Goal: Communication & Community: Ask a question

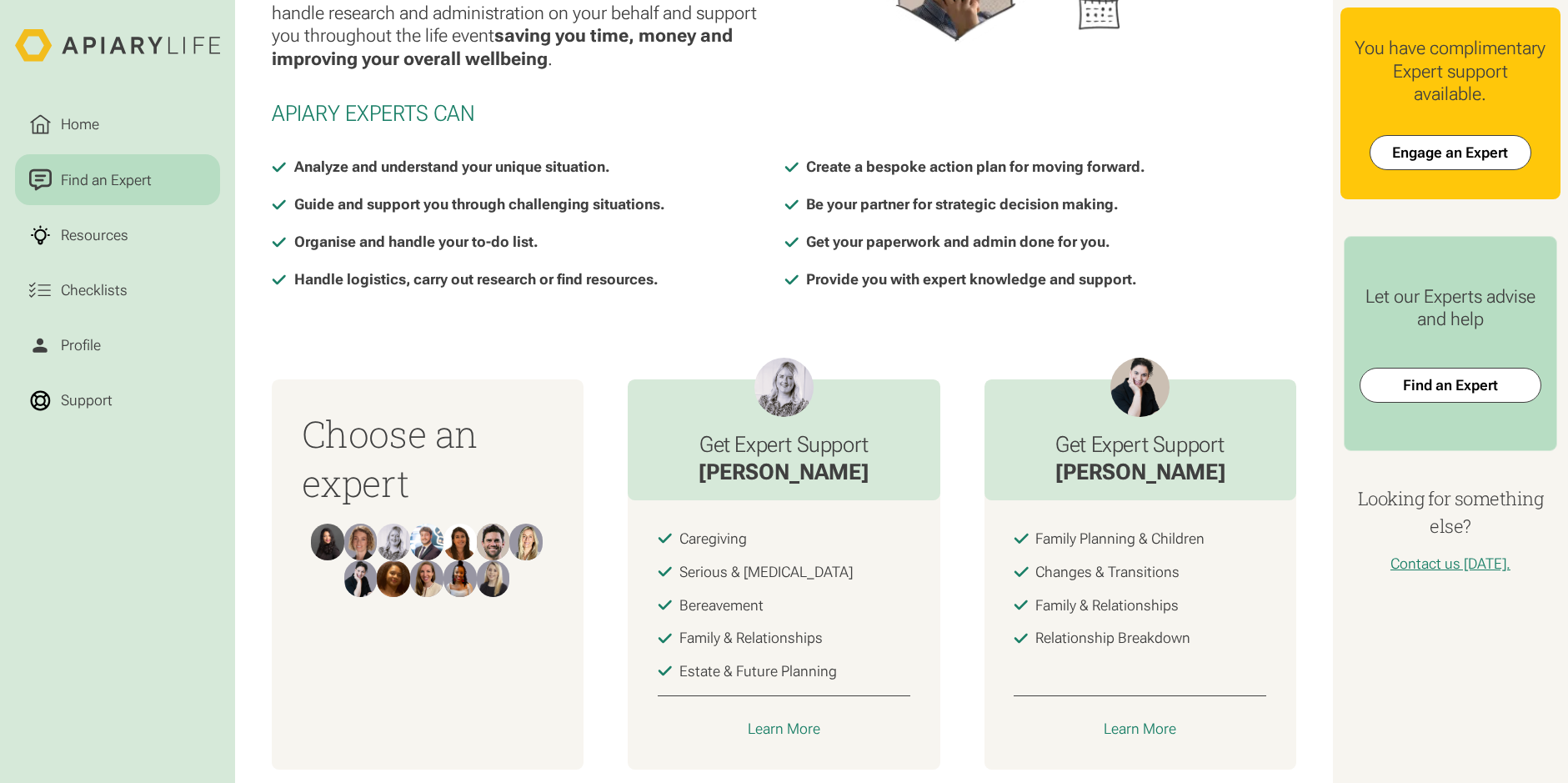
scroll to position [333, 0]
click at [1448, 162] on link "Engage an Expert" at bounding box center [1450, 153] width 161 height 35
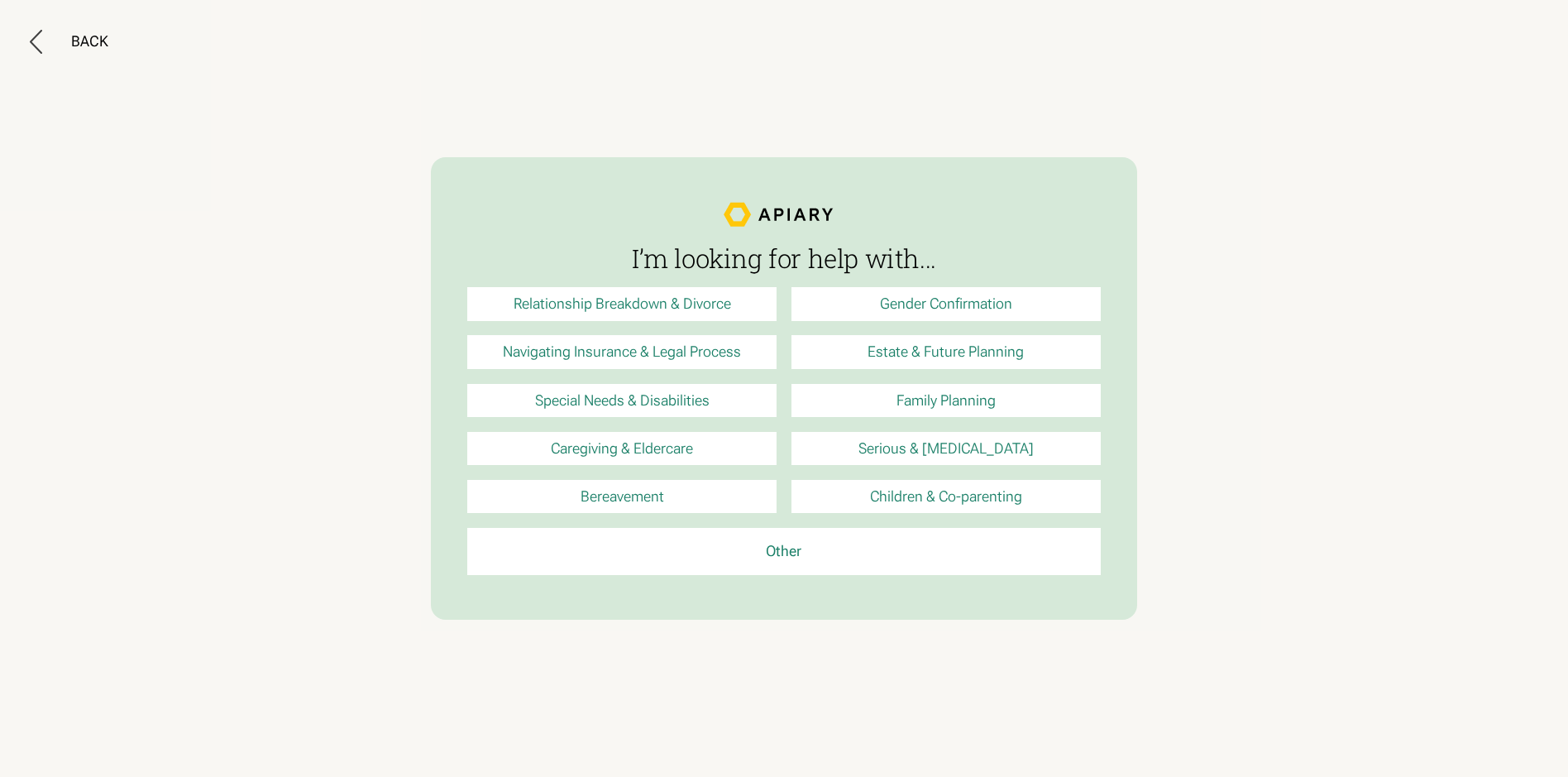
click at [598, 304] on link "Relationship Breakdown & Divorce" at bounding box center [622, 304] width 309 height 33
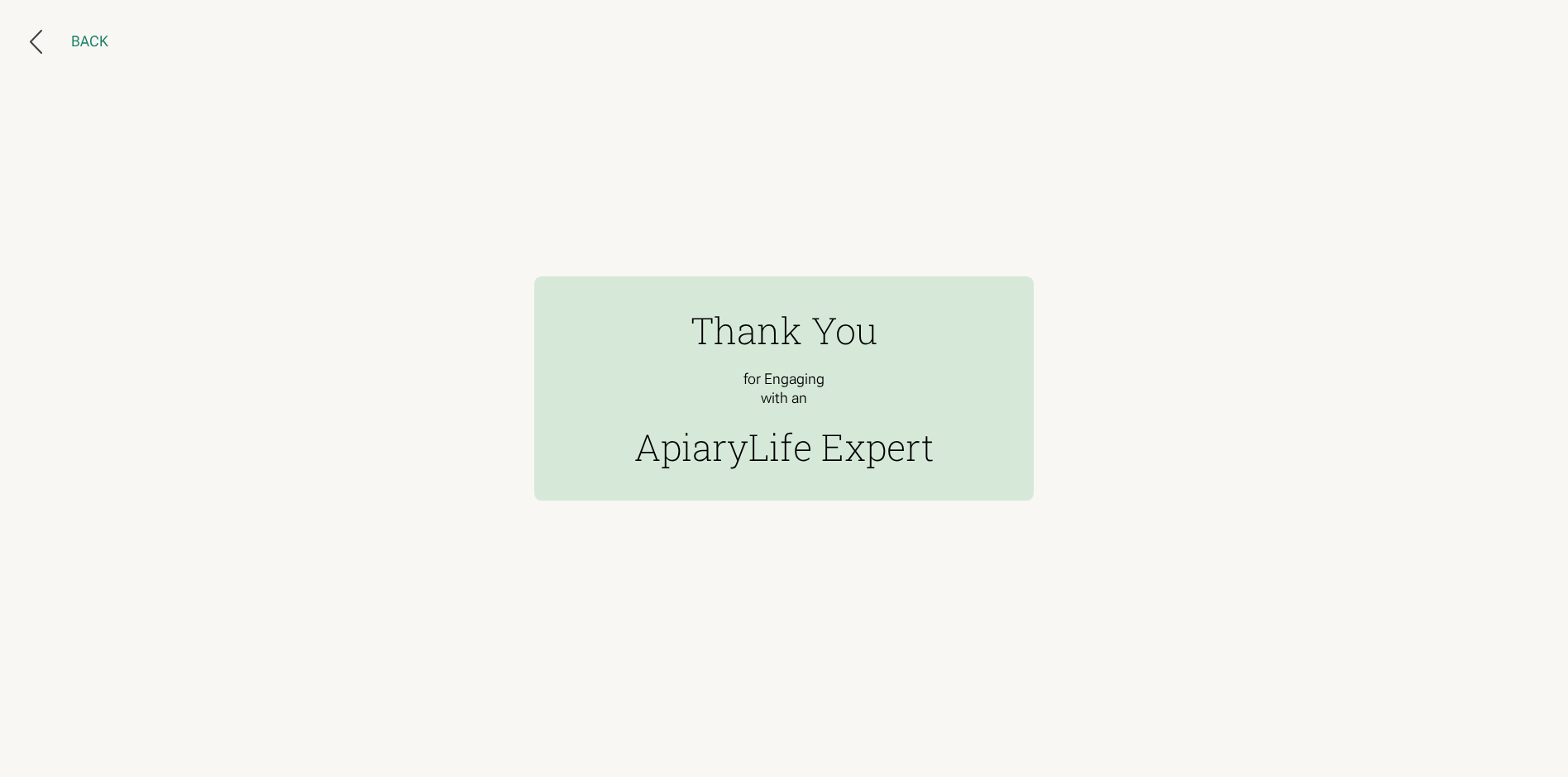
click at [96, 39] on div "Back" at bounding box center [90, 40] width 38 height 18
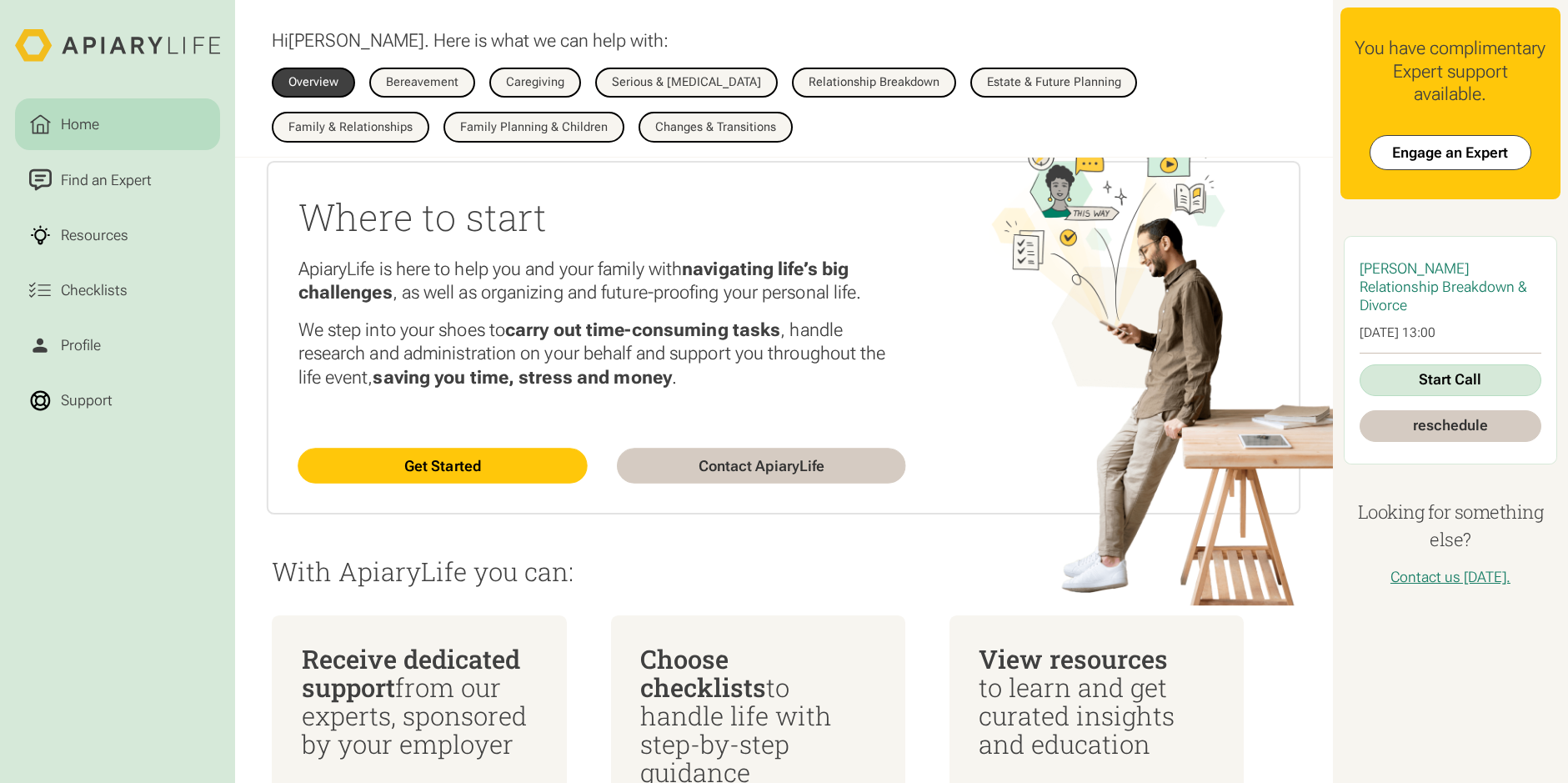
scroll to position [167, 0]
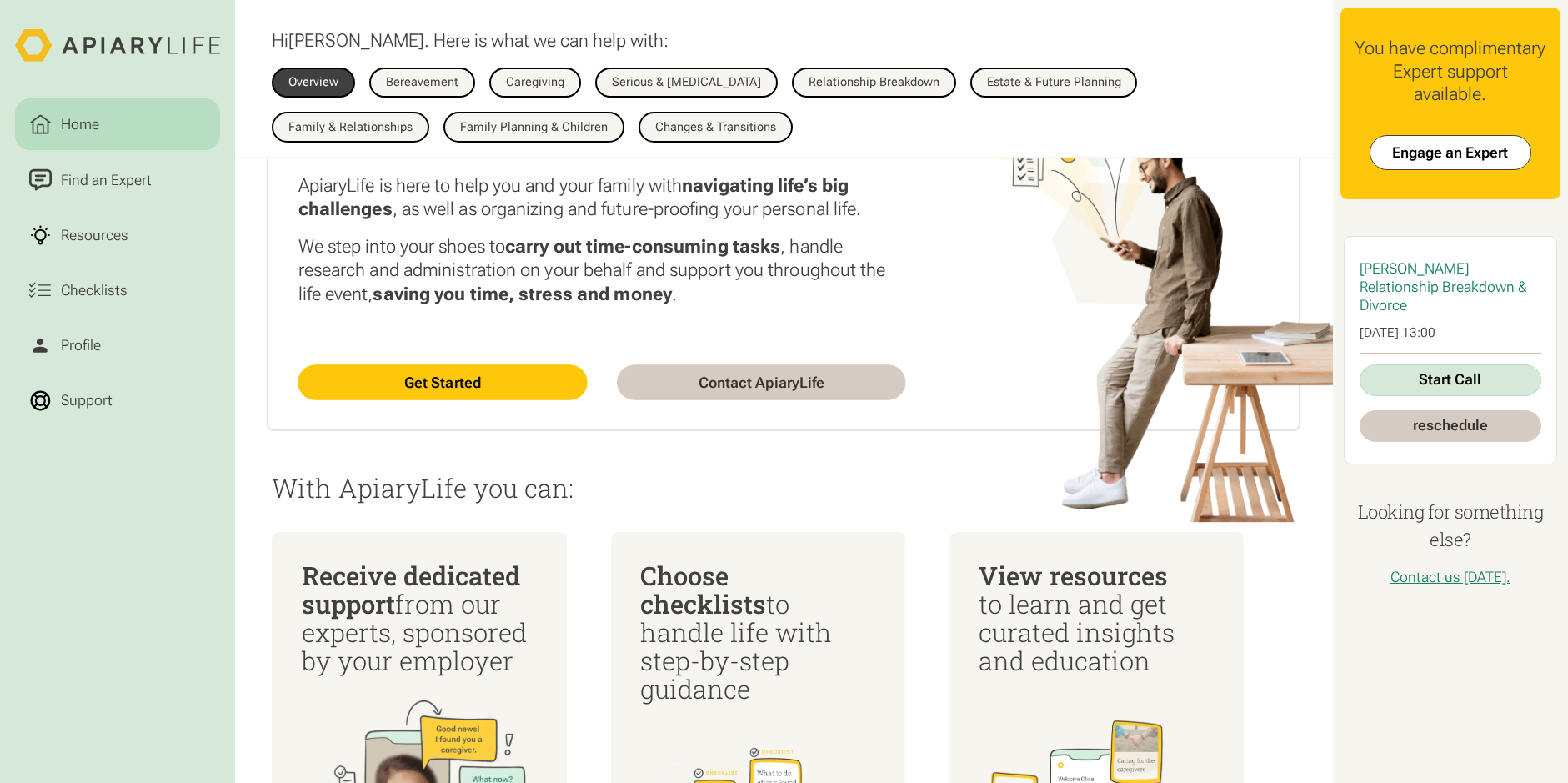
click at [704, 382] on link "Contact ApiaryLife" at bounding box center [762, 382] width 290 height 35
click at [494, 386] on link "Get Started" at bounding box center [443, 382] width 290 height 35
click at [446, 383] on link "Get Started" at bounding box center [443, 382] width 290 height 35
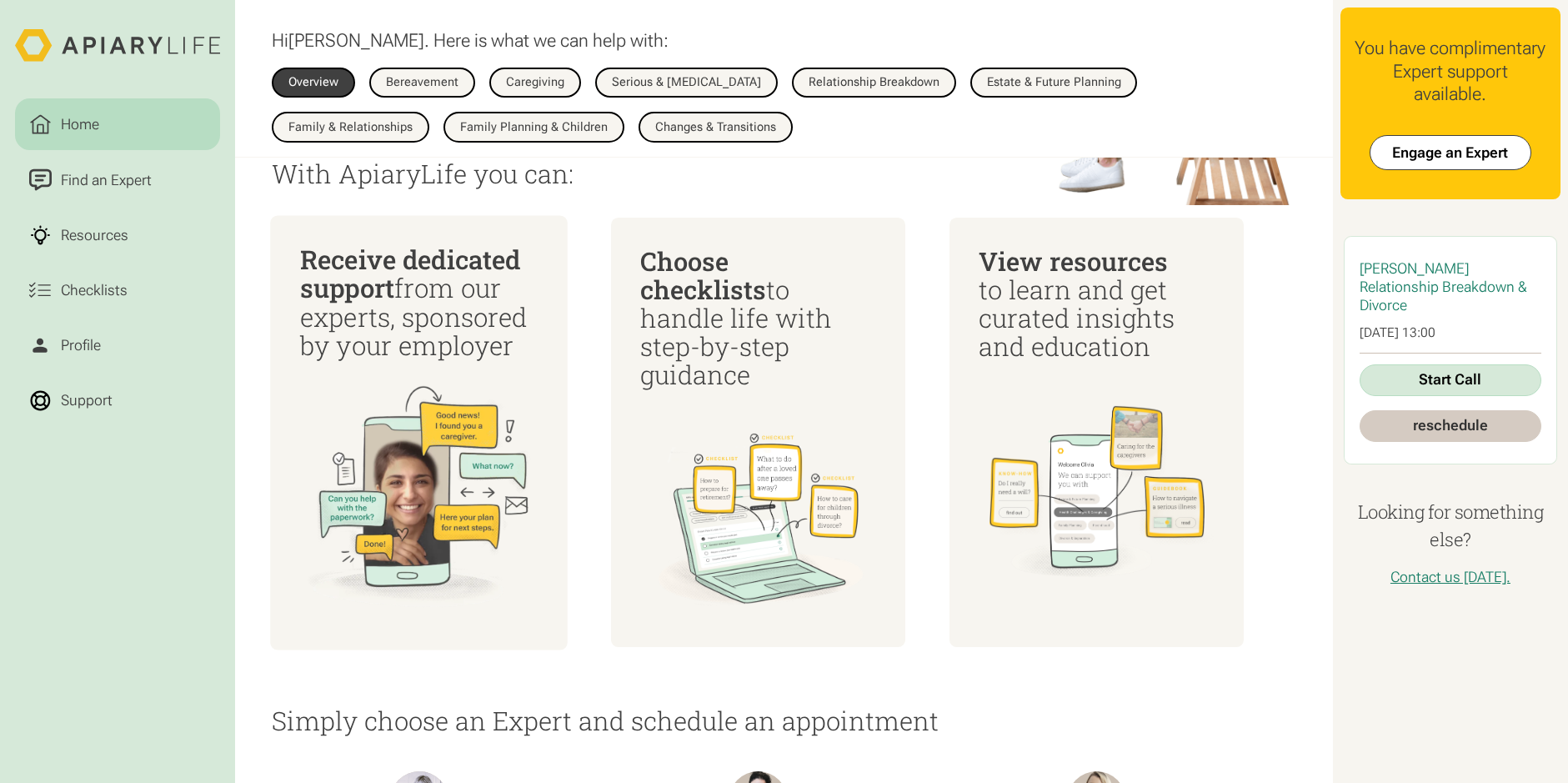
scroll to position [500, 0]
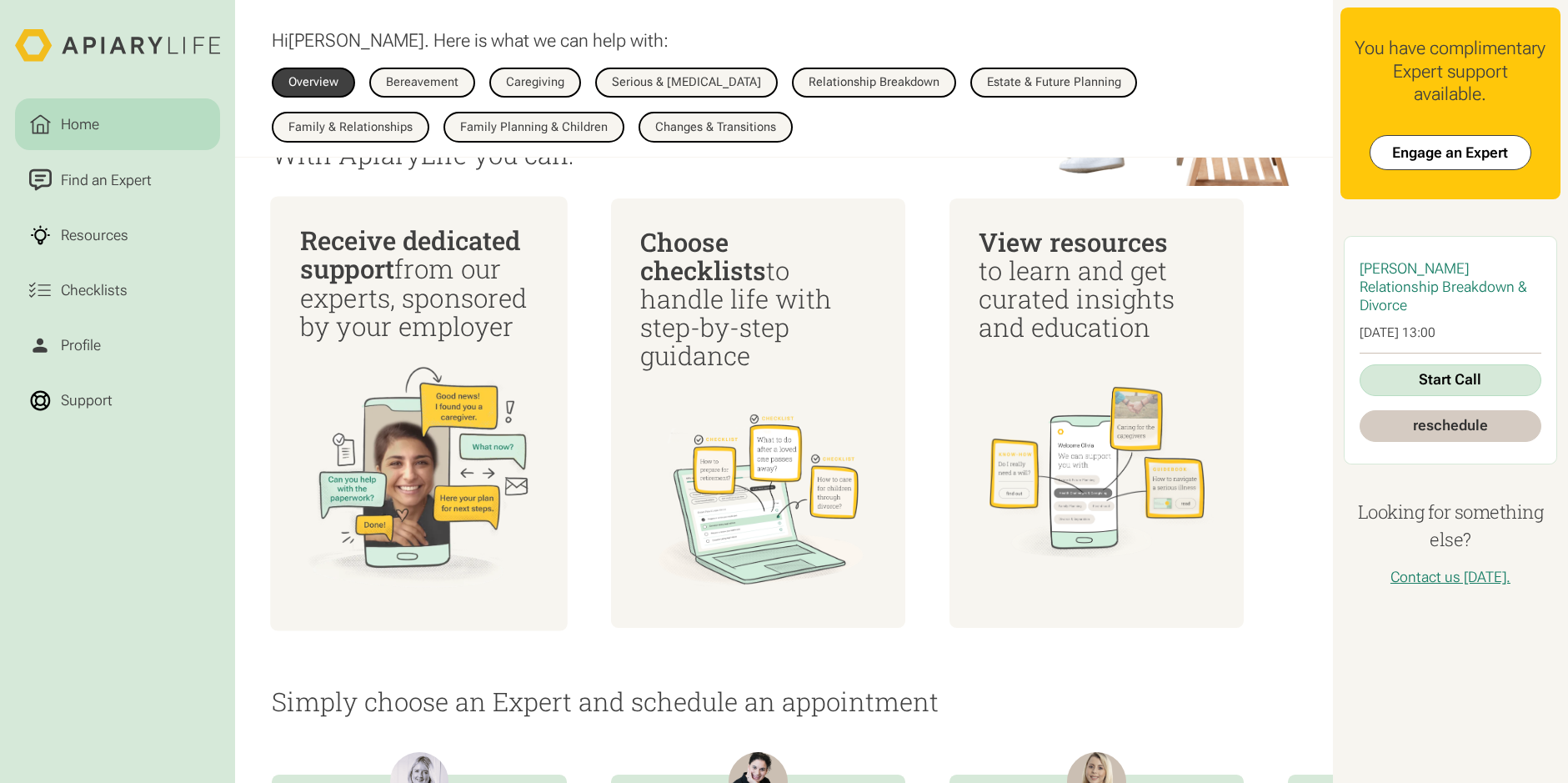
click at [430, 340] on div "Receive dedicated support from our experts, sponsored by your employer" at bounding box center [419, 284] width 238 height 115
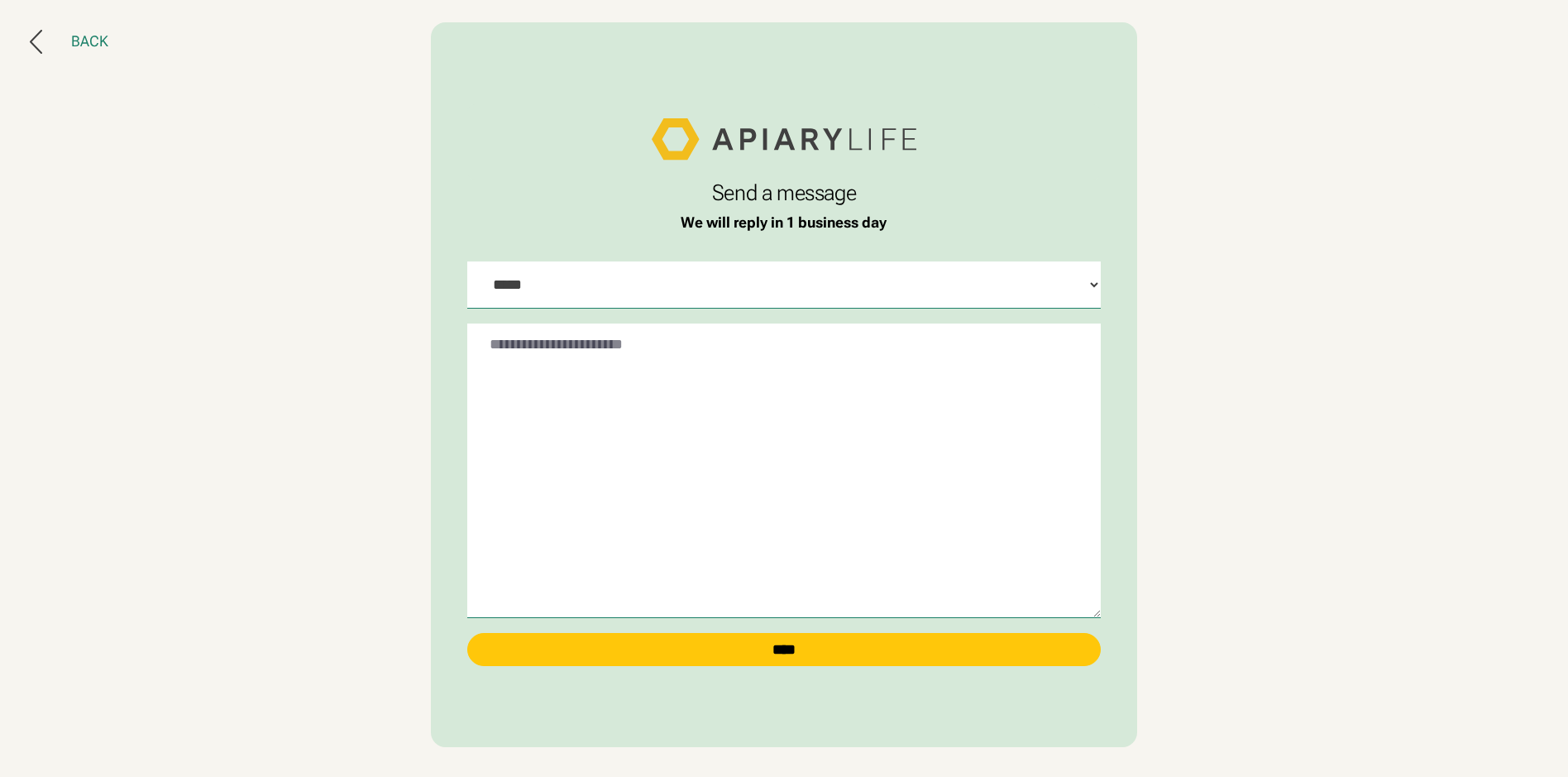
click at [44, 45] on button "Back" at bounding box center [69, 41] width 79 height 24
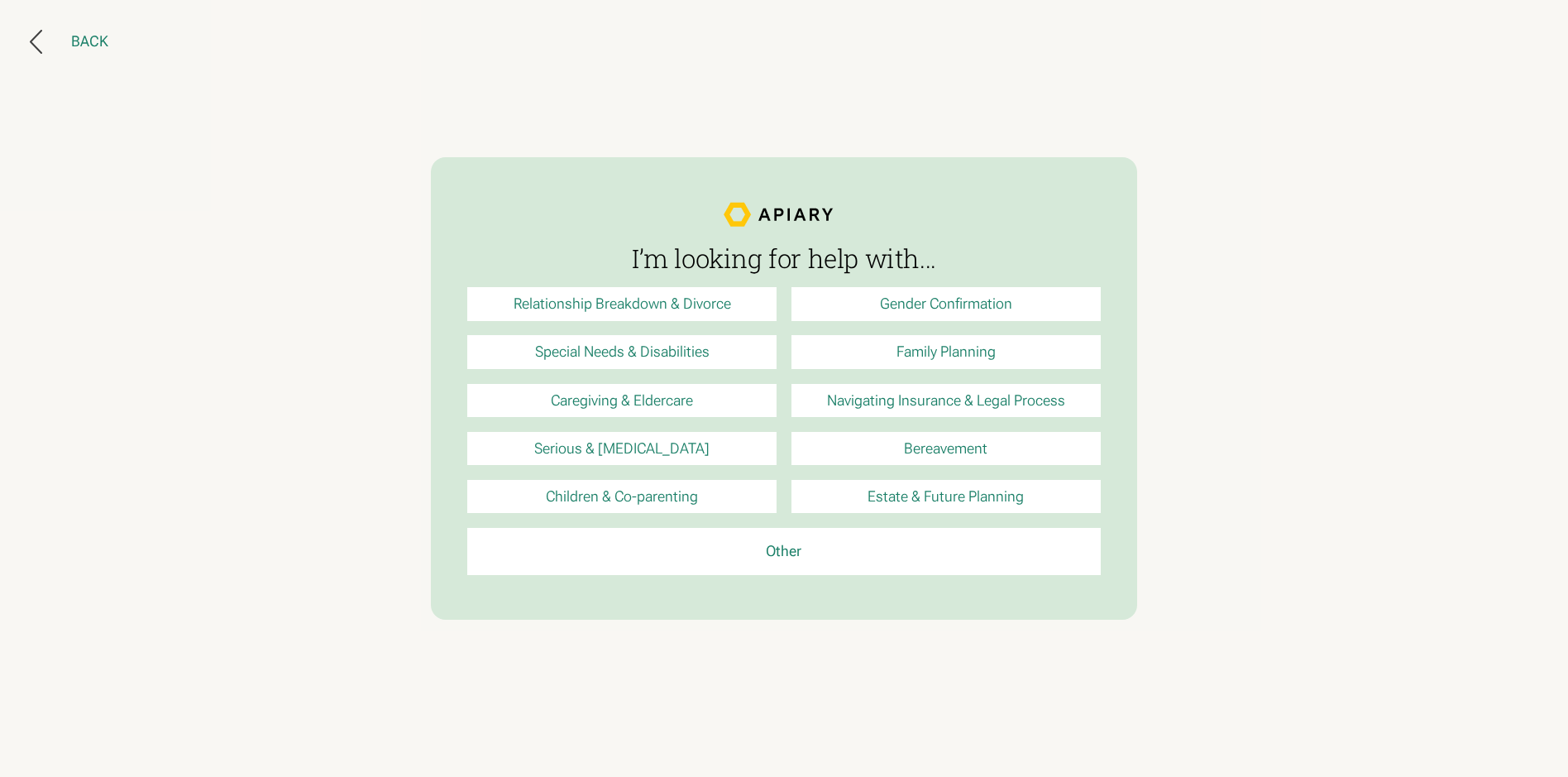
click at [43, 42] on button "Back" at bounding box center [69, 41] width 79 height 24
click at [38, 46] on icon at bounding box center [36, 41] width 13 height 24
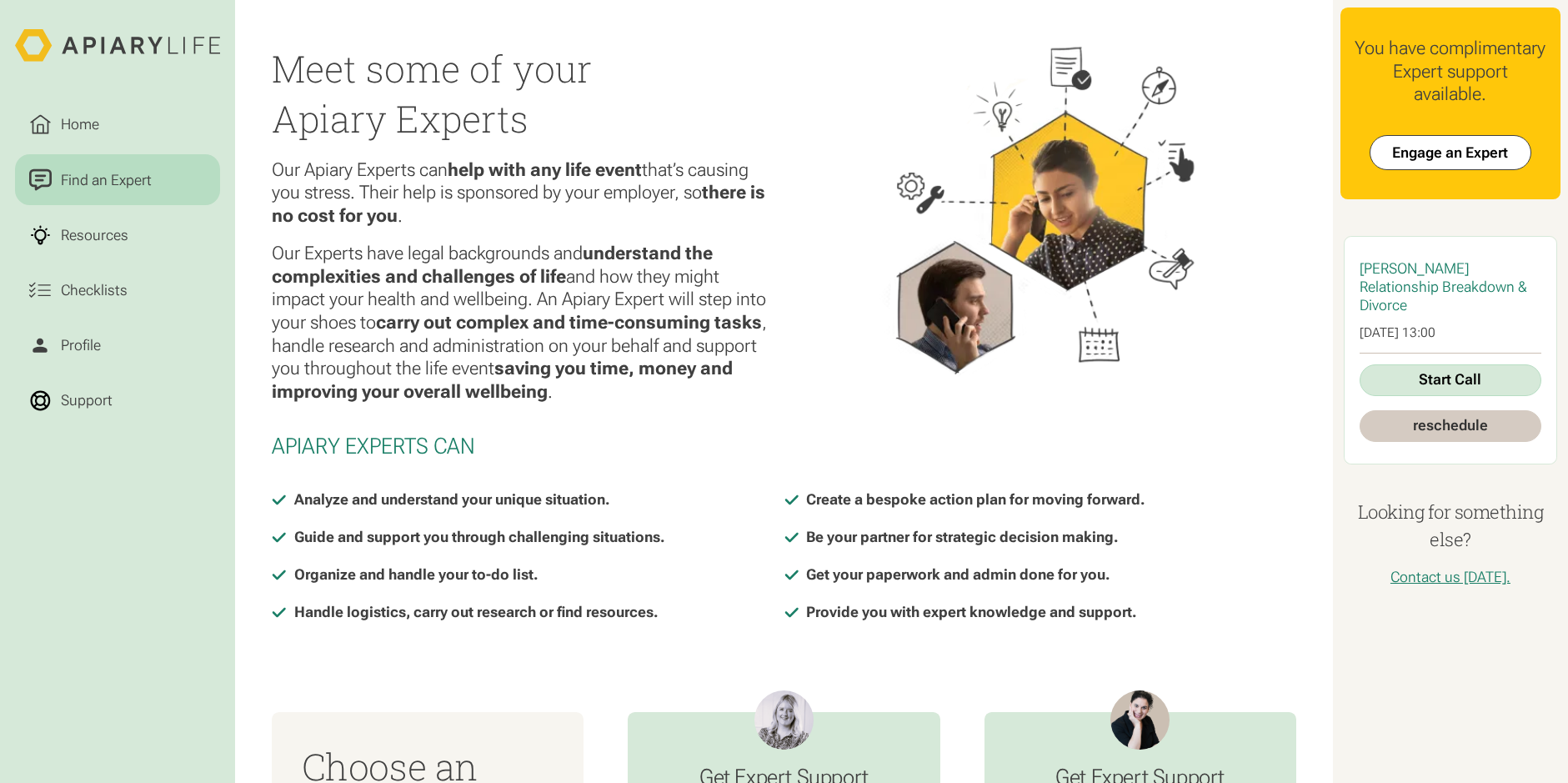
scroll to position [84, 0]
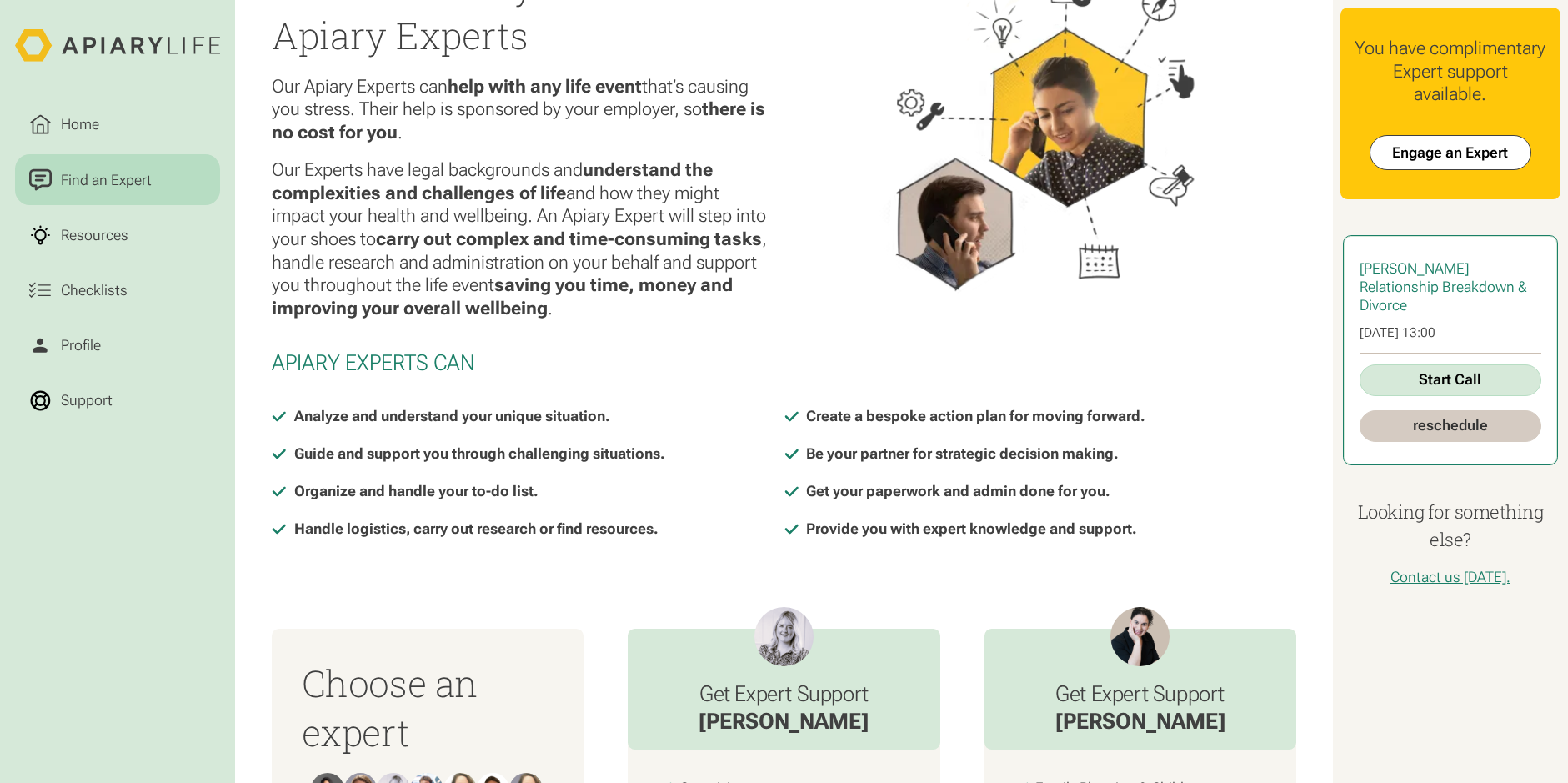
click at [1423, 280] on span "Relationship Breakdown & Divorce" at bounding box center [1443, 296] width 167 height 35
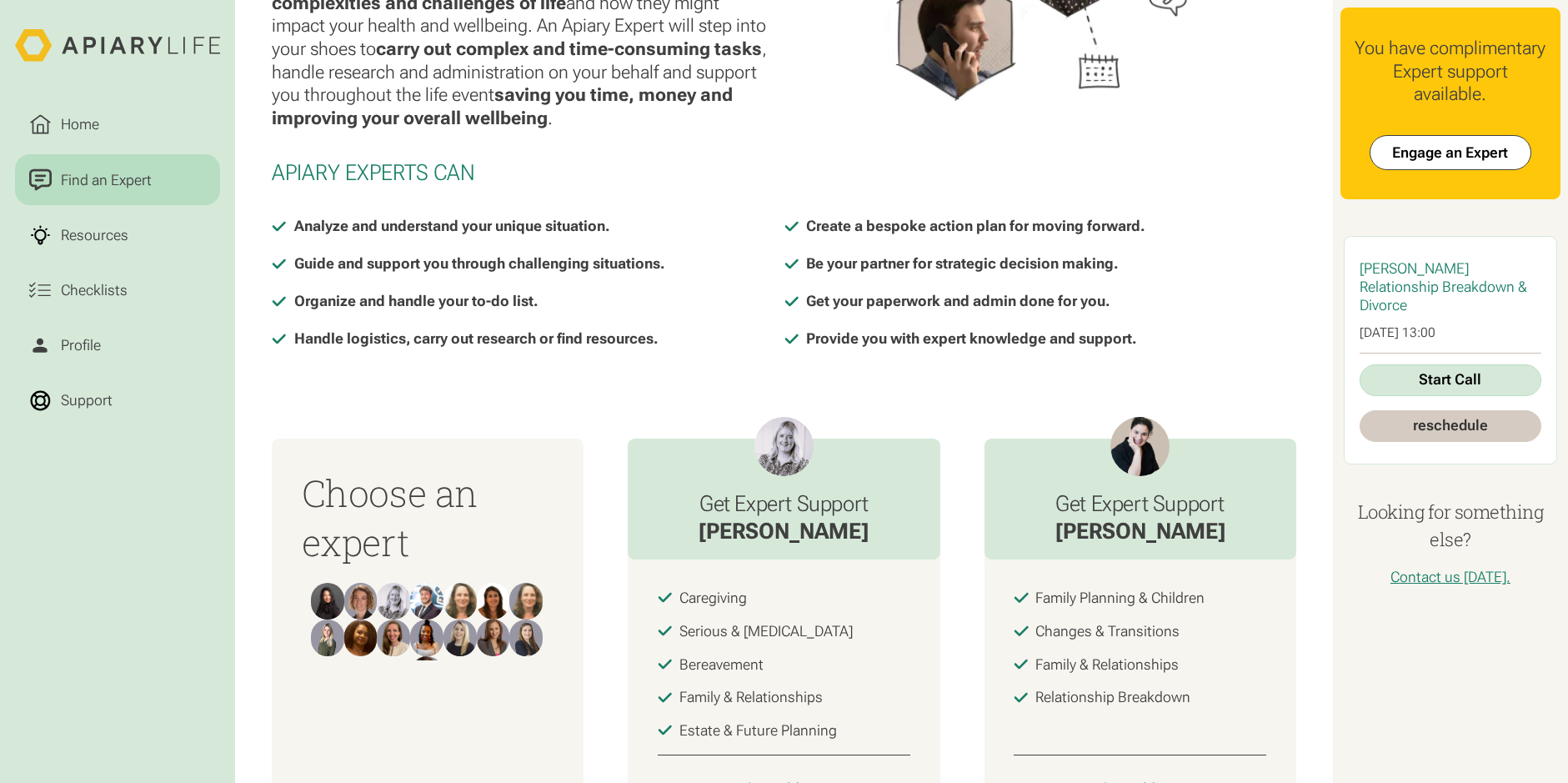
scroll to position [500, 0]
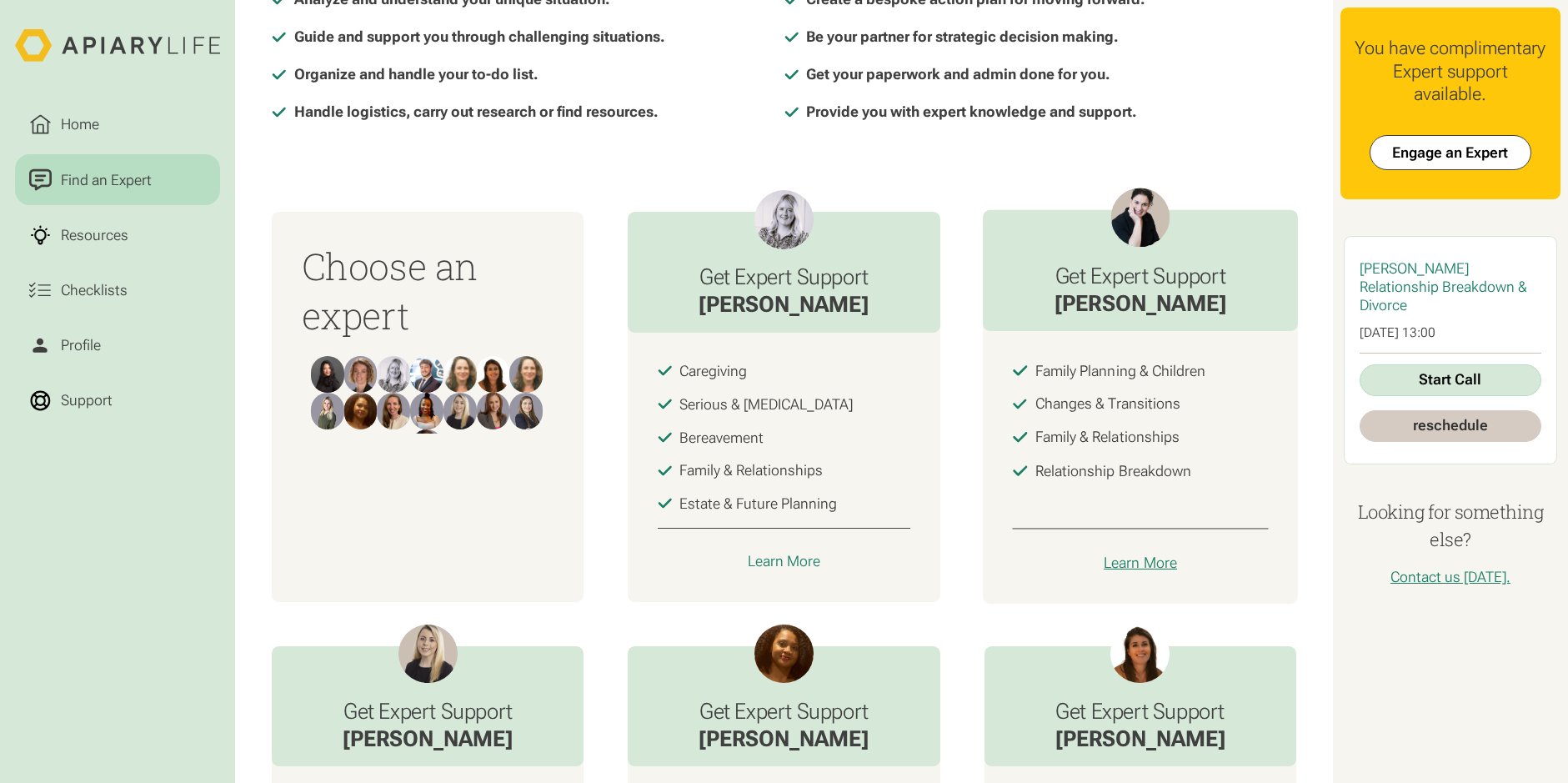
click at [1131, 572] on div "Learn More" at bounding box center [1141, 562] width 74 height 18
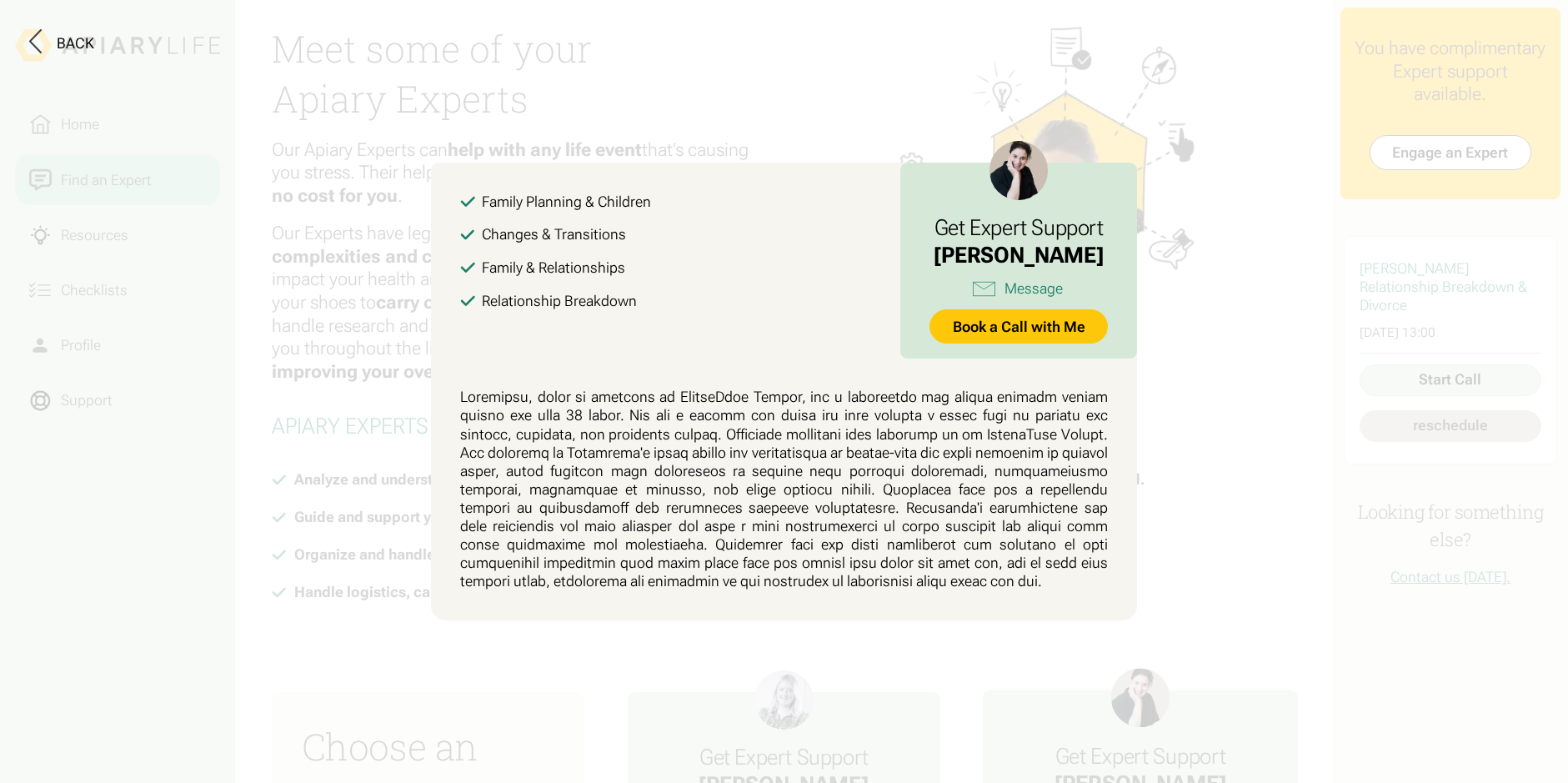
scroll to position [0, 0]
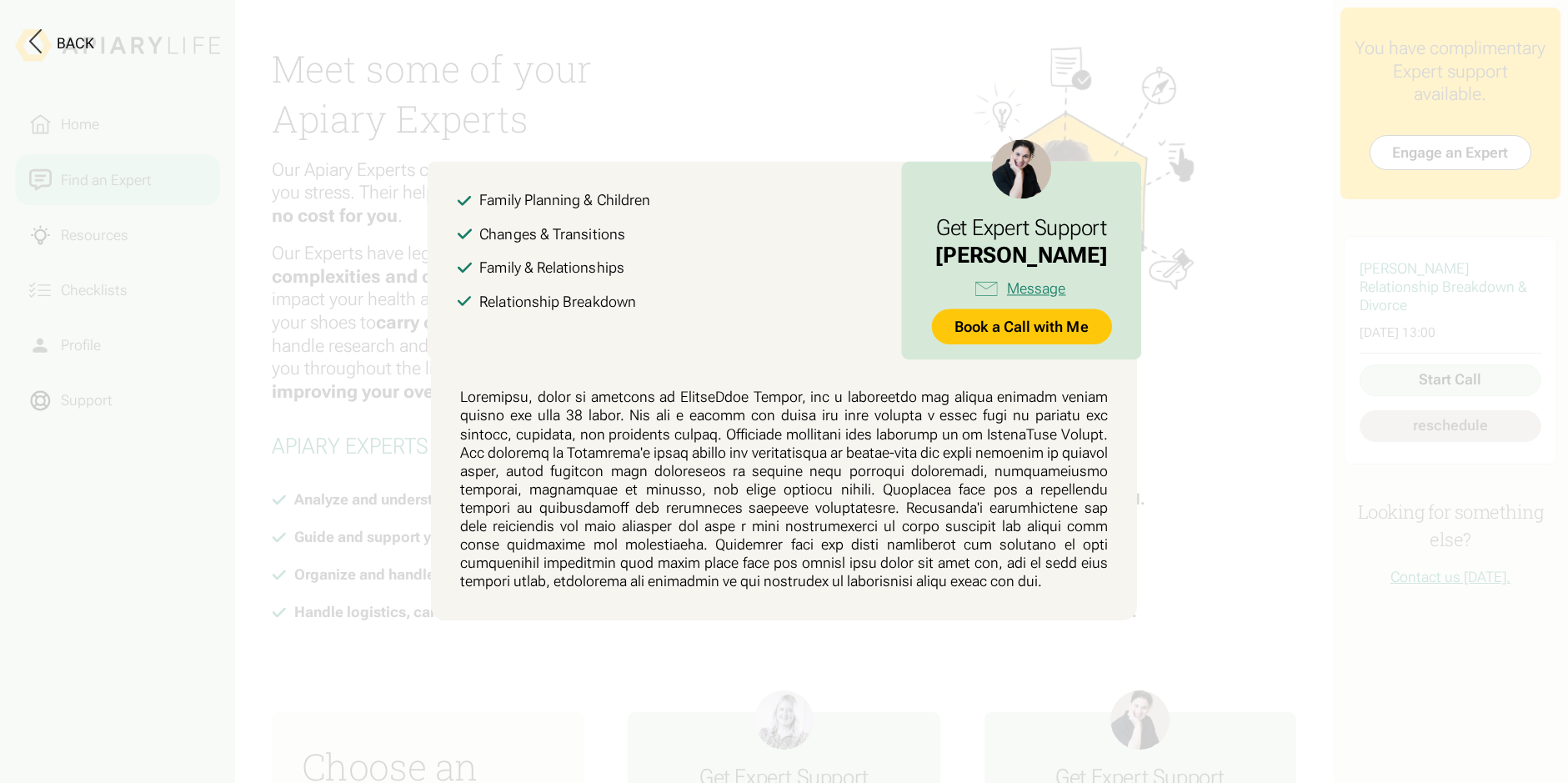
click at [1006, 289] on div "Message" at bounding box center [1036, 289] width 59 height 18
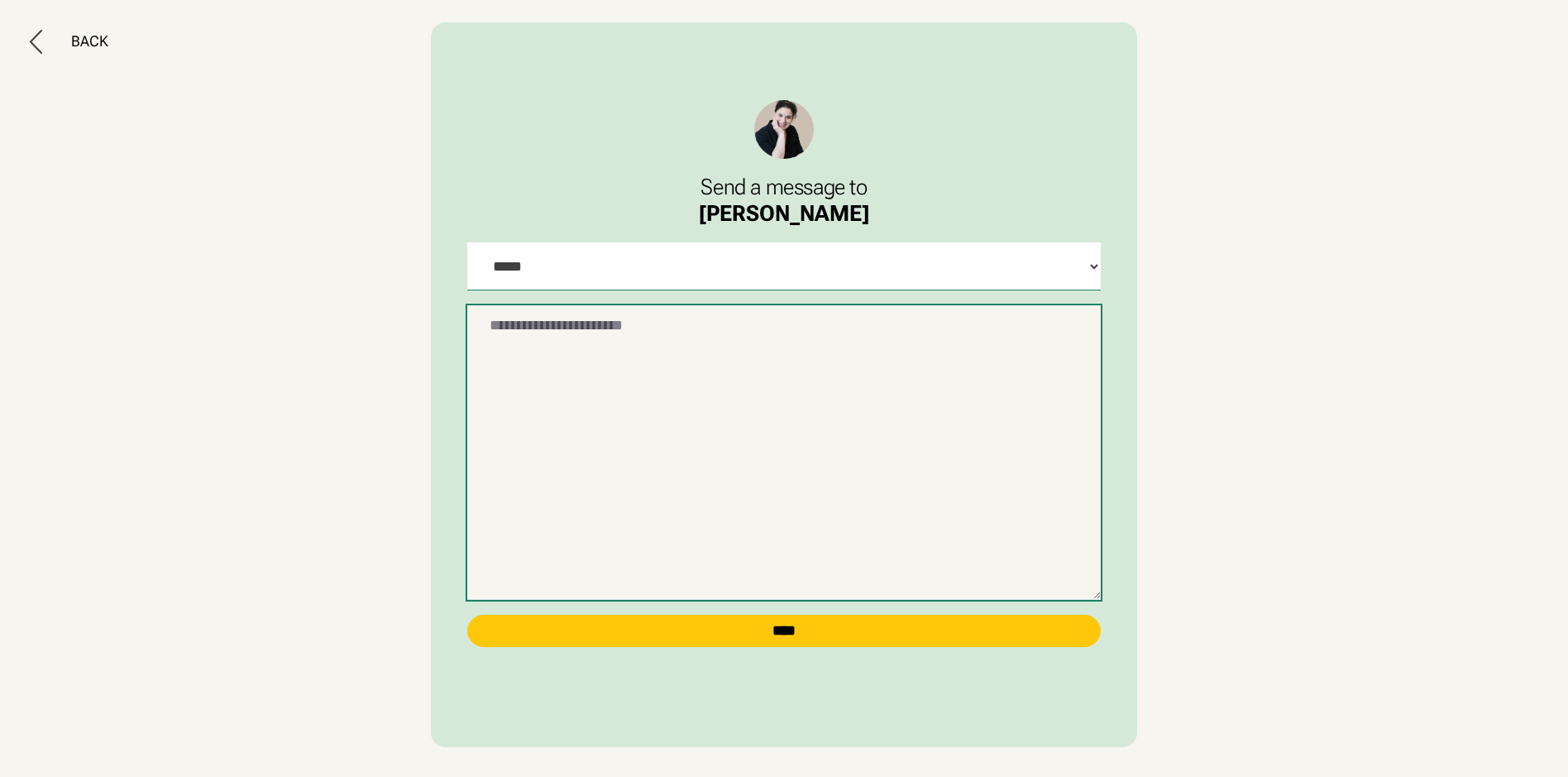
click at [613, 350] on textarea at bounding box center [784, 452] width 632 height 294
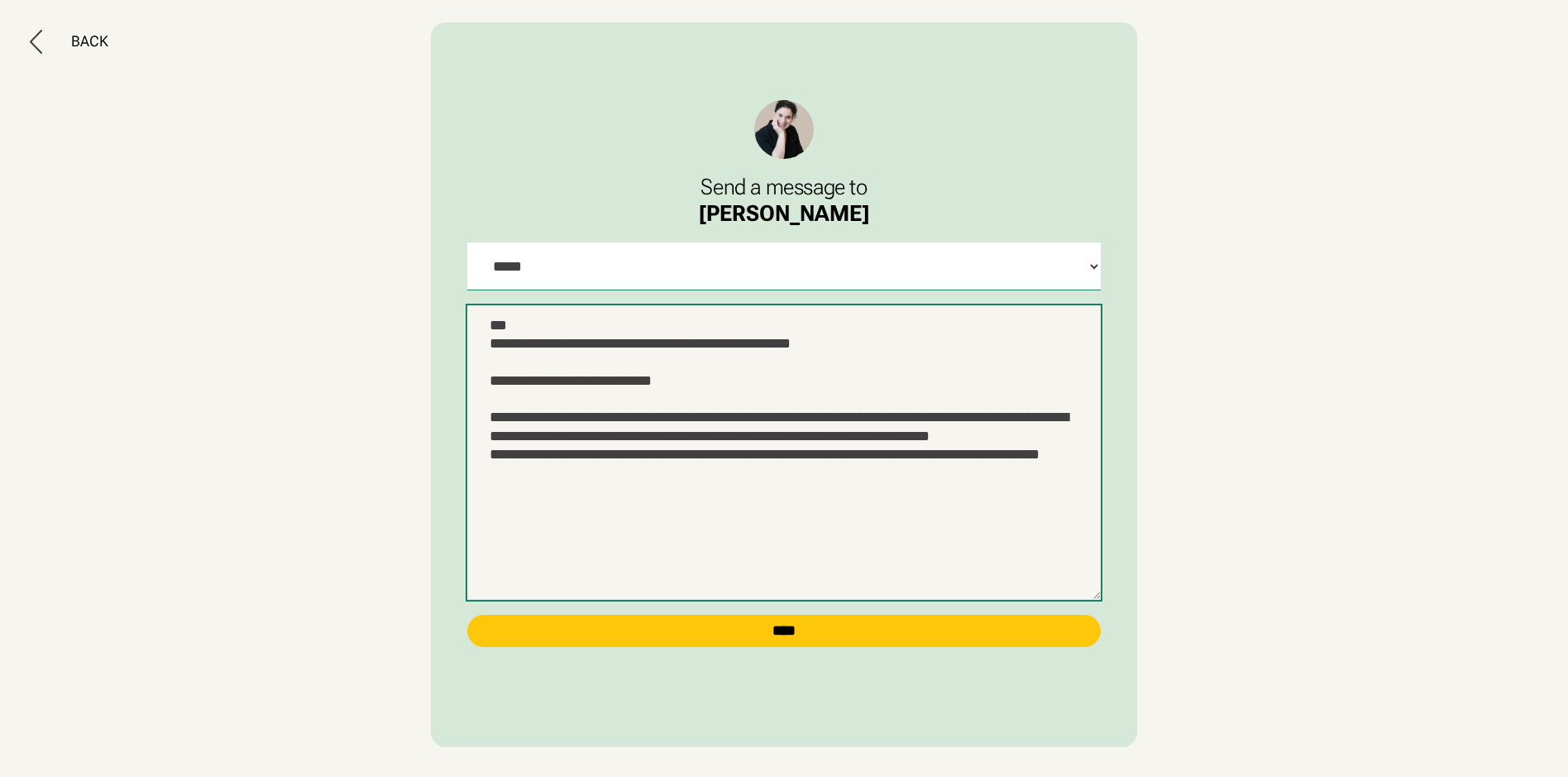
click at [994, 420] on textarea "**********" at bounding box center [784, 452] width 632 height 294
click at [1014, 427] on textarea "**********" at bounding box center [784, 452] width 632 height 294
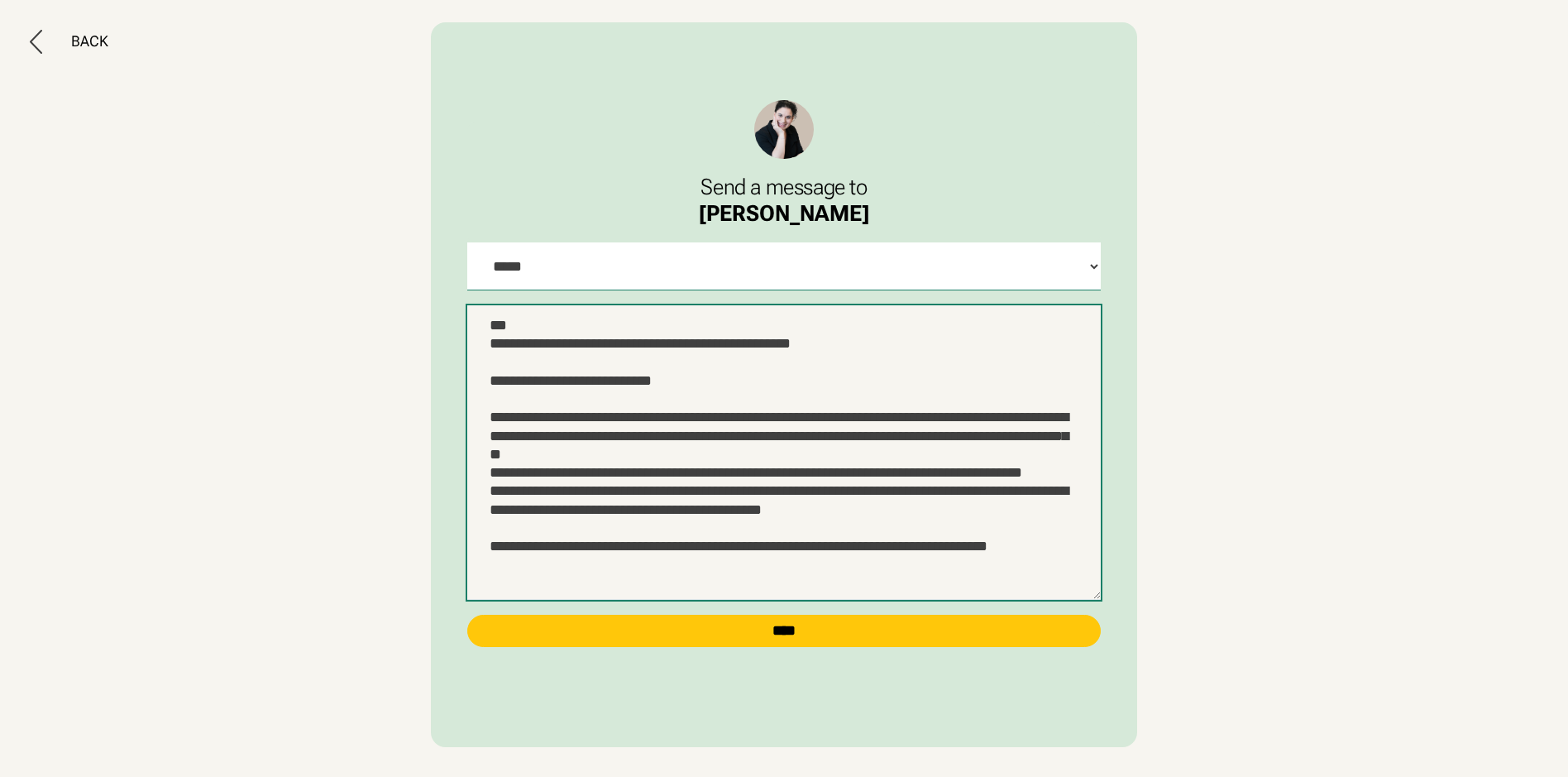
scroll to position [60, 0]
click at [1015, 506] on textarea "**********" at bounding box center [784, 452] width 632 height 294
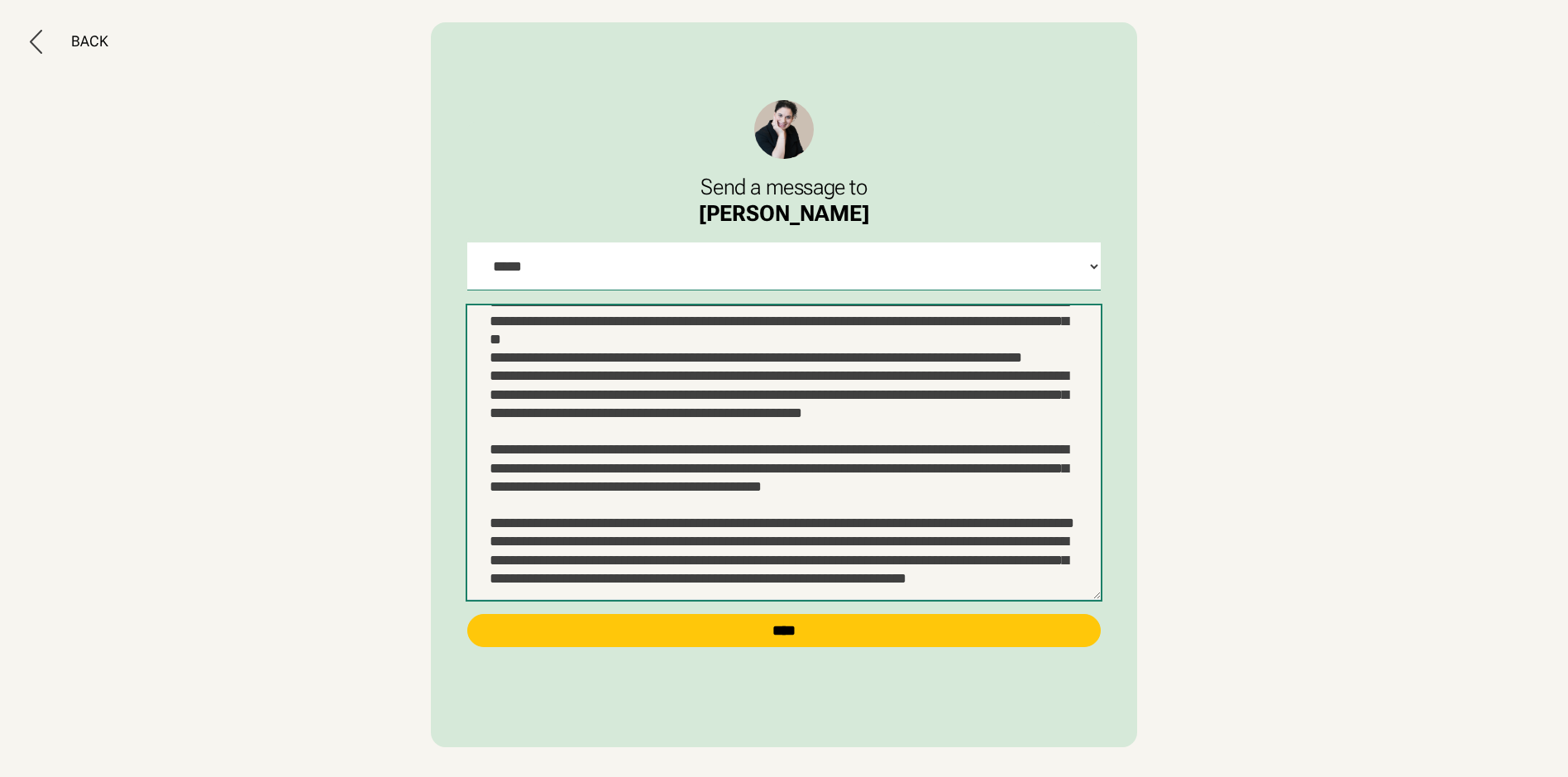
scroll to position [159, 0]
click at [1005, 568] on textarea at bounding box center [784, 452] width 632 height 294
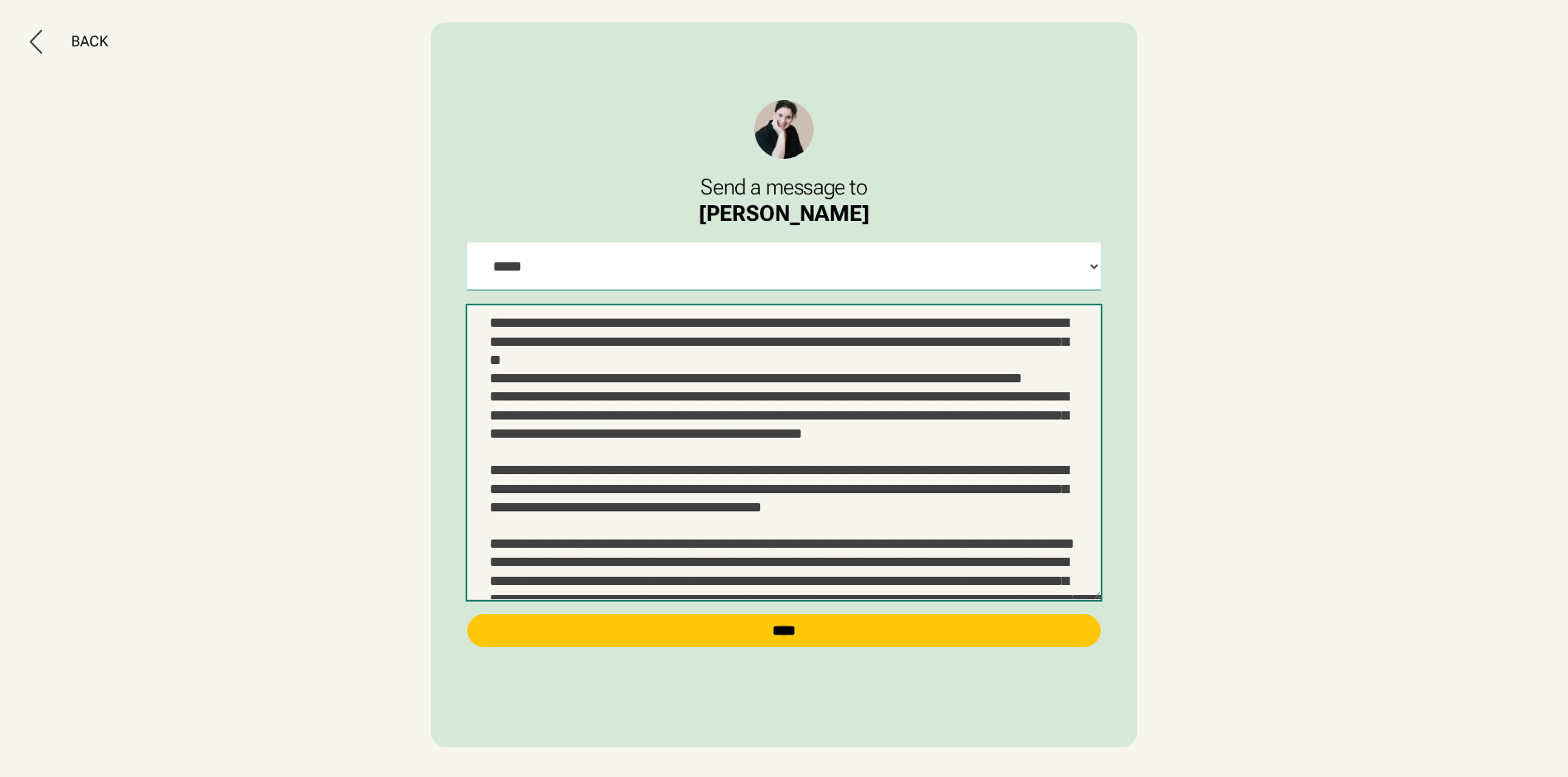
click at [495, 481] on textarea at bounding box center [784, 452] width 632 height 294
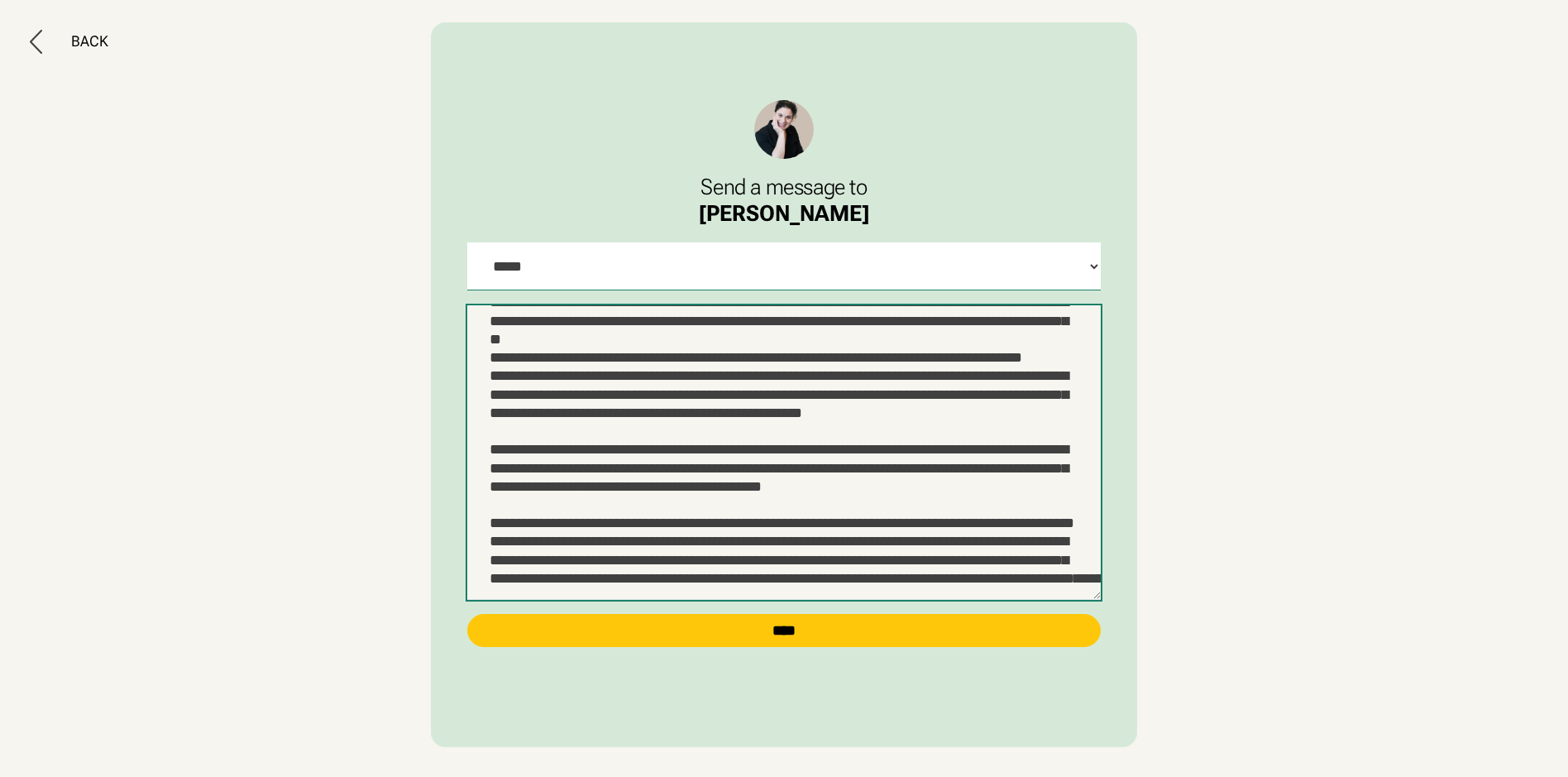
scroll to position [259, 0]
click at [816, 495] on textarea at bounding box center [784, 452] width 632 height 294
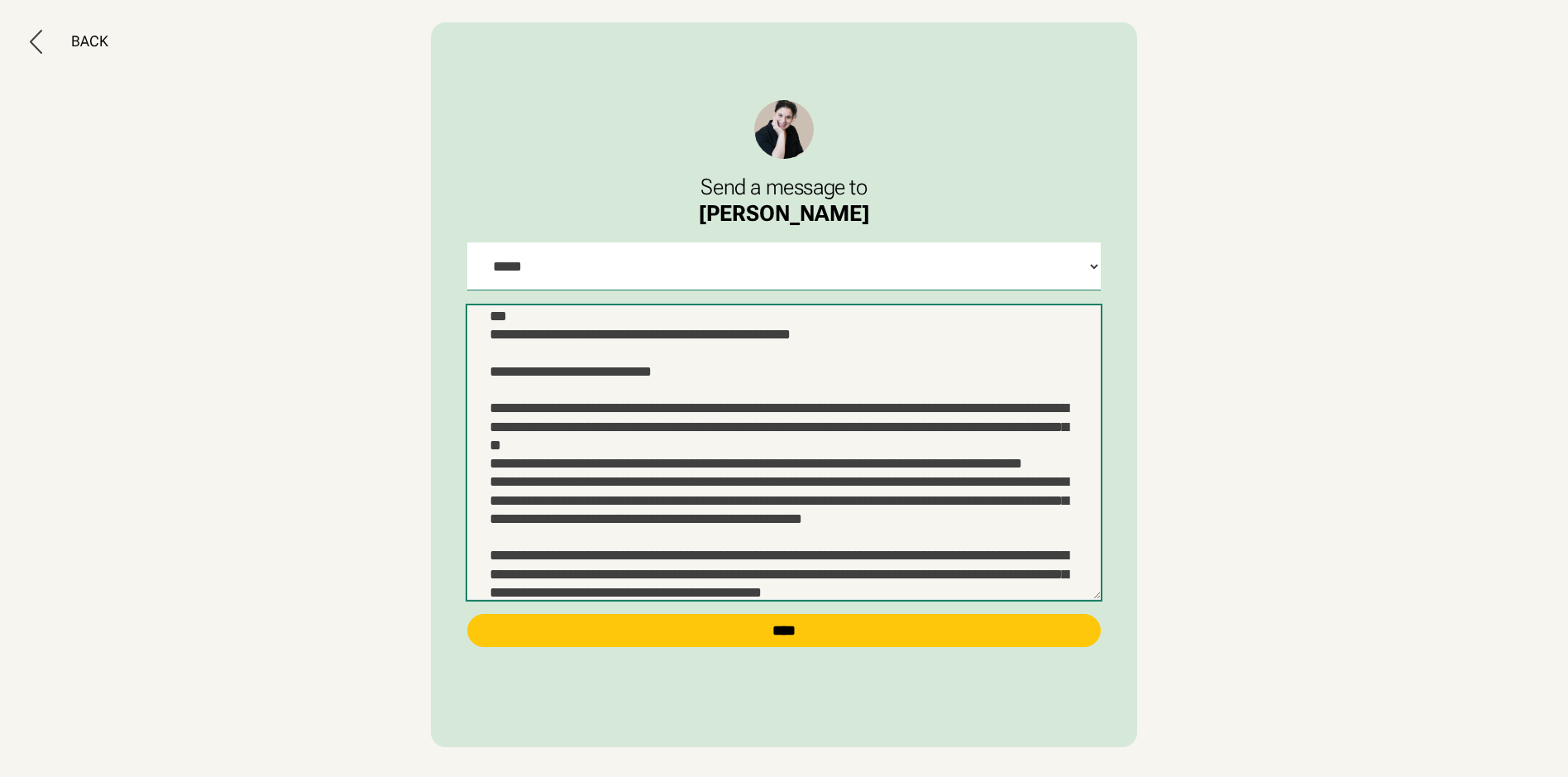
scroll to position [0, 0]
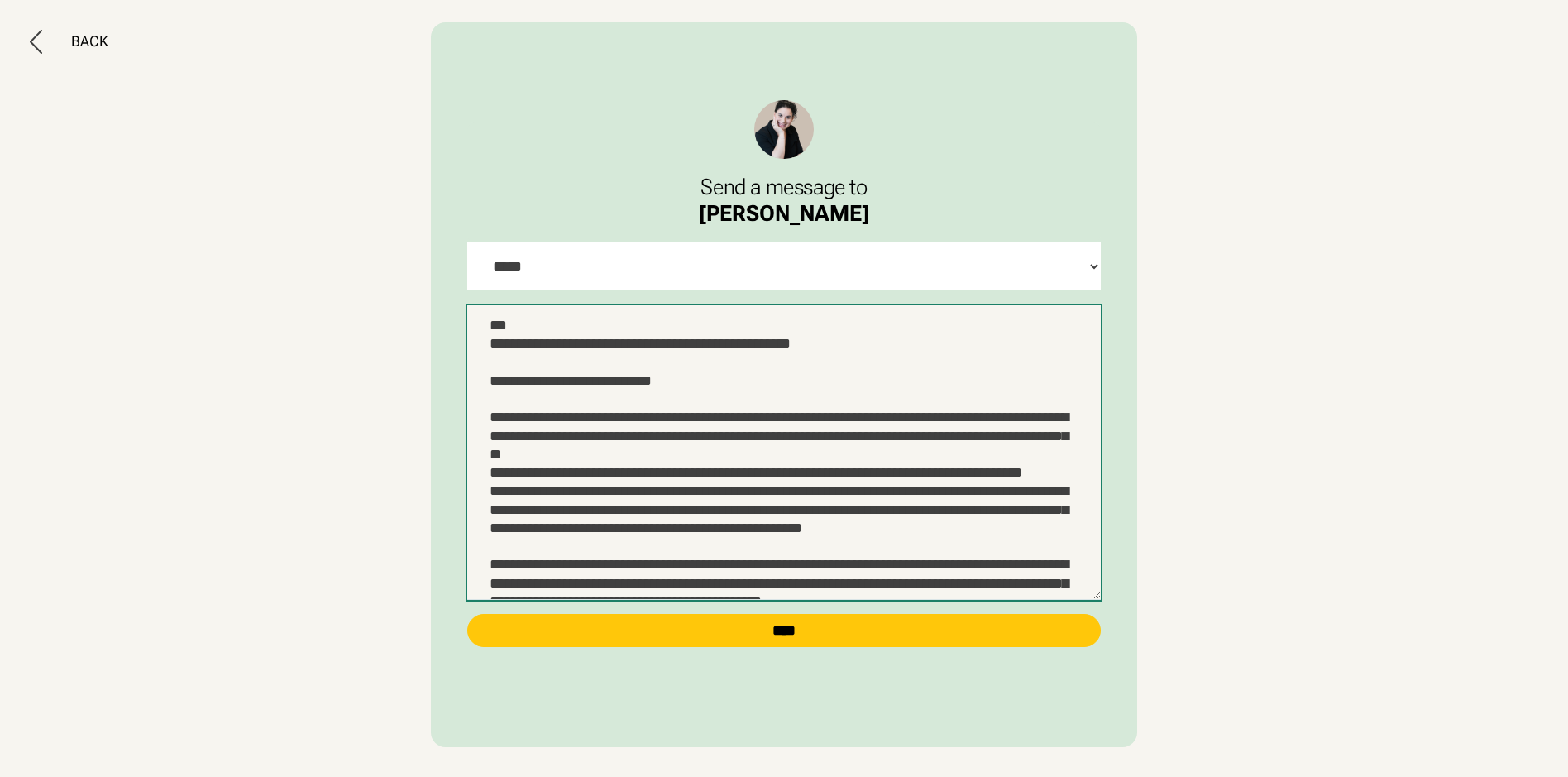
click at [801, 507] on textarea at bounding box center [784, 452] width 632 height 294
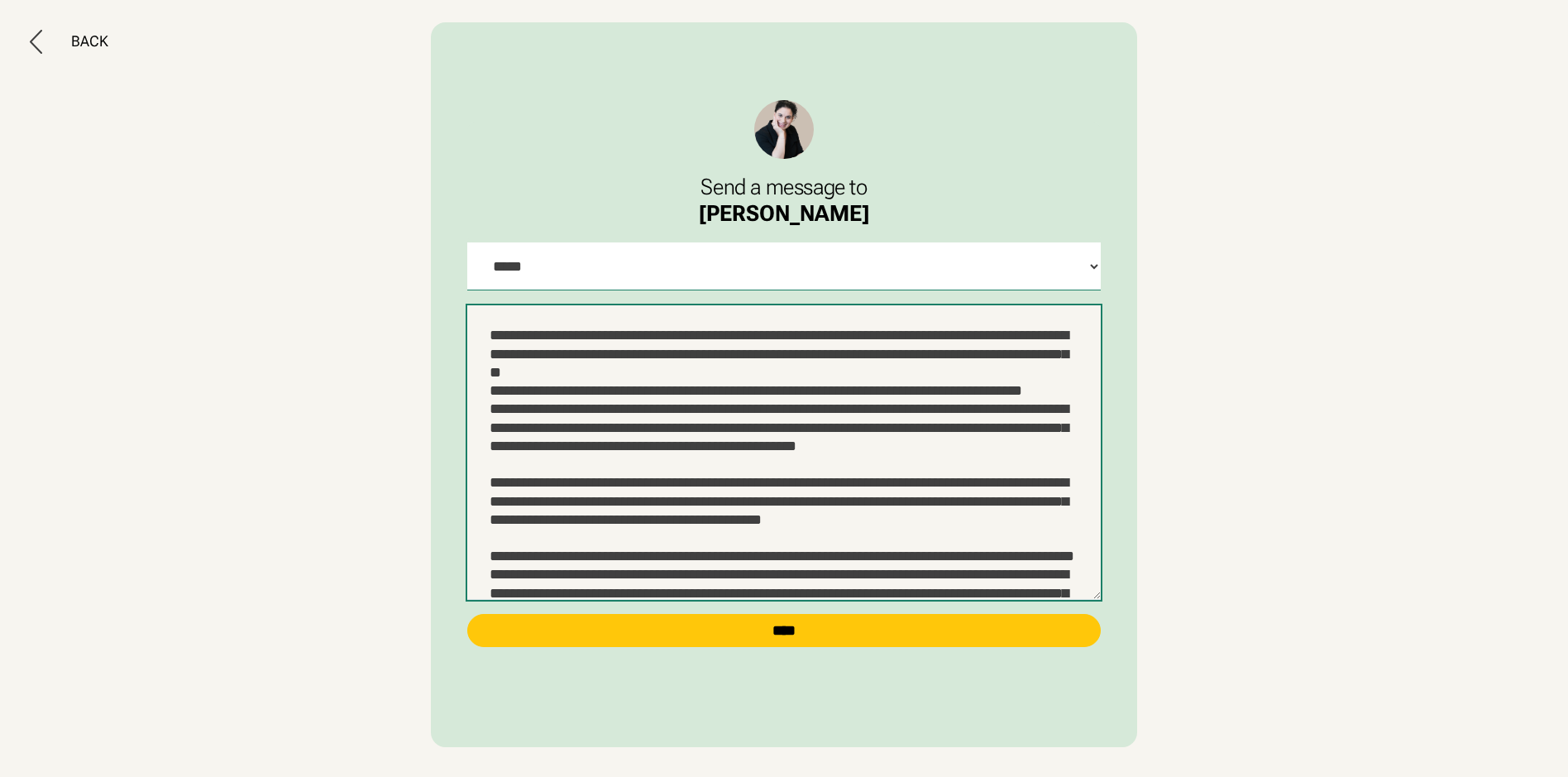
scroll to position [83, 0]
click at [1011, 460] on textarea at bounding box center [784, 452] width 632 height 294
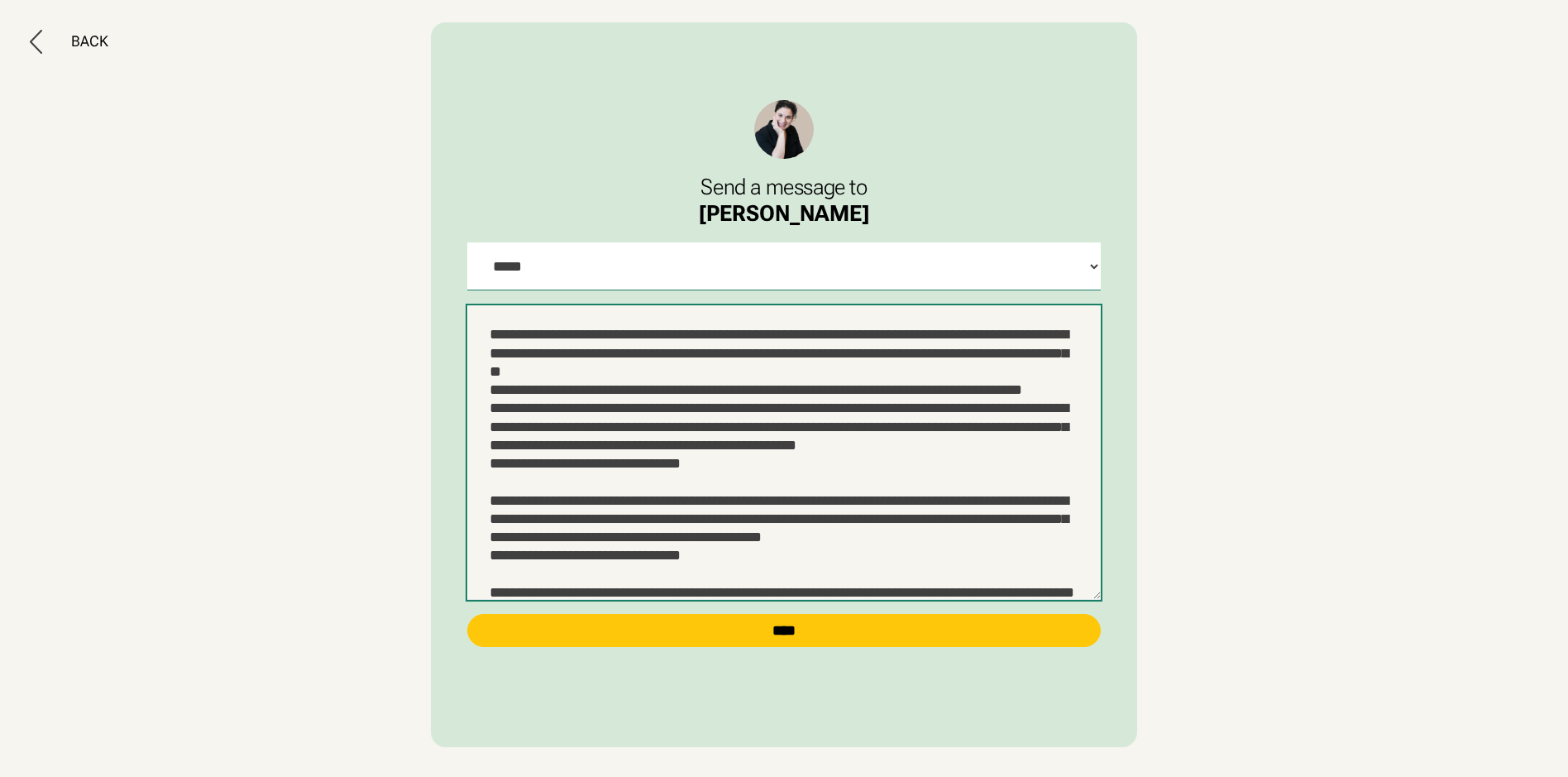
scroll to position [85, 0]
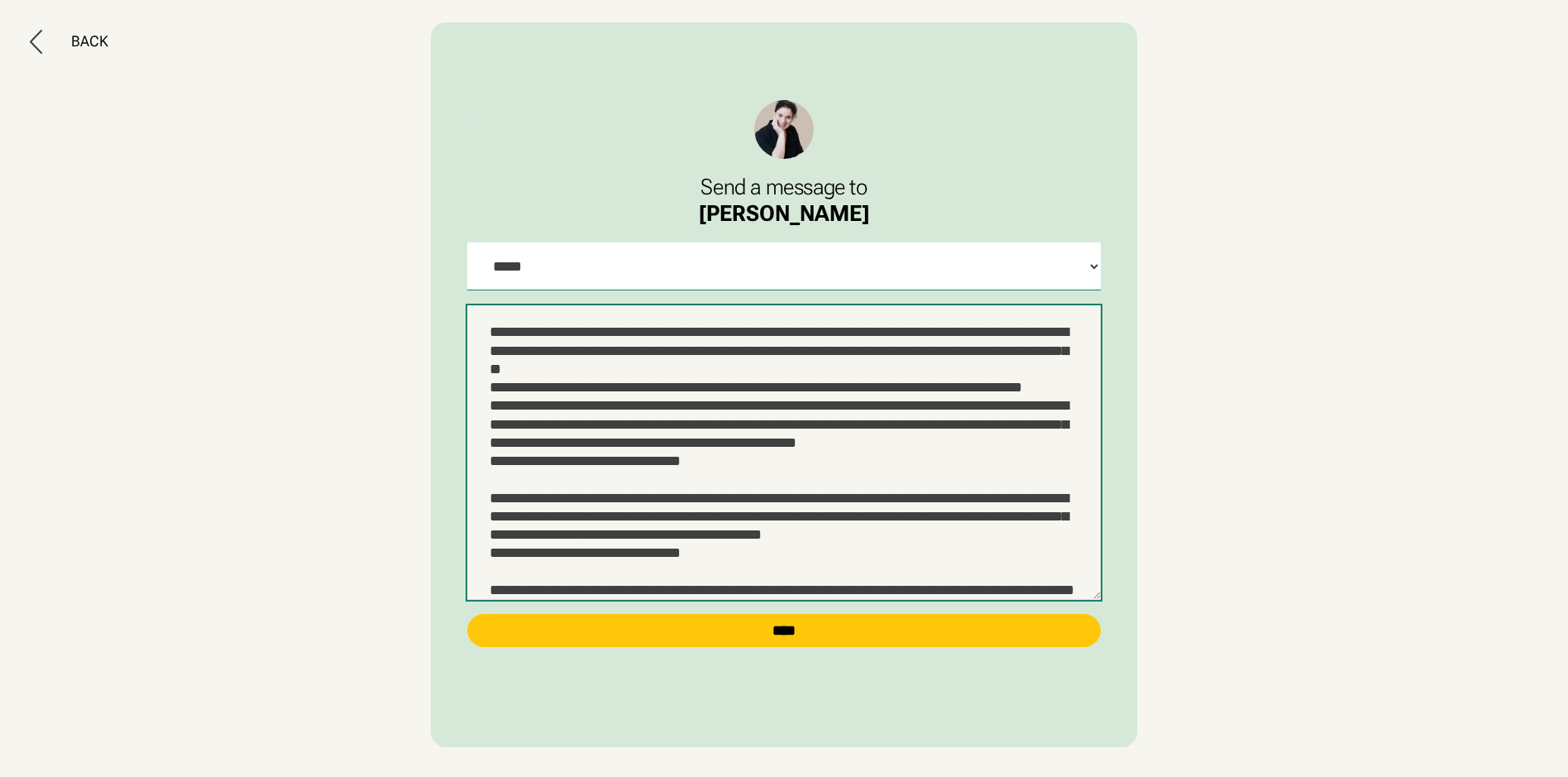
click at [1002, 548] on textarea at bounding box center [784, 452] width 632 height 294
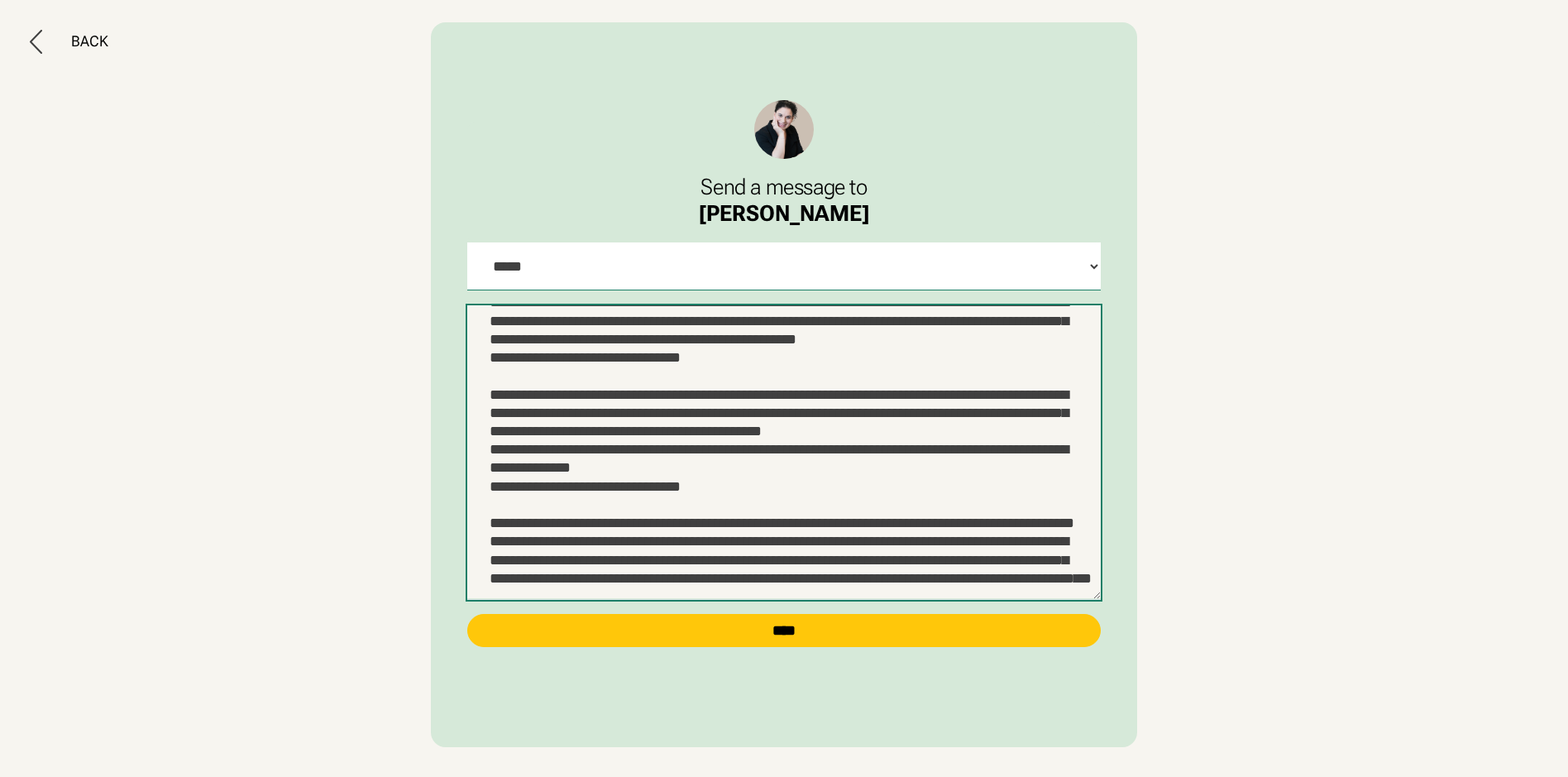
scroll to position [251, 0]
click at [829, 512] on textarea at bounding box center [784, 452] width 632 height 294
click at [516, 548] on textarea at bounding box center [784, 452] width 632 height 294
click at [772, 547] on textarea at bounding box center [784, 452] width 632 height 294
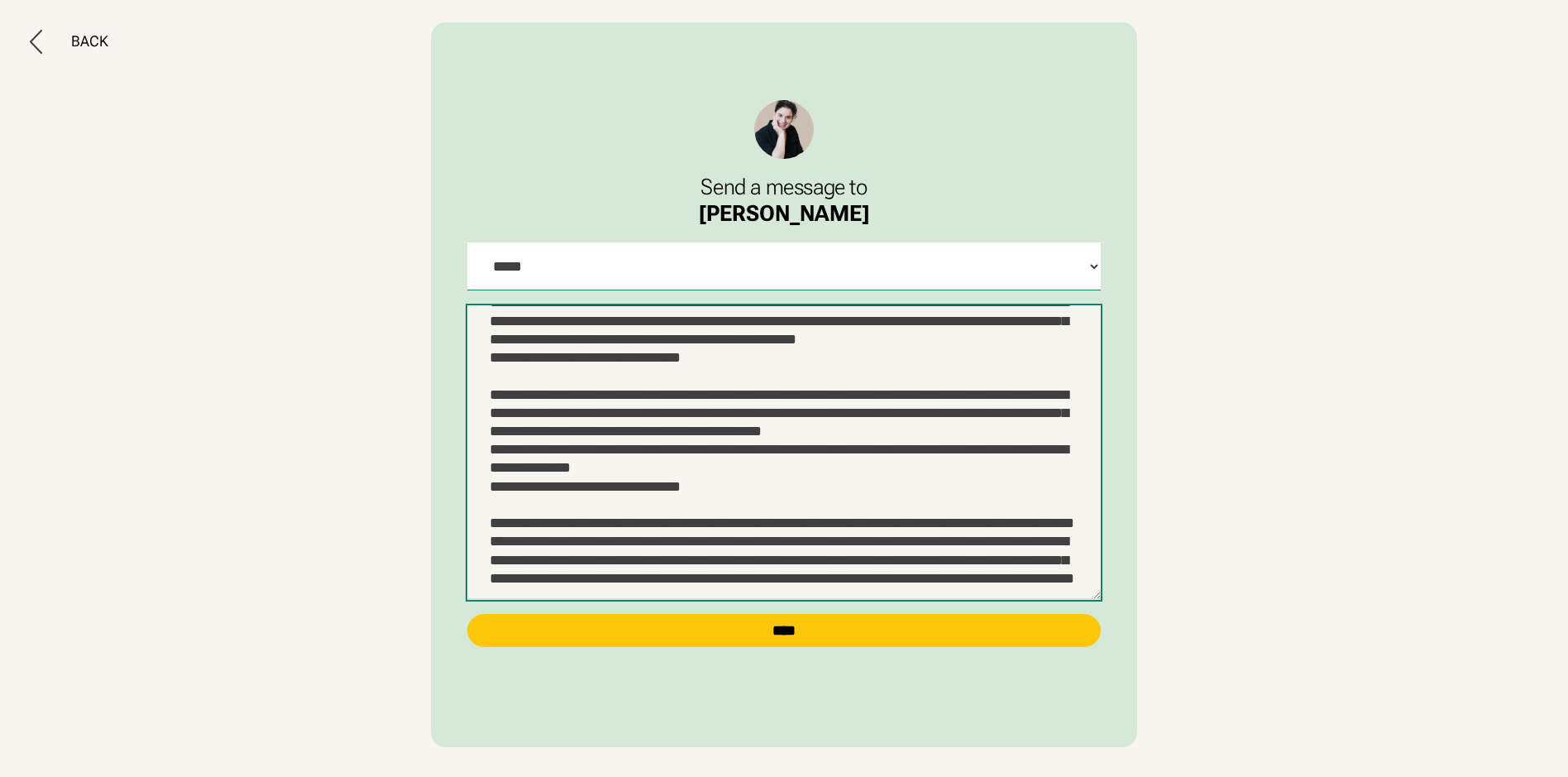
click at [587, 461] on textarea at bounding box center [784, 452] width 632 height 294
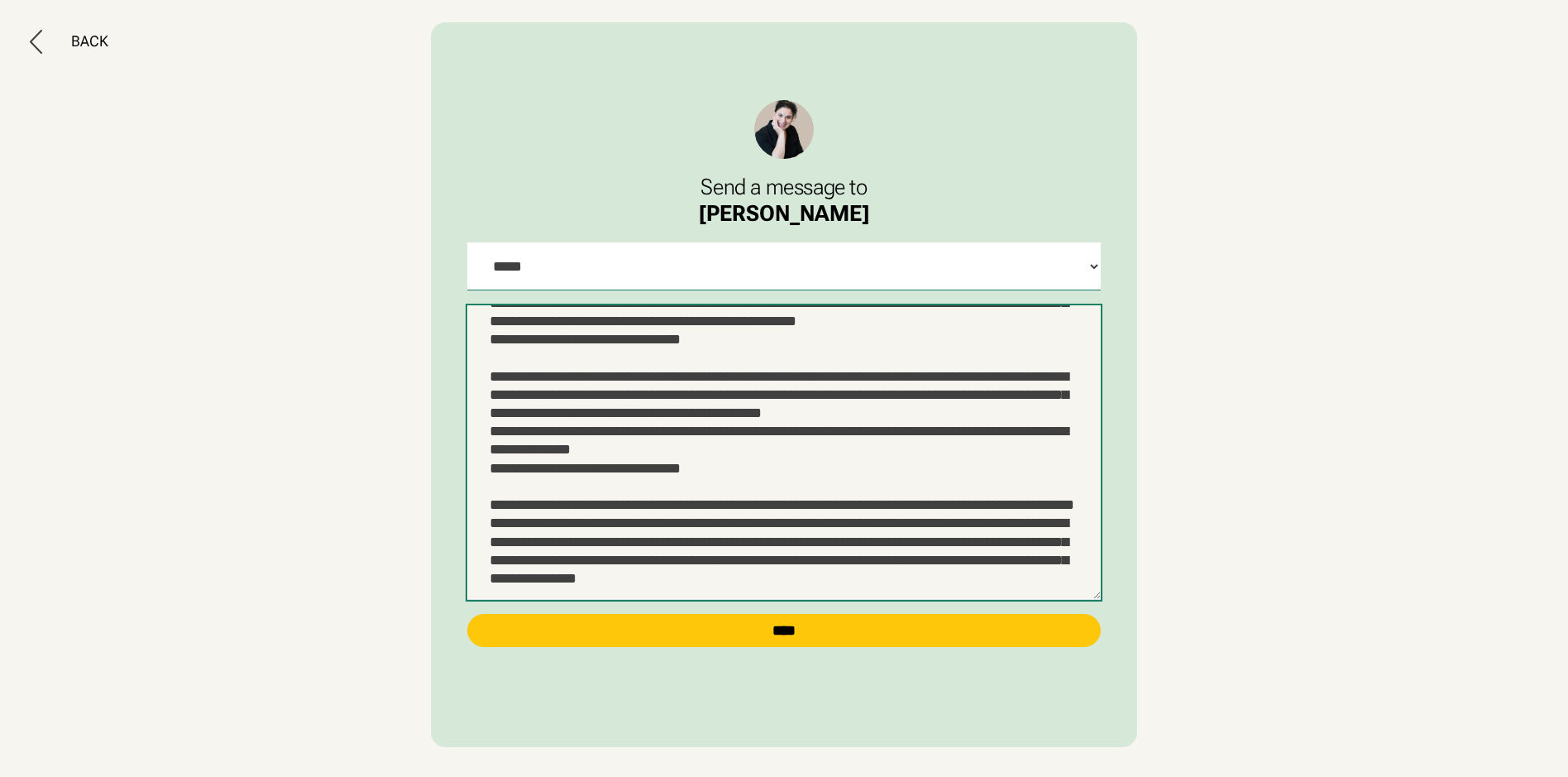
click at [818, 448] on textarea at bounding box center [784, 452] width 632 height 294
click at [598, 469] on textarea at bounding box center [784, 452] width 632 height 294
click at [822, 532] on textarea at bounding box center [784, 452] width 632 height 294
click at [982, 539] on textarea at bounding box center [784, 452] width 632 height 294
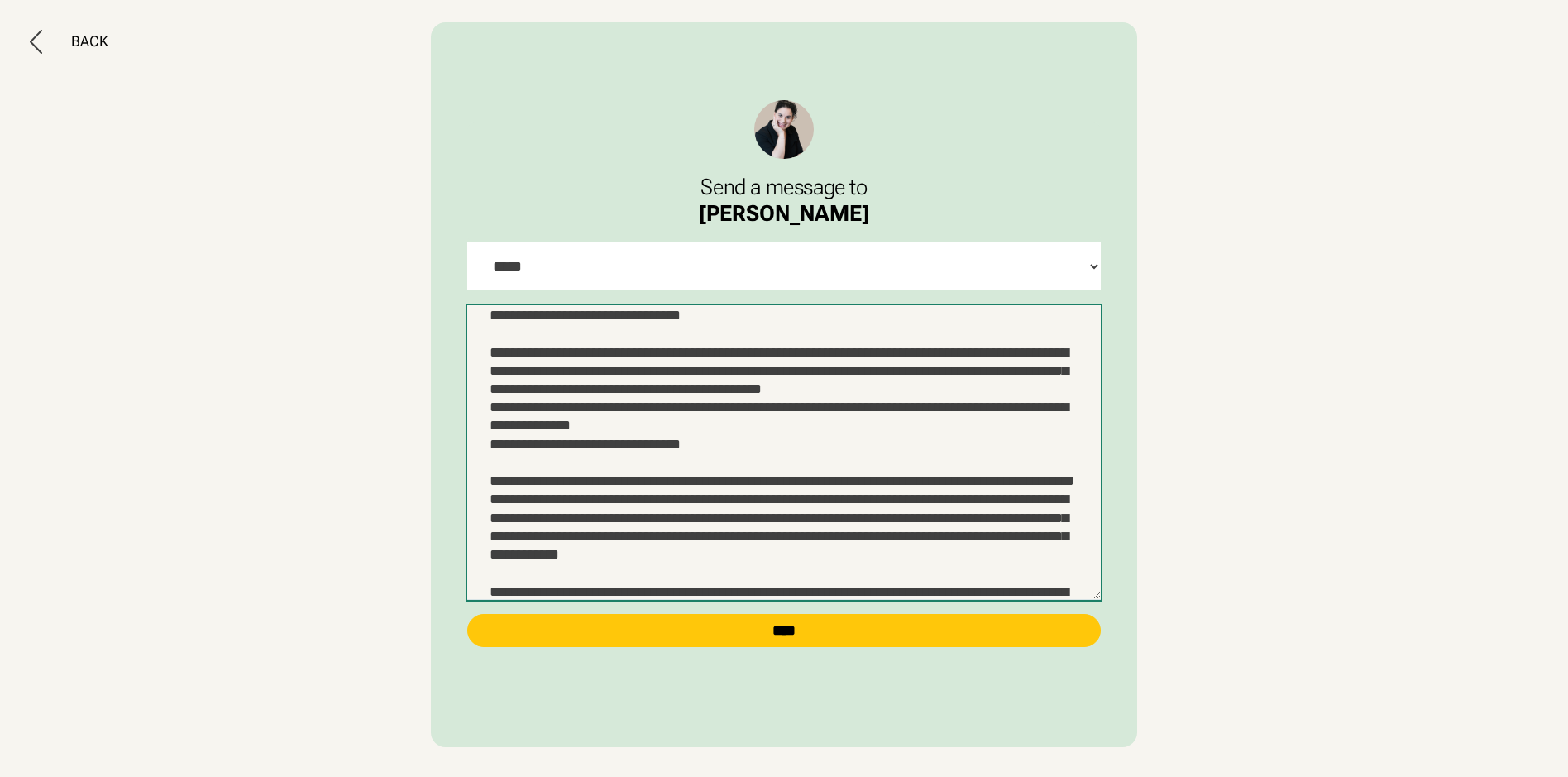
scroll to position [204, 0]
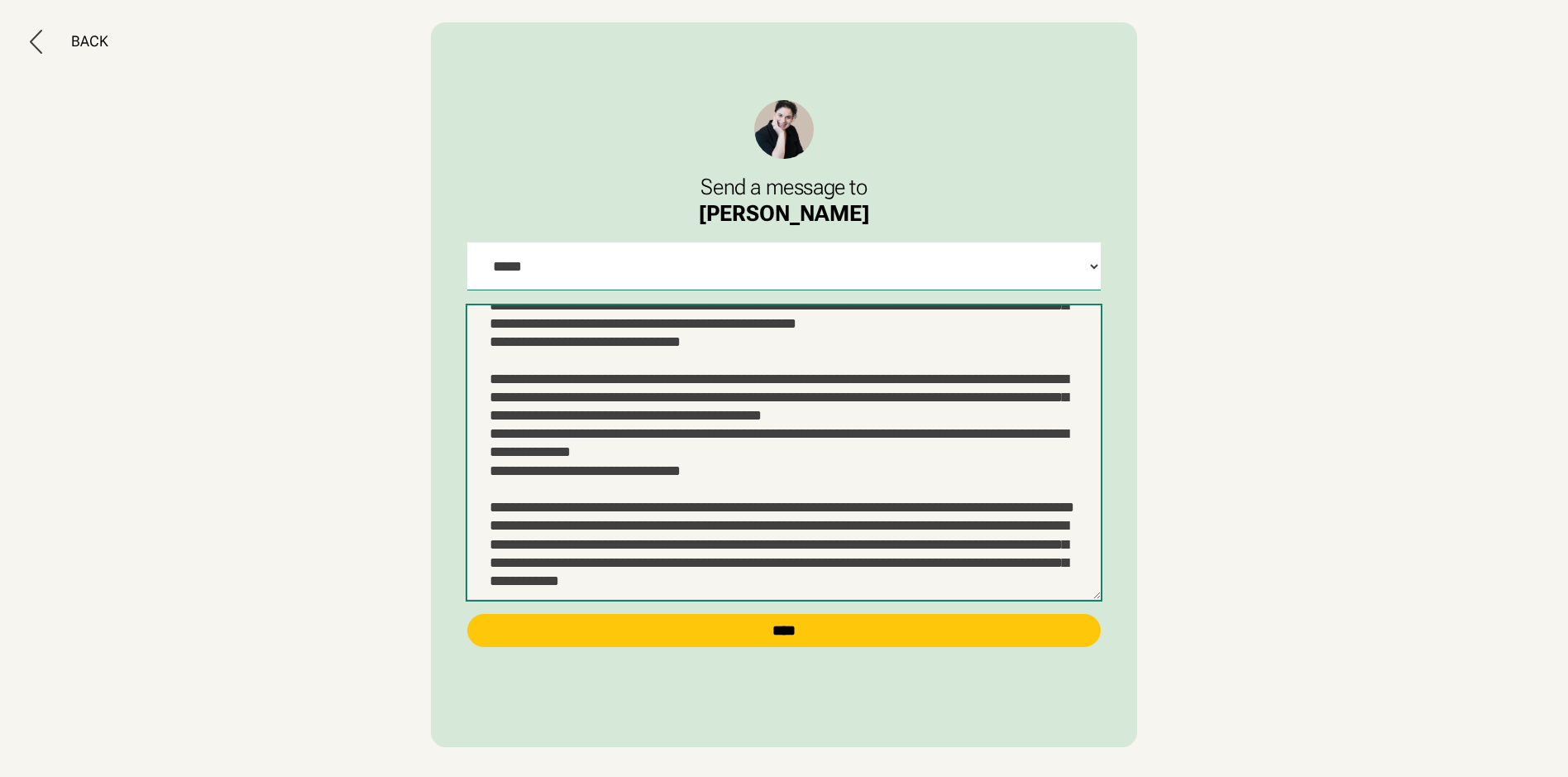
click at [990, 394] on textarea at bounding box center [784, 452] width 632 height 294
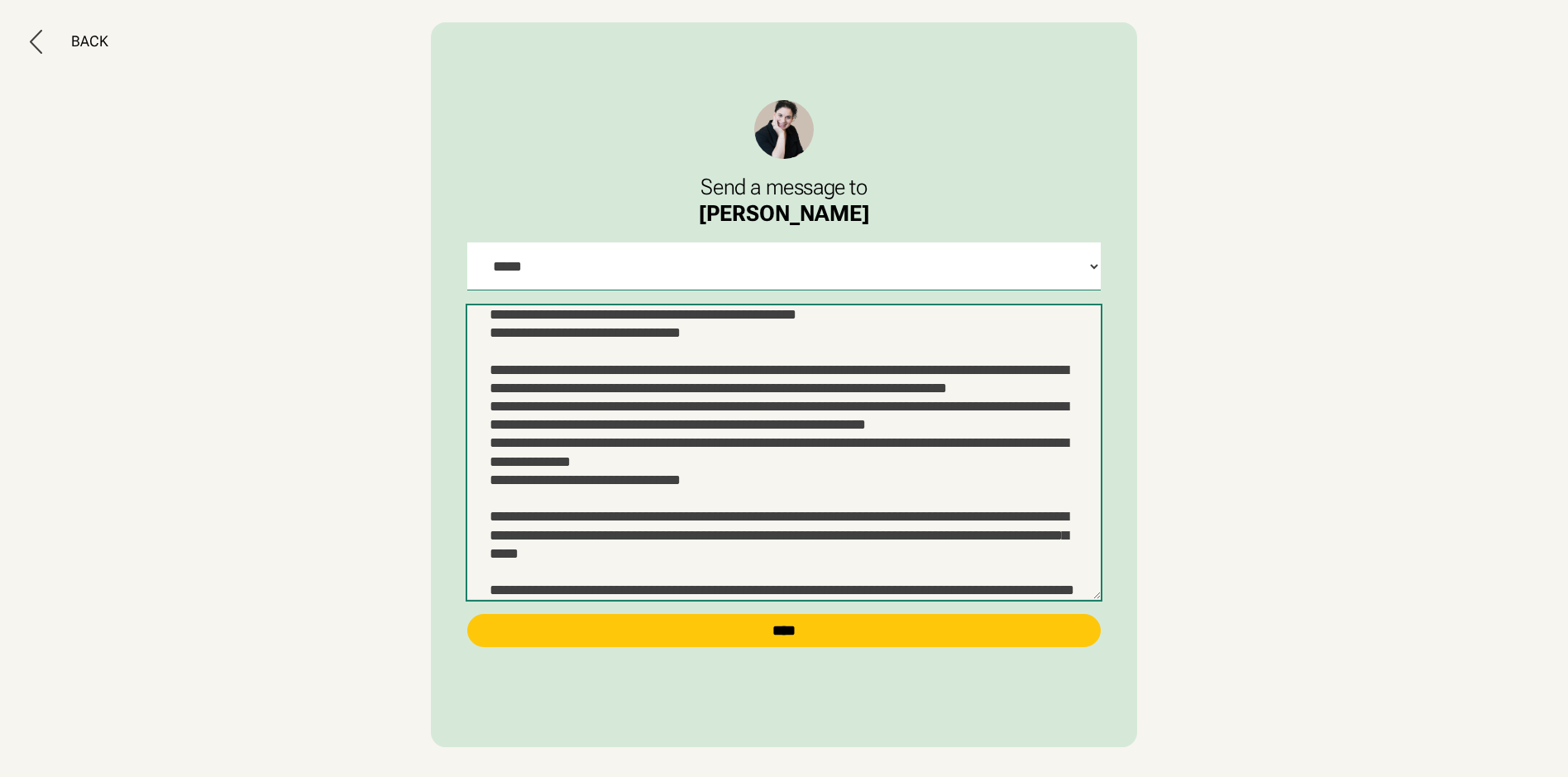
scroll to position [232, 0]
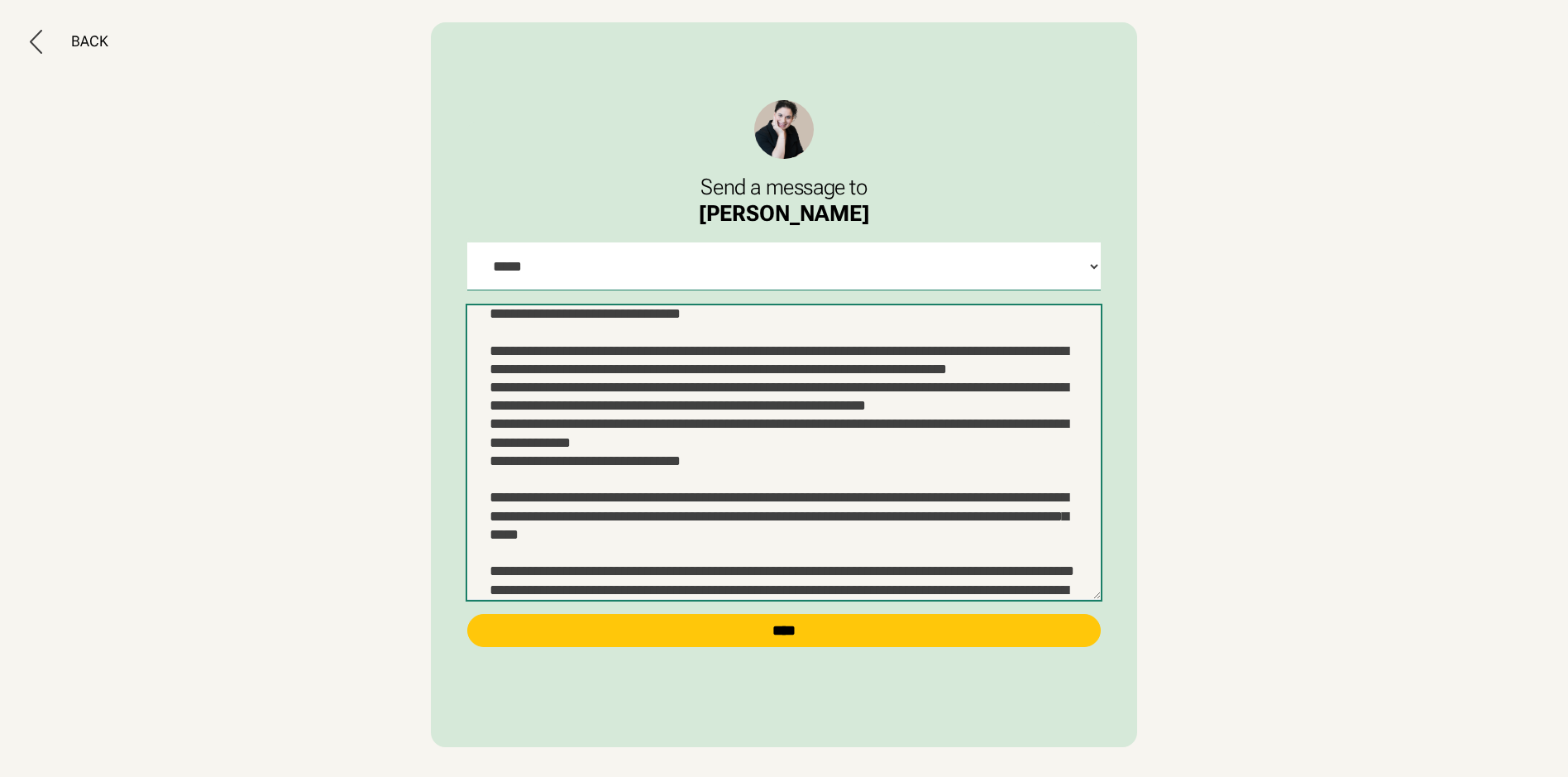
click at [699, 551] on textarea at bounding box center [784, 452] width 632 height 294
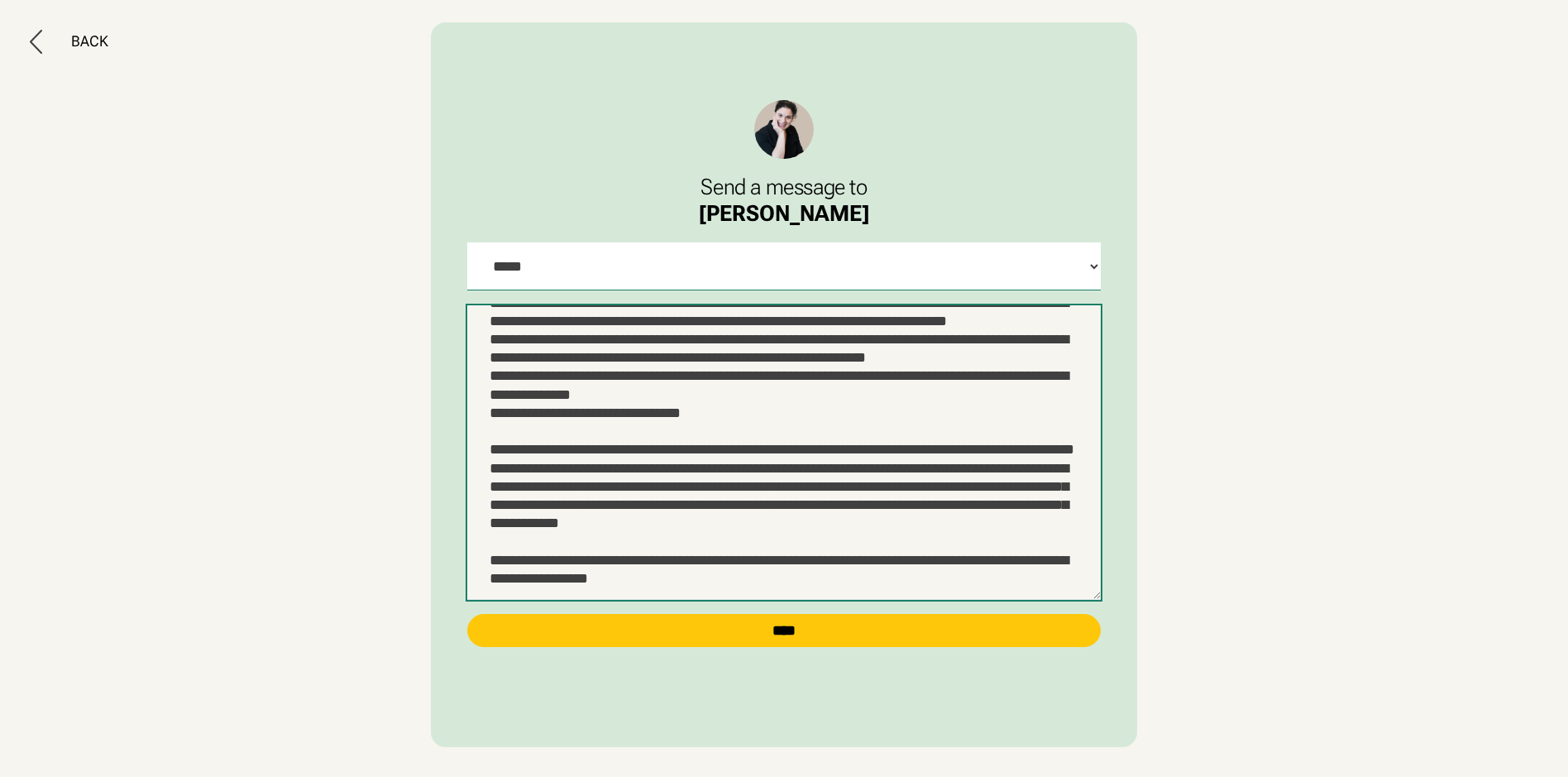
scroll to position [372, 0]
click at [624, 522] on textarea at bounding box center [784, 452] width 632 height 294
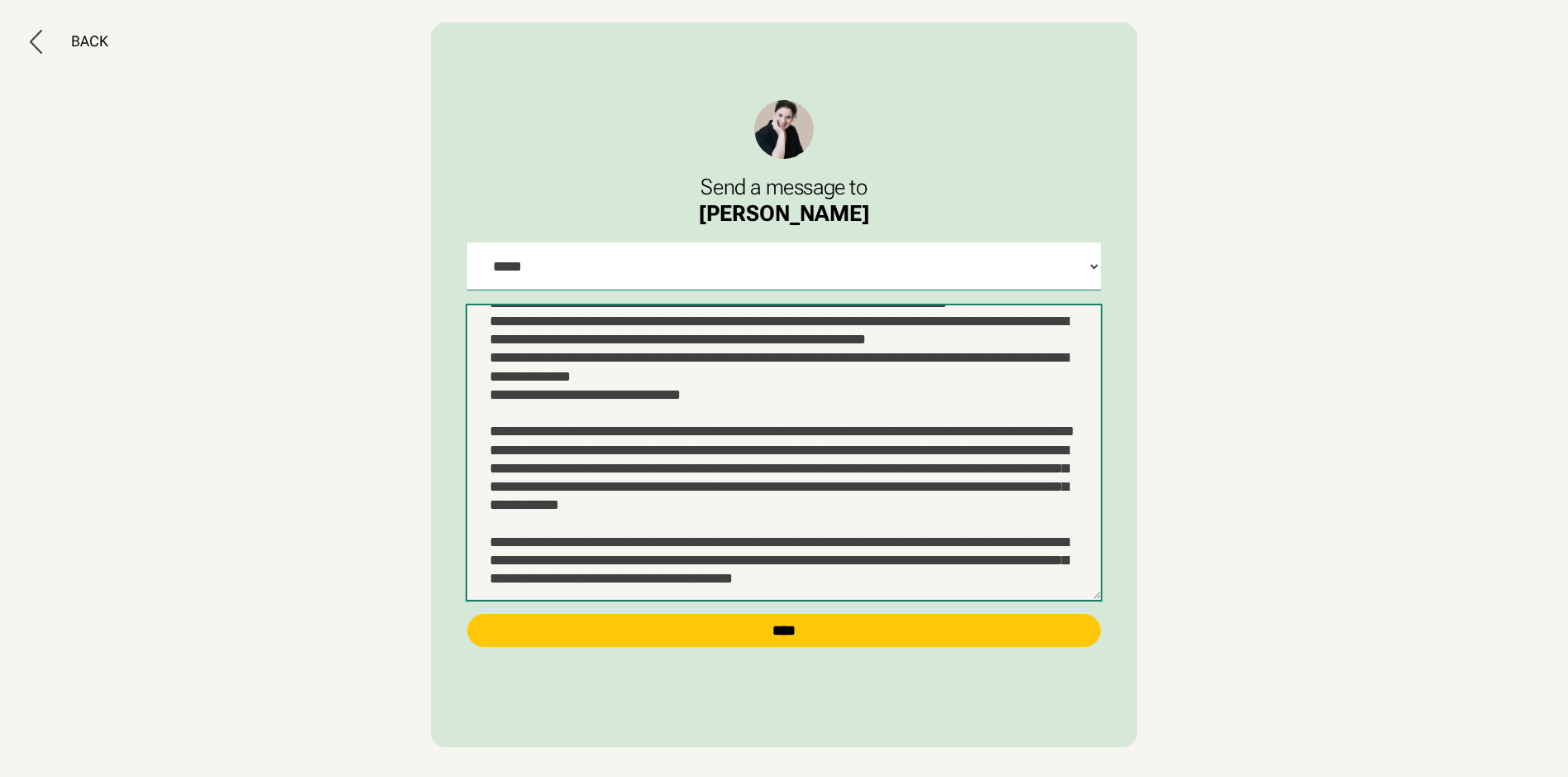
paste textarea "**********"
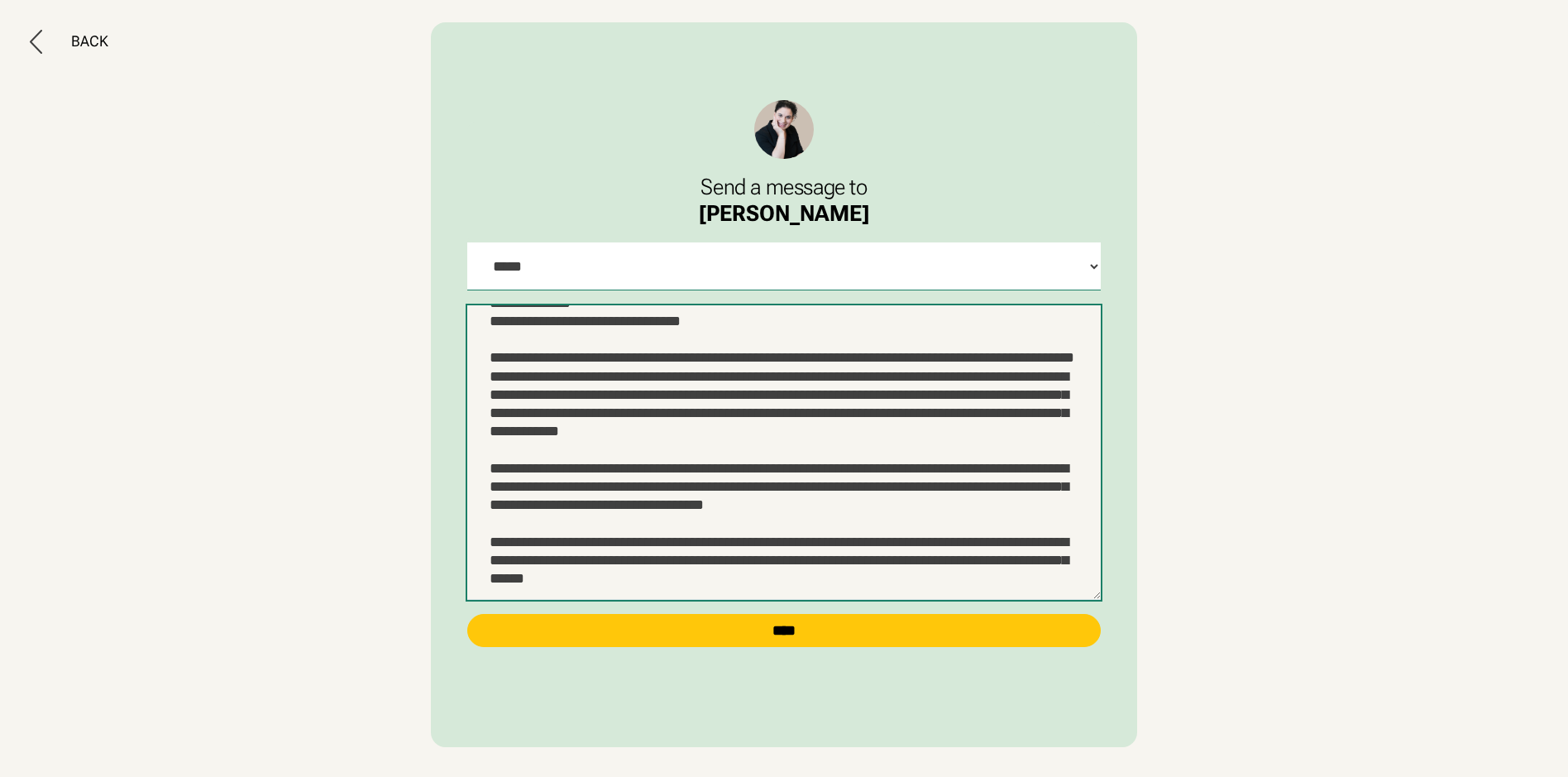
scroll to position [428, 0]
click at [579, 533] on textarea at bounding box center [784, 452] width 632 height 294
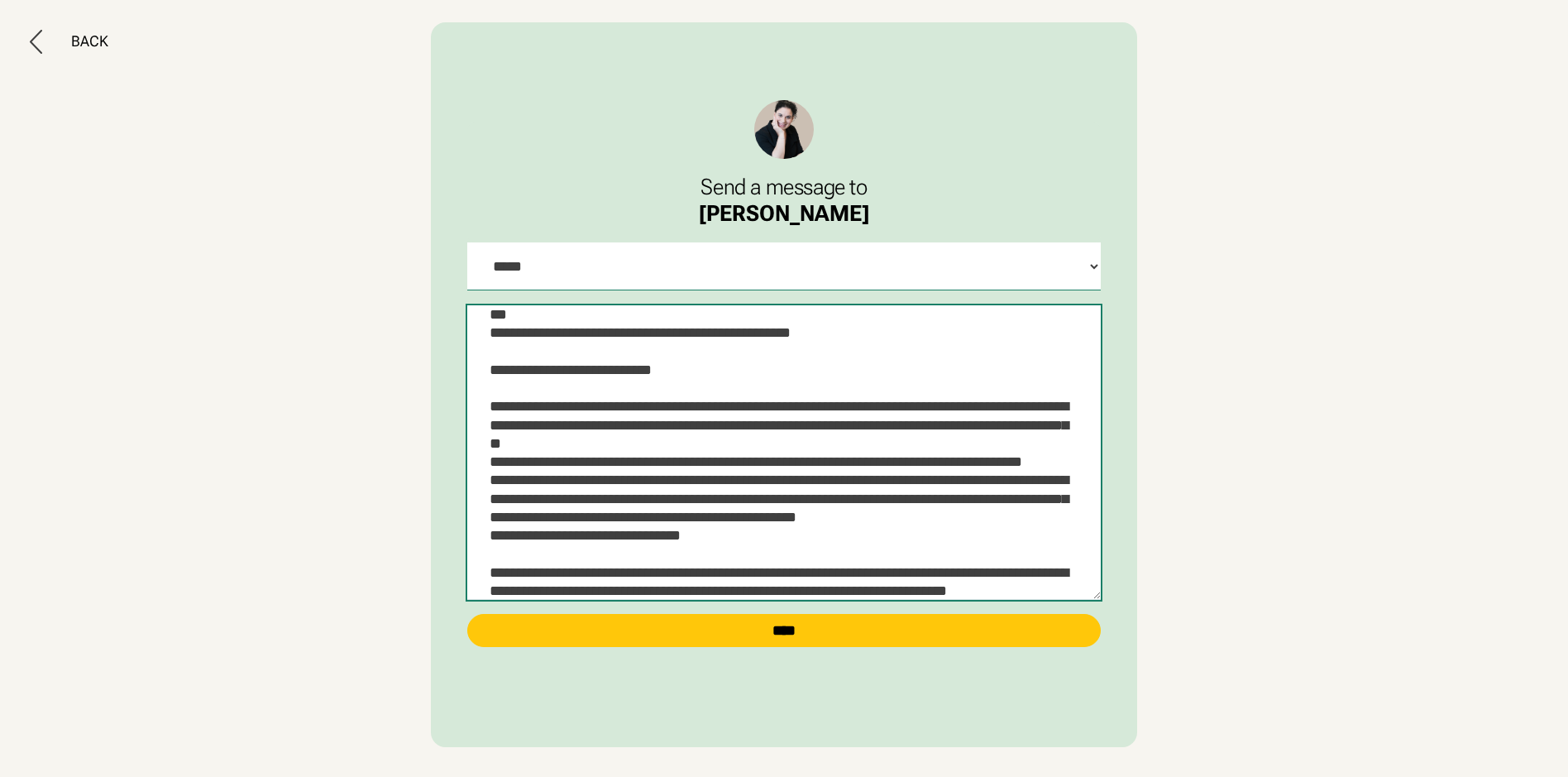
scroll to position [452, 0]
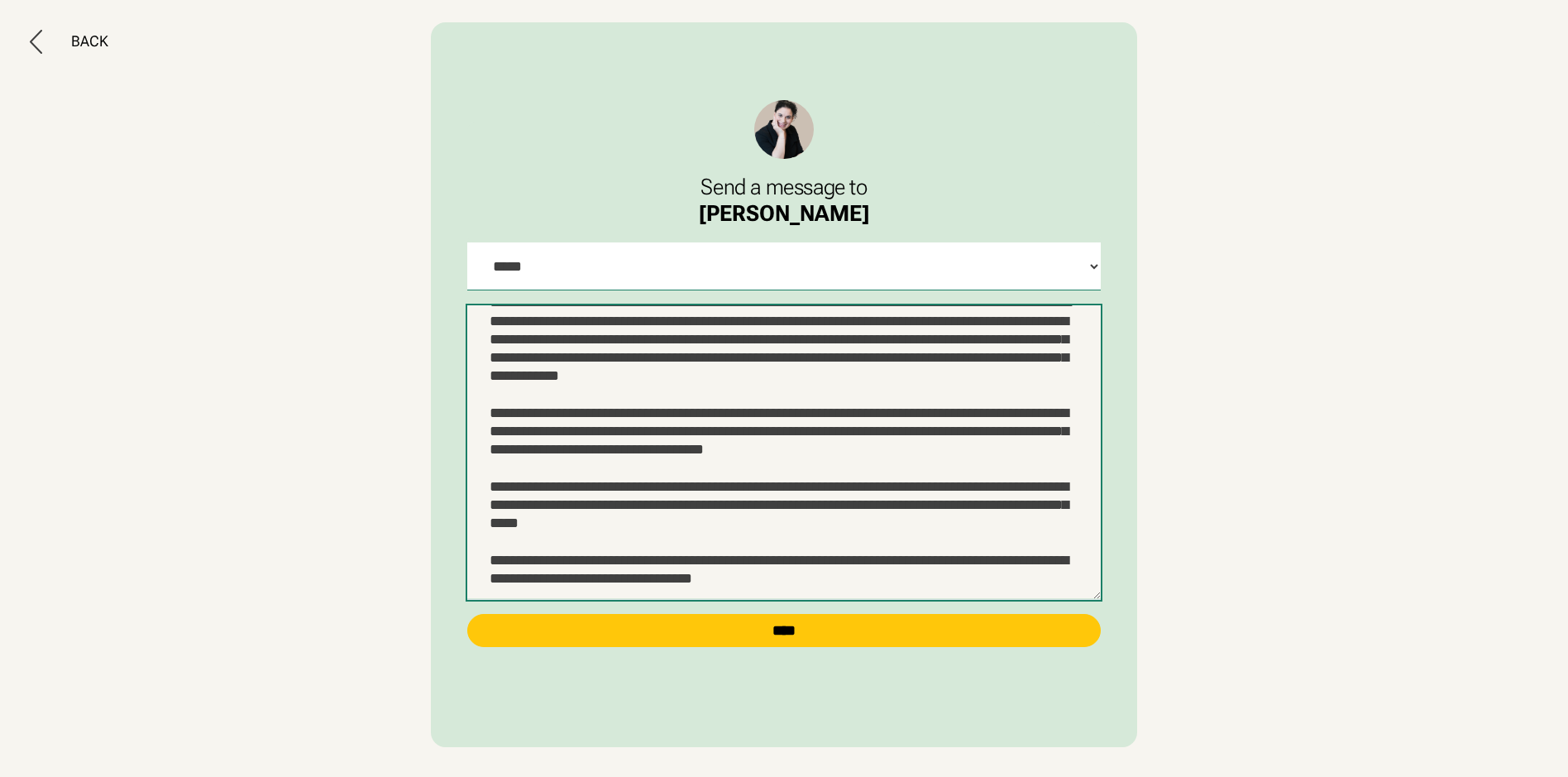
click at [510, 573] on textarea at bounding box center [784, 452] width 632 height 294
click at [643, 588] on textarea at bounding box center [784, 452] width 632 height 294
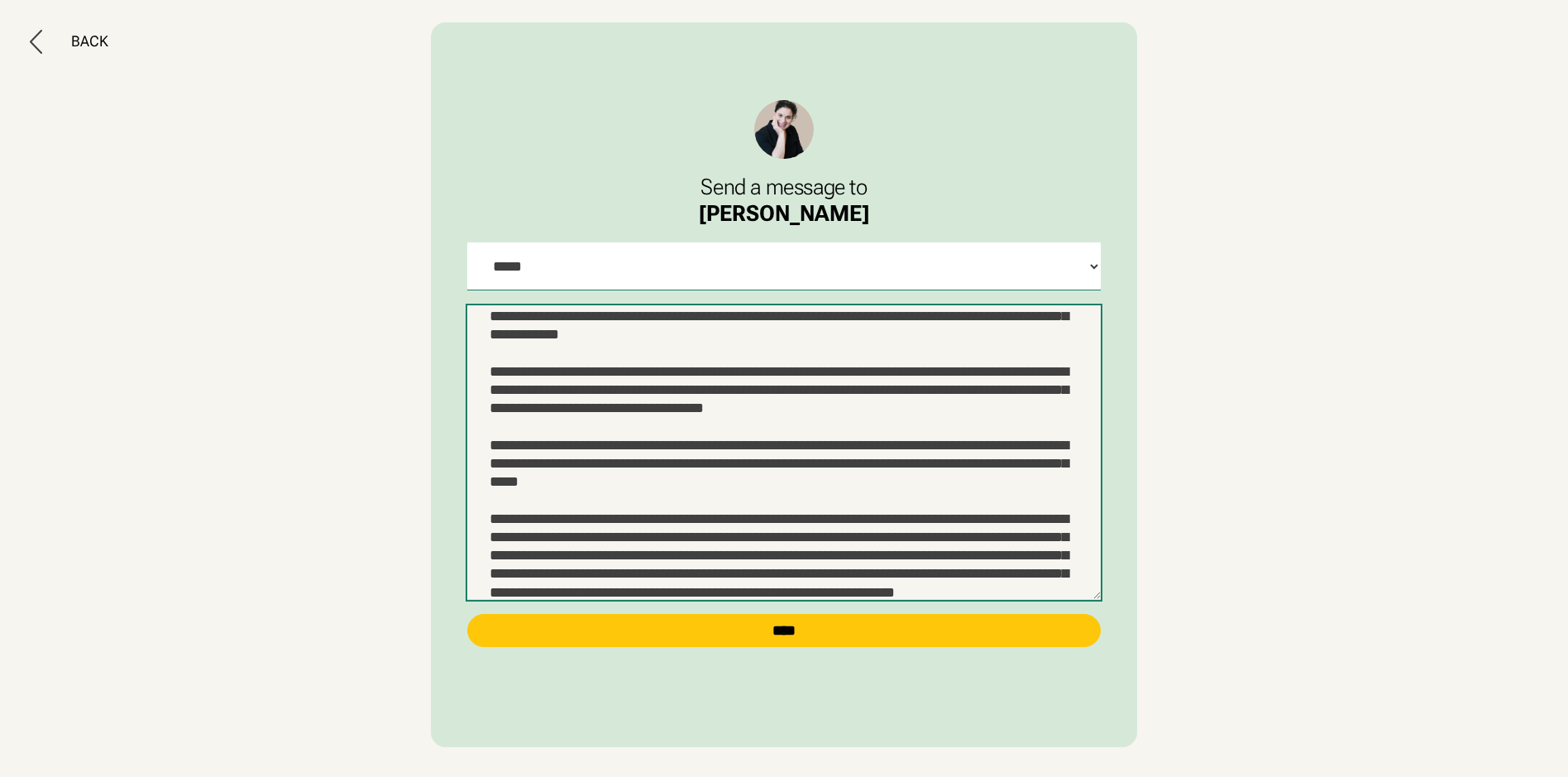
scroll to position [496, 0]
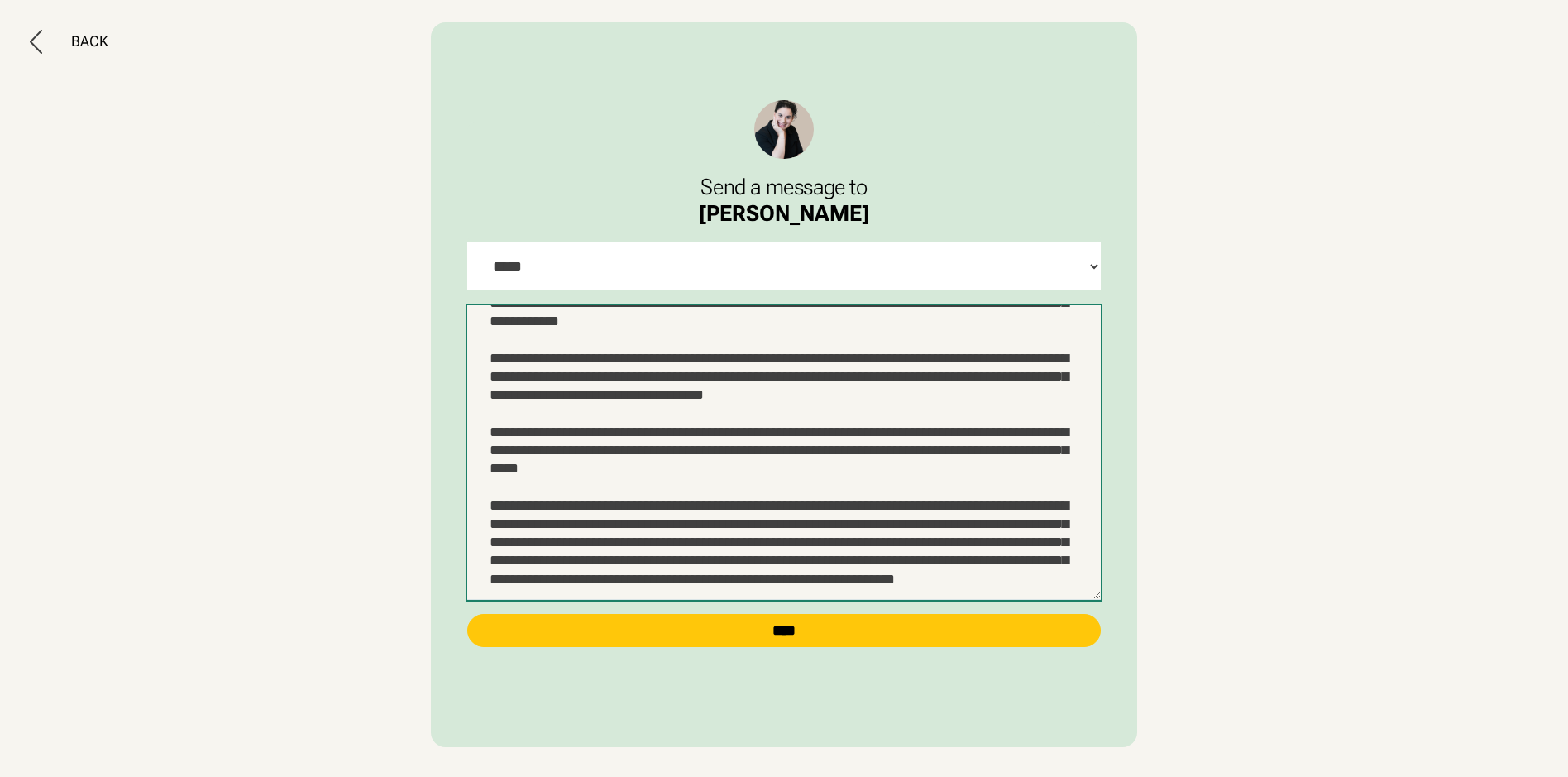
click at [602, 468] on textarea at bounding box center [784, 452] width 632 height 294
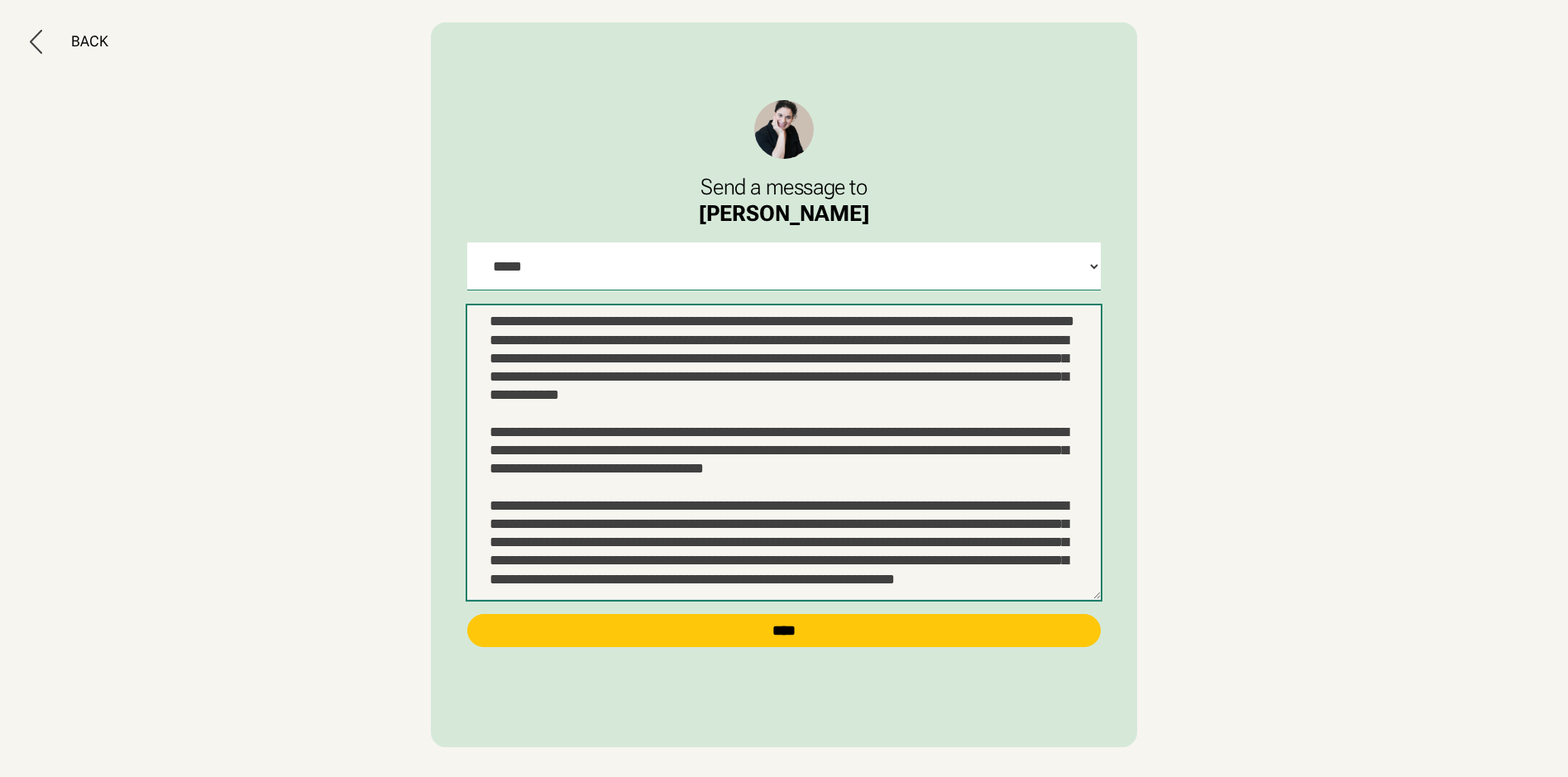
scroll to position [464, 0]
paste textarea "**********"
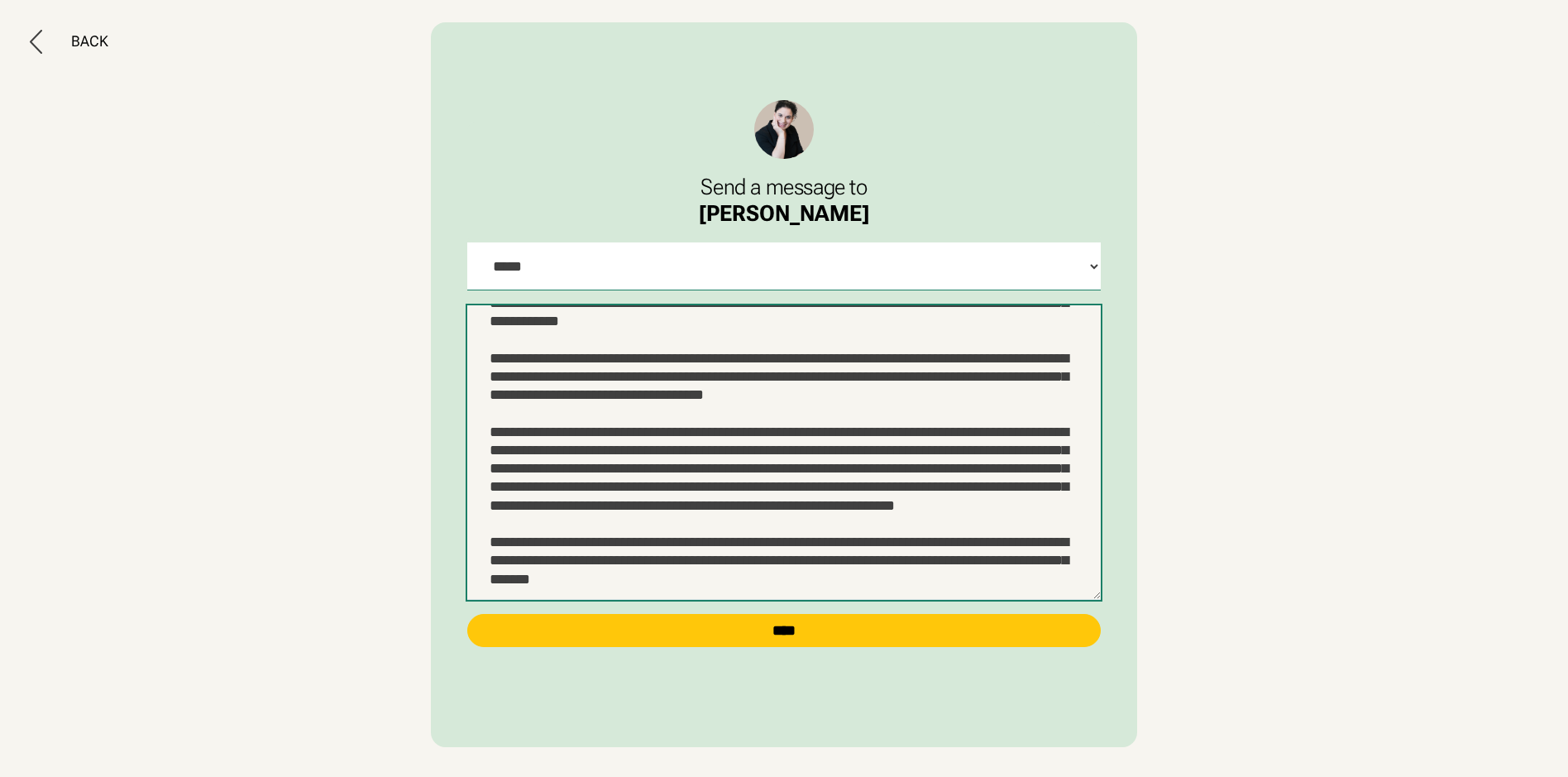
scroll to position [545, 0]
click at [800, 492] on textarea at bounding box center [784, 452] width 632 height 294
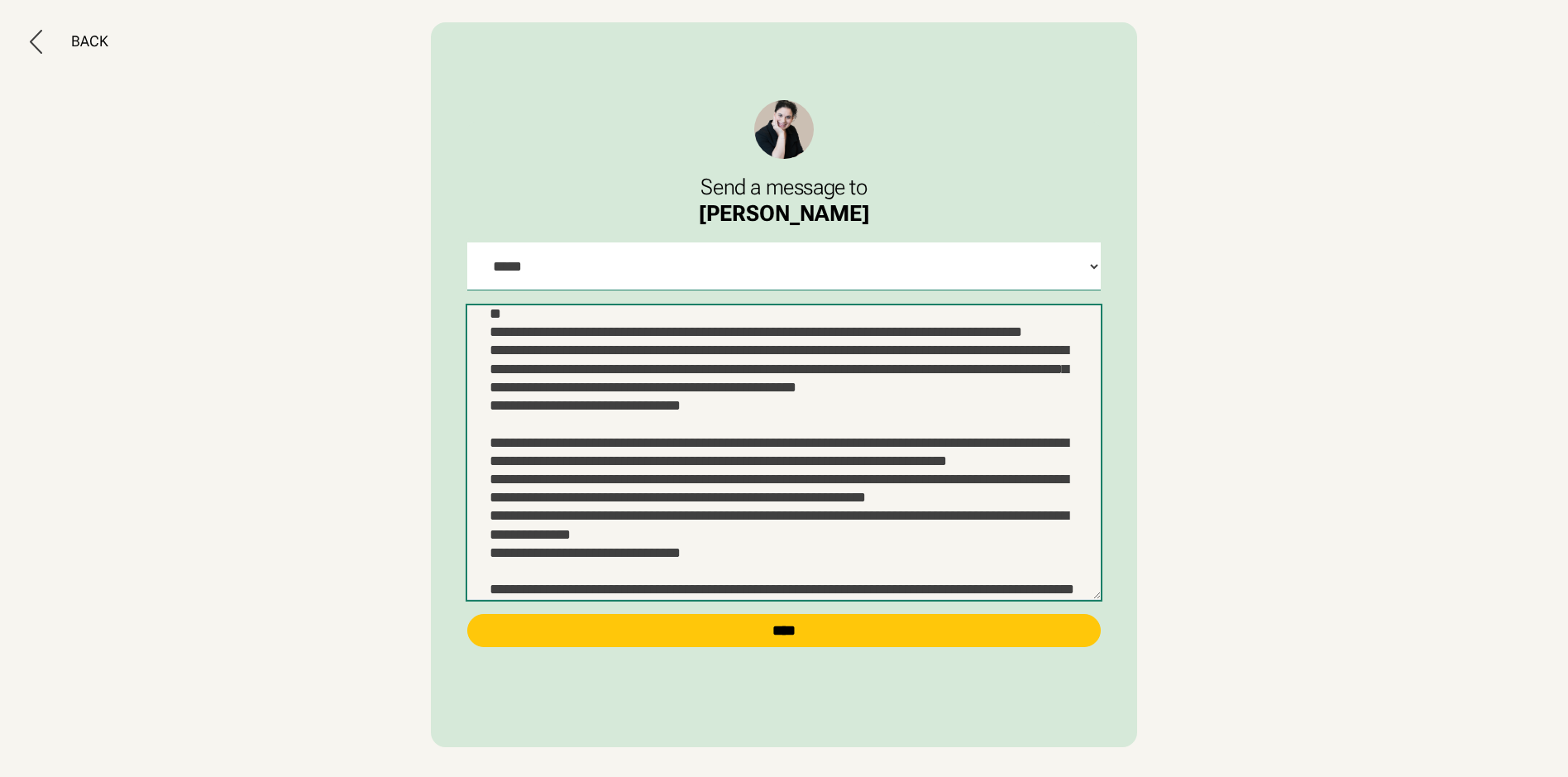
scroll to position [166, 0]
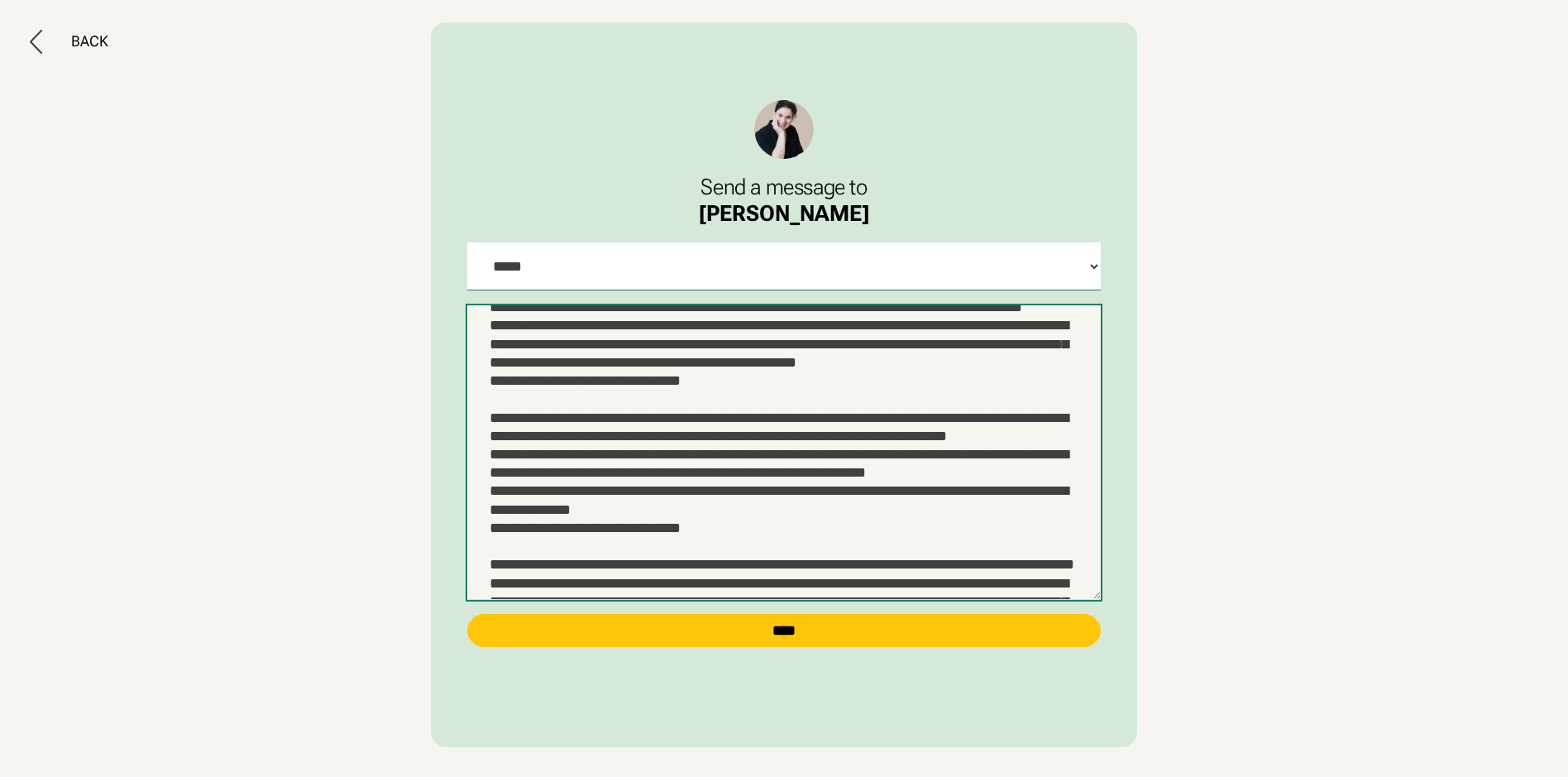
click at [898, 469] on textarea at bounding box center [784, 452] width 632 height 294
drag, startPoint x: 891, startPoint y: 468, endPoint x: 891, endPoint y: 493, distance: 25.0
click at [891, 469] on textarea at bounding box center [784, 452] width 632 height 294
click at [740, 522] on textarea at bounding box center [784, 452] width 632 height 294
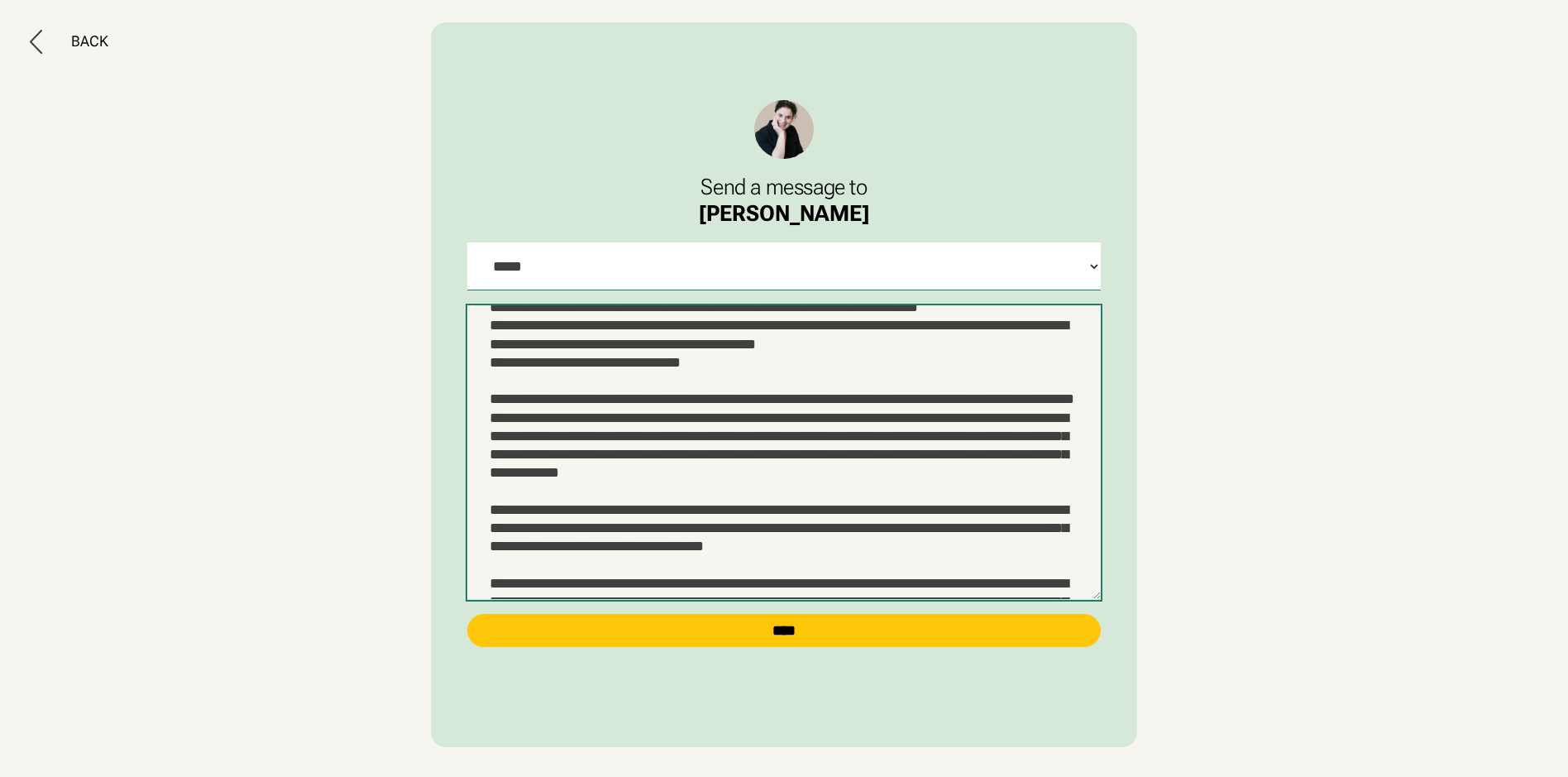
scroll to position [414, 0]
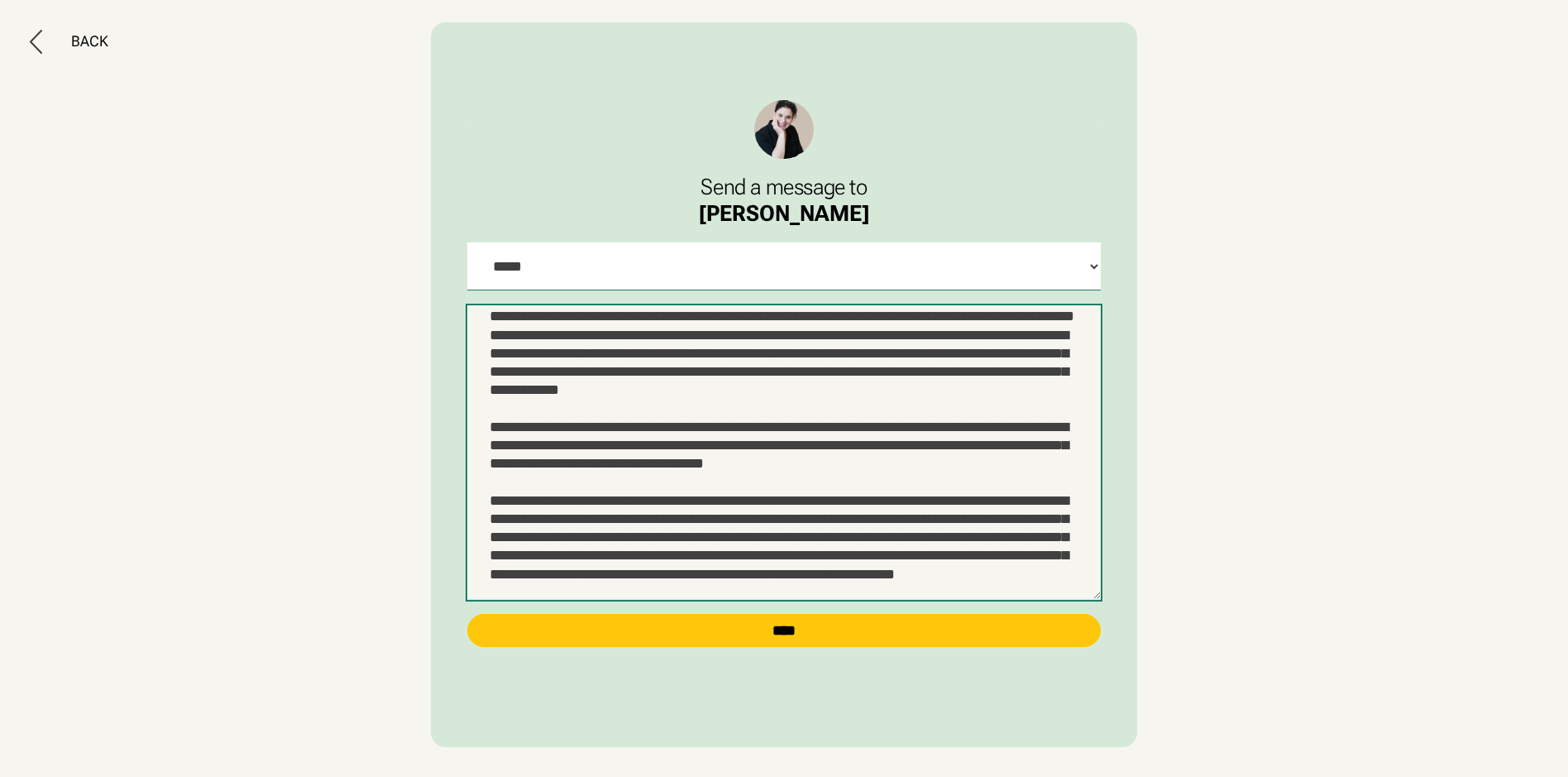
click at [544, 481] on textarea at bounding box center [784, 452] width 632 height 294
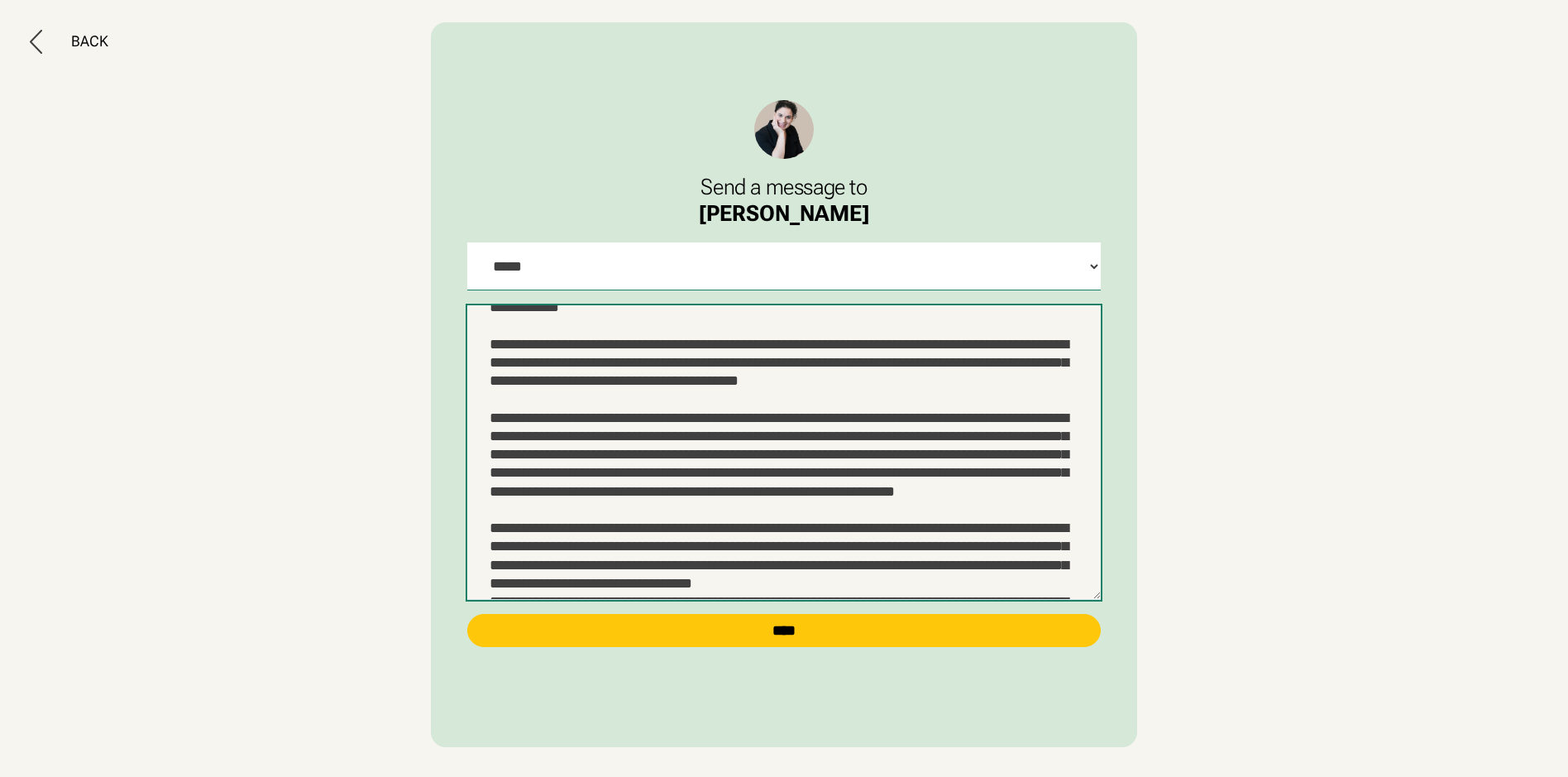
click at [798, 492] on textarea at bounding box center [784, 452] width 632 height 294
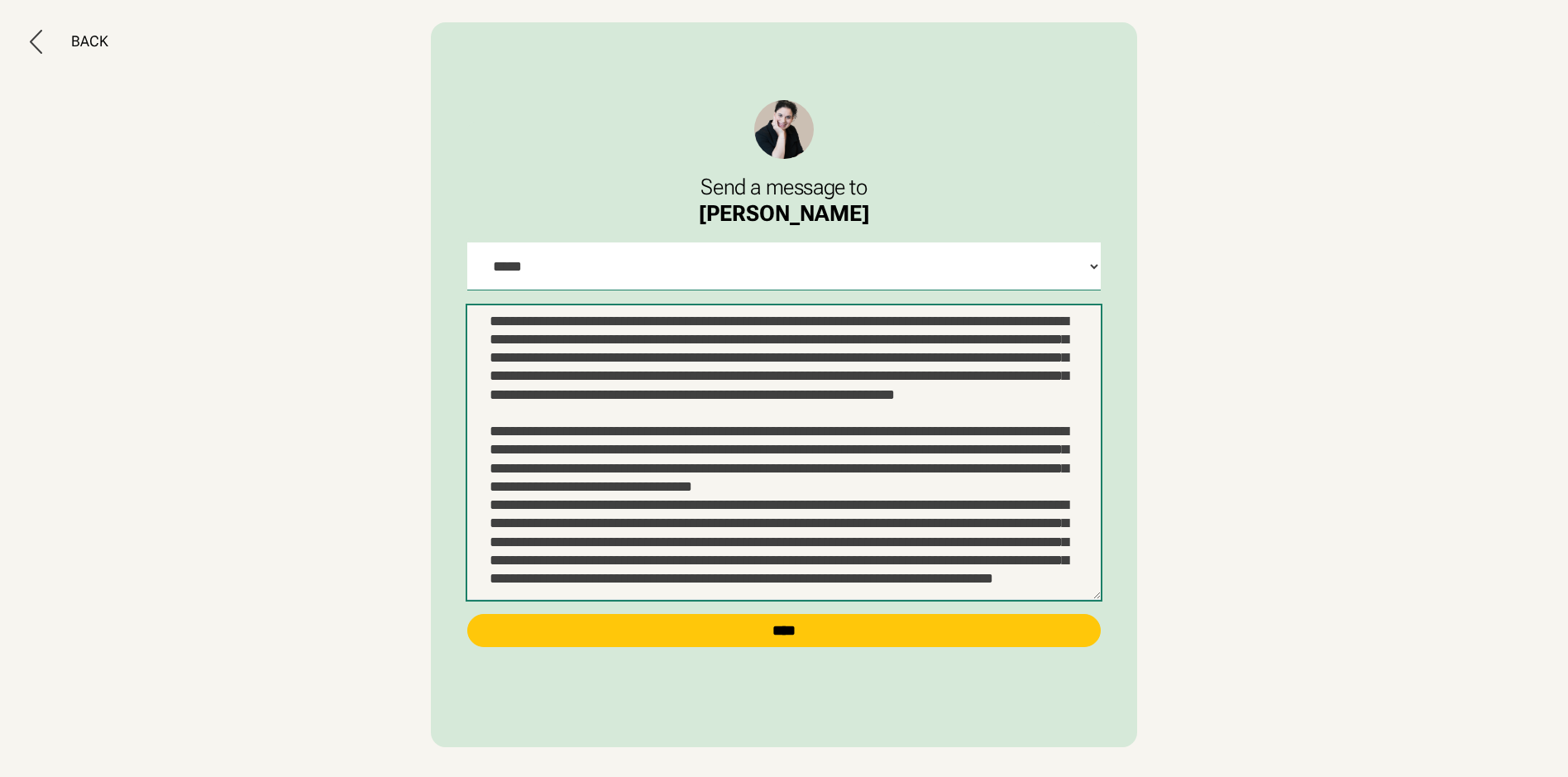
scroll to position [661, 0]
click at [529, 493] on textarea at bounding box center [784, 452] width 632 height 294
click at [634, 431] on textarea at bounding box center [784, 452] width 632 height 294
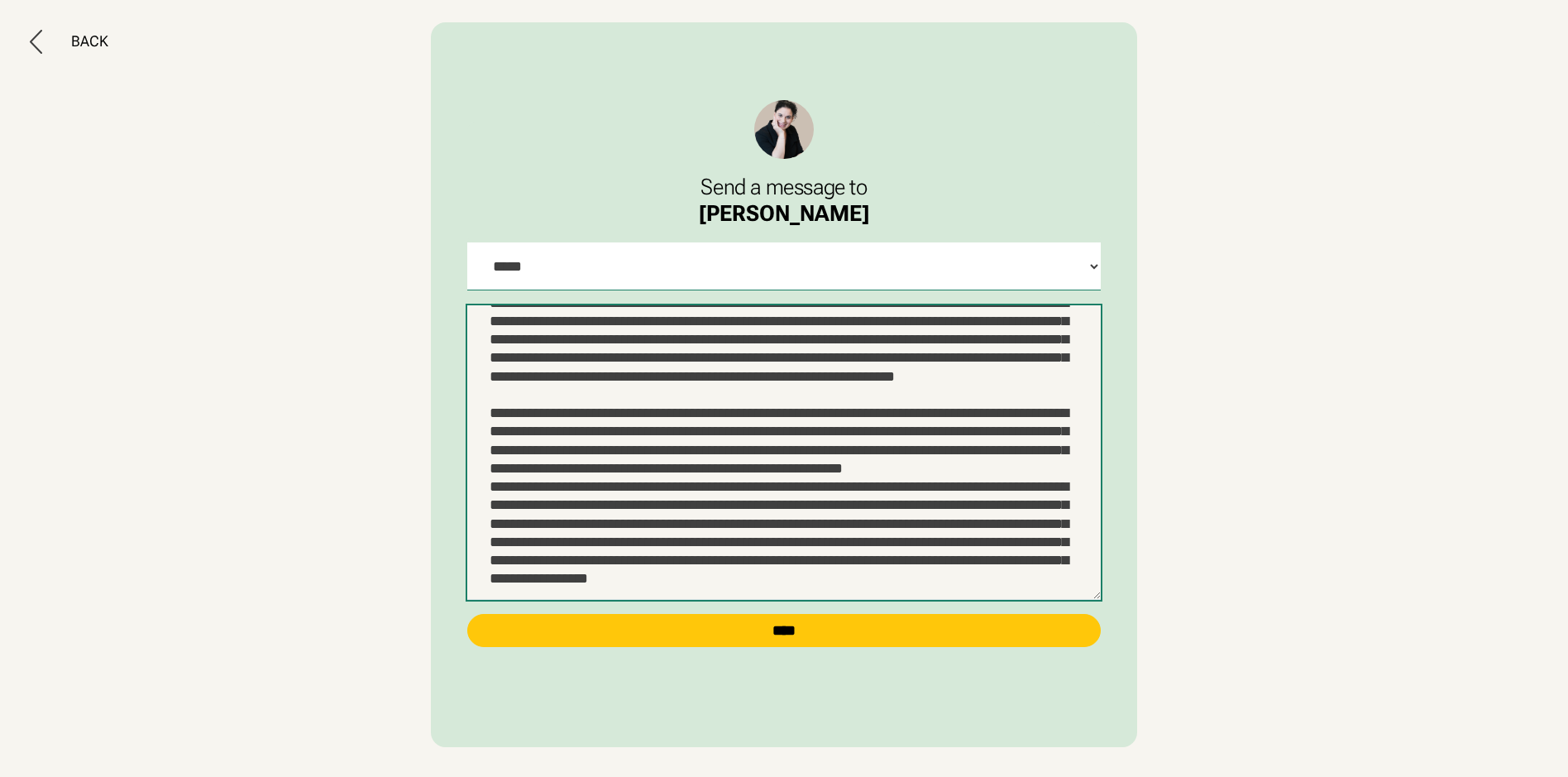
click at [1007, 517] on textarea at bounding box center [784, 452] width 632 height 294
click at [915, 440] on textarea at bounding box center [784, 452] width 632 height 294
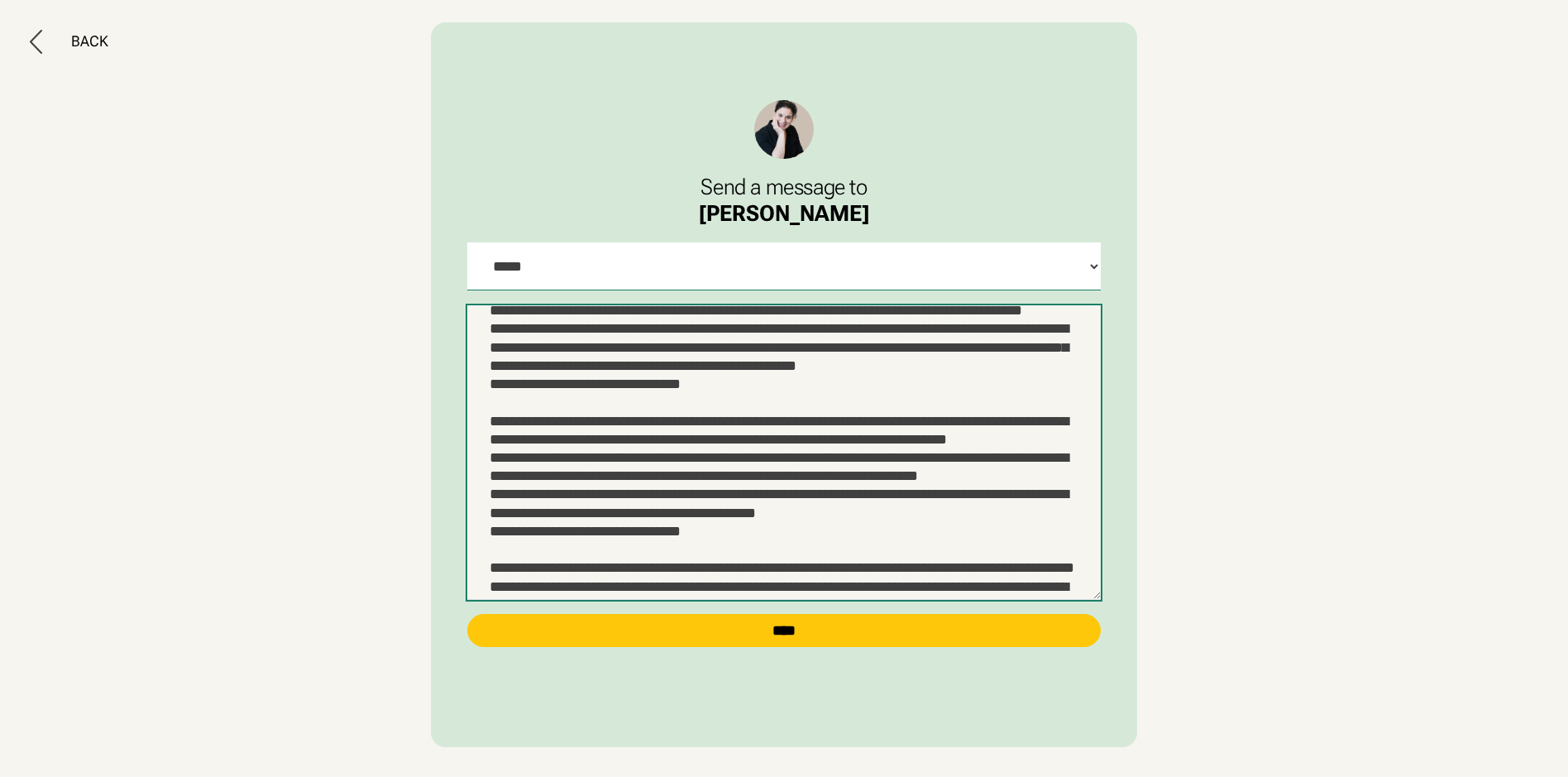
scroll to position [0, 0]
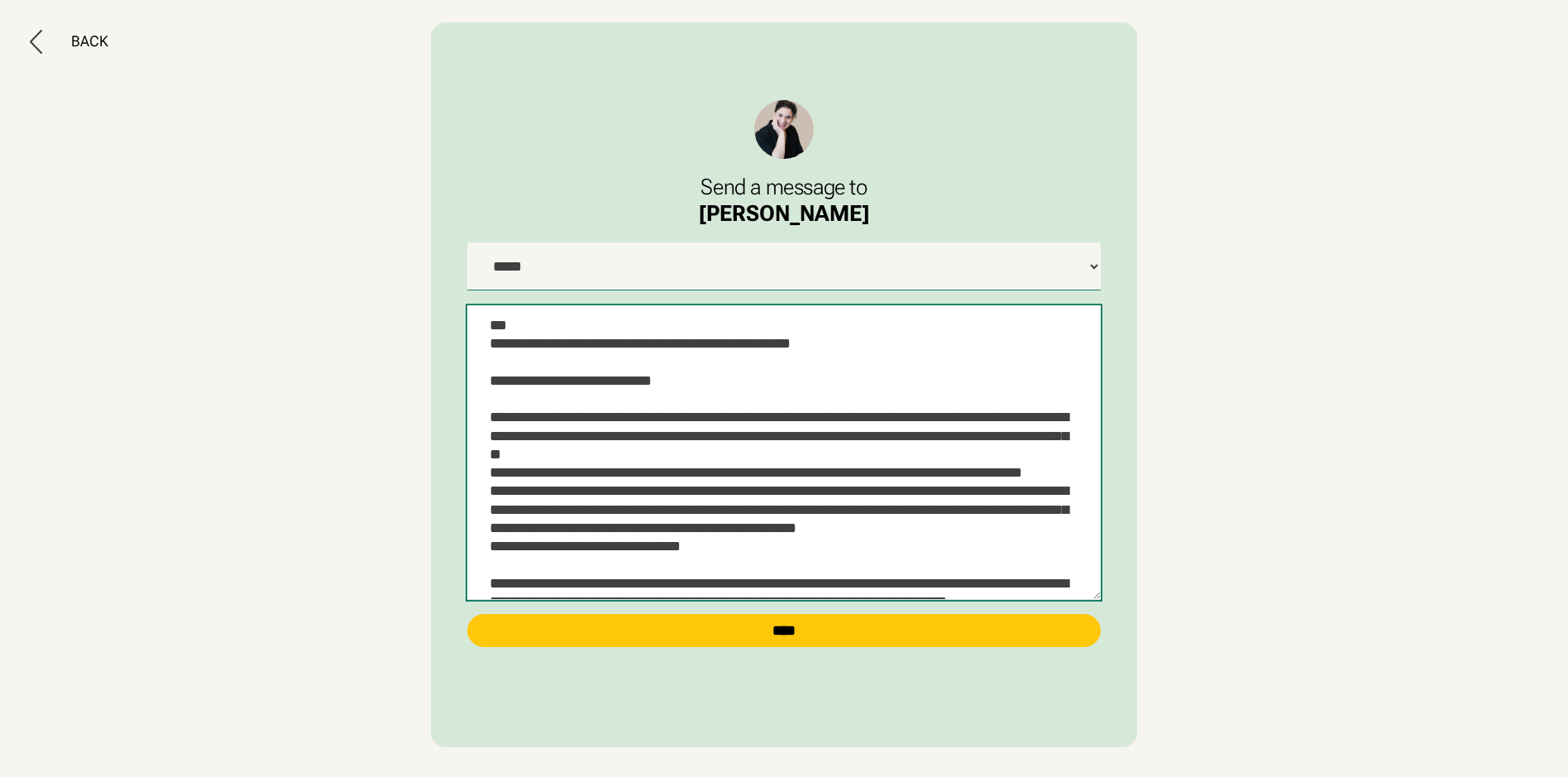
type textarea "**********"
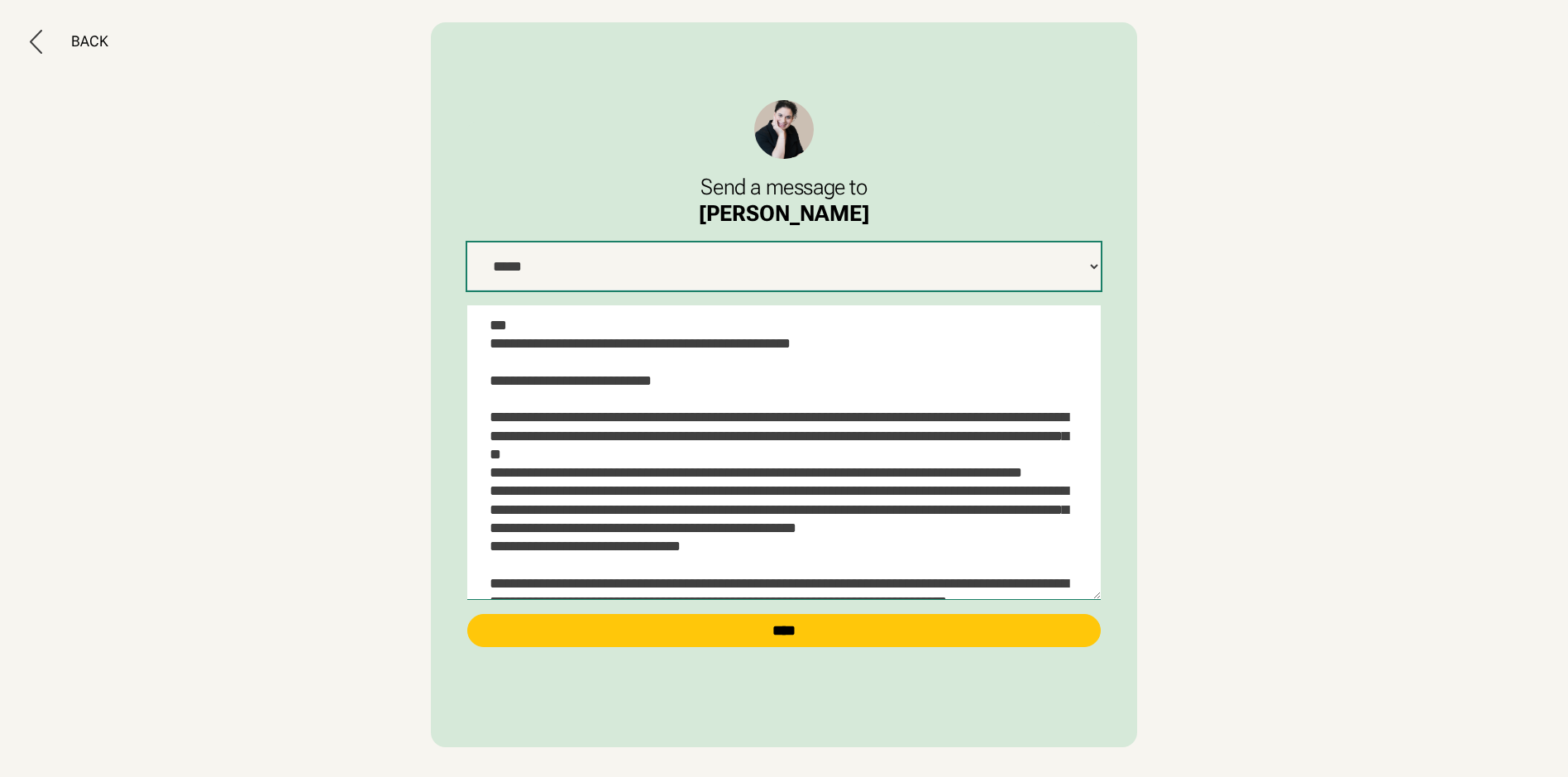
click at [659, 258] on select "**********" at bounding box center [784, 266] width 632 height 48
click at [467, 242] on select "**********" at bounding box center [784, 266] width 632 height 48
click at [628, 278] on select "**********" at bounding box center [784, 266] width 632 height 48
click at [631, 276] on select "**********" at bounding box center [784, 266] width 632 height 48
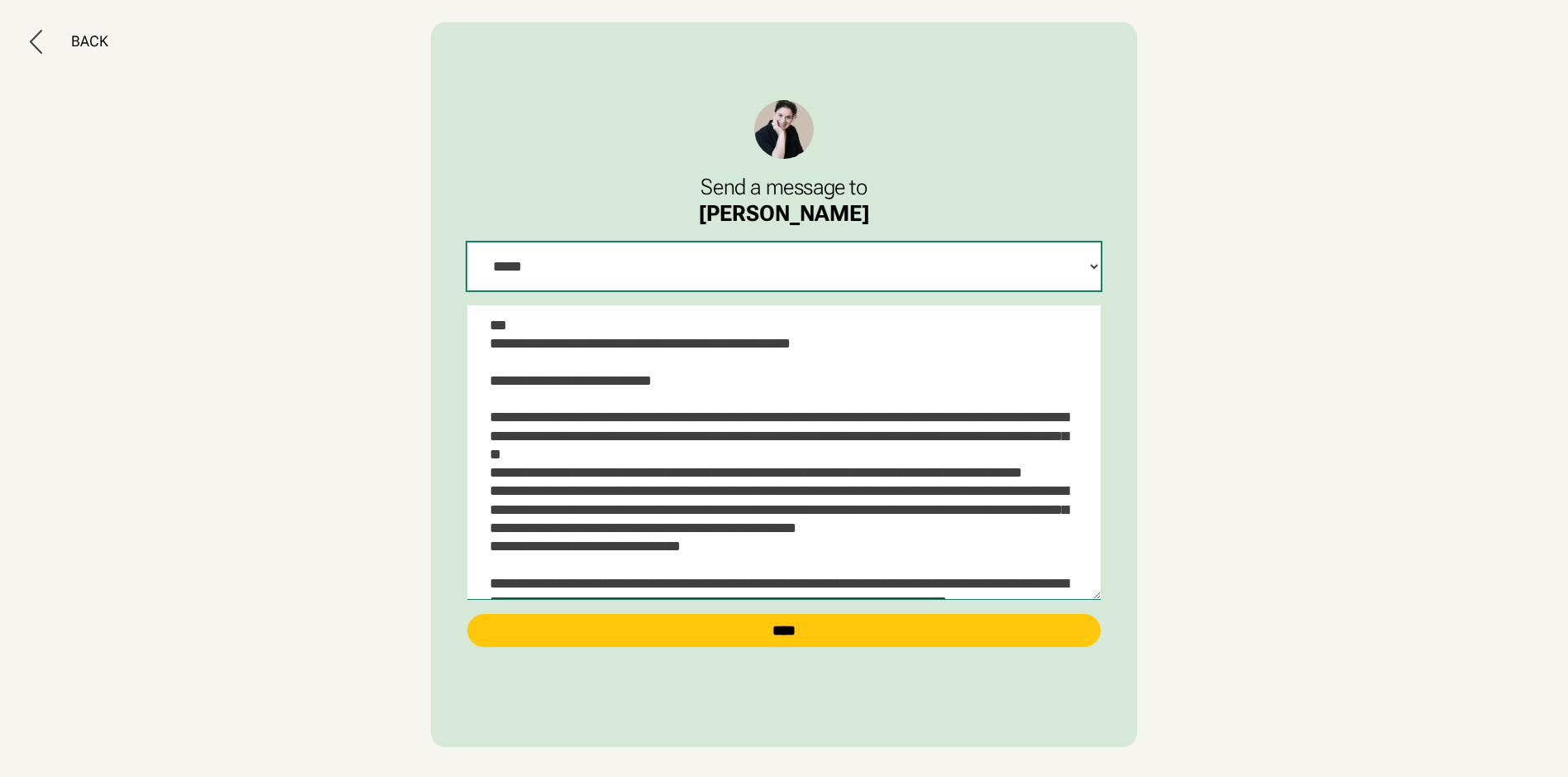
select select "**********"
click at [467, 242] on select "**********" at bounding box center [784, 266] width 632 height 48
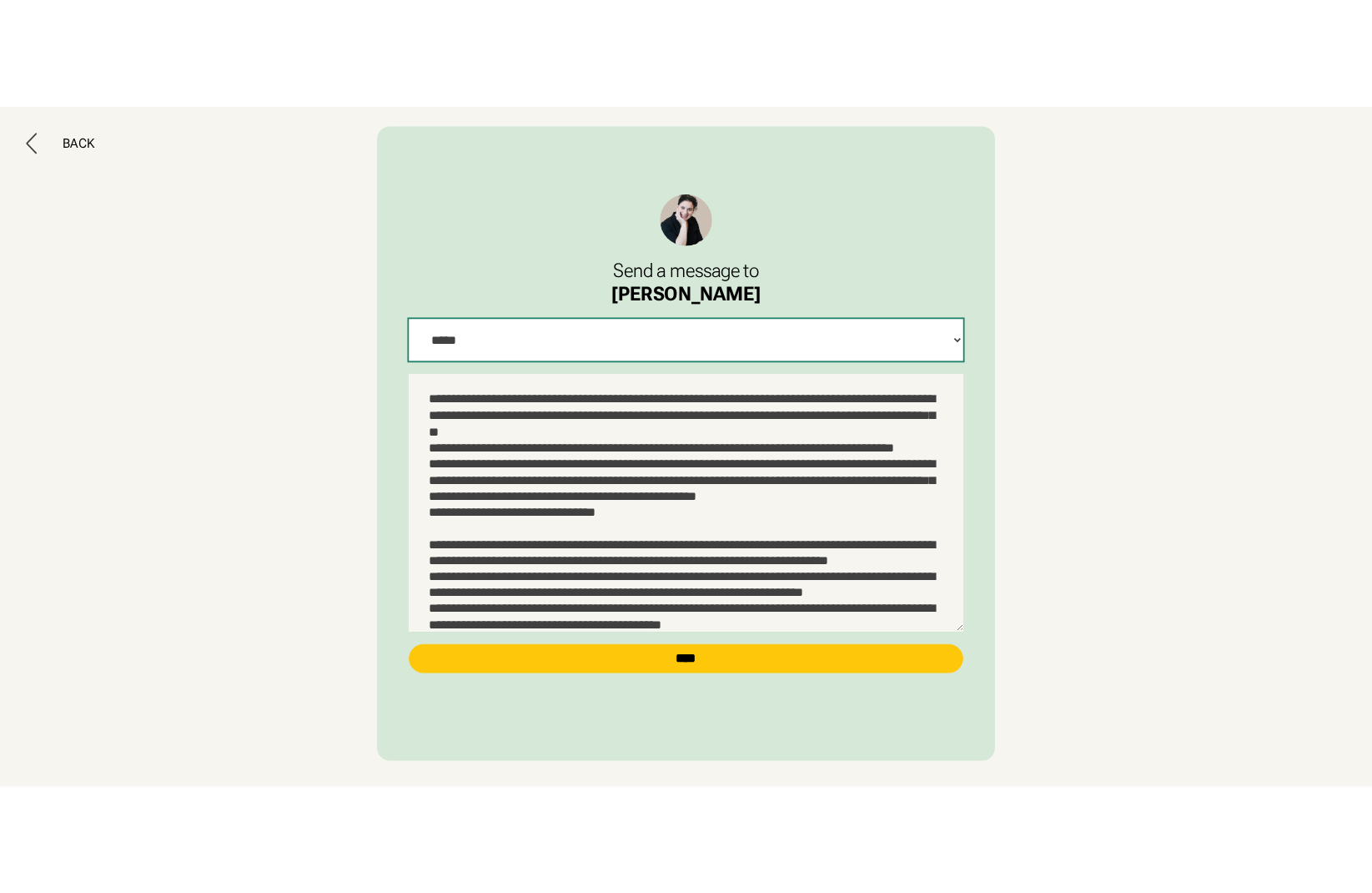
scroll to position [167, 0]
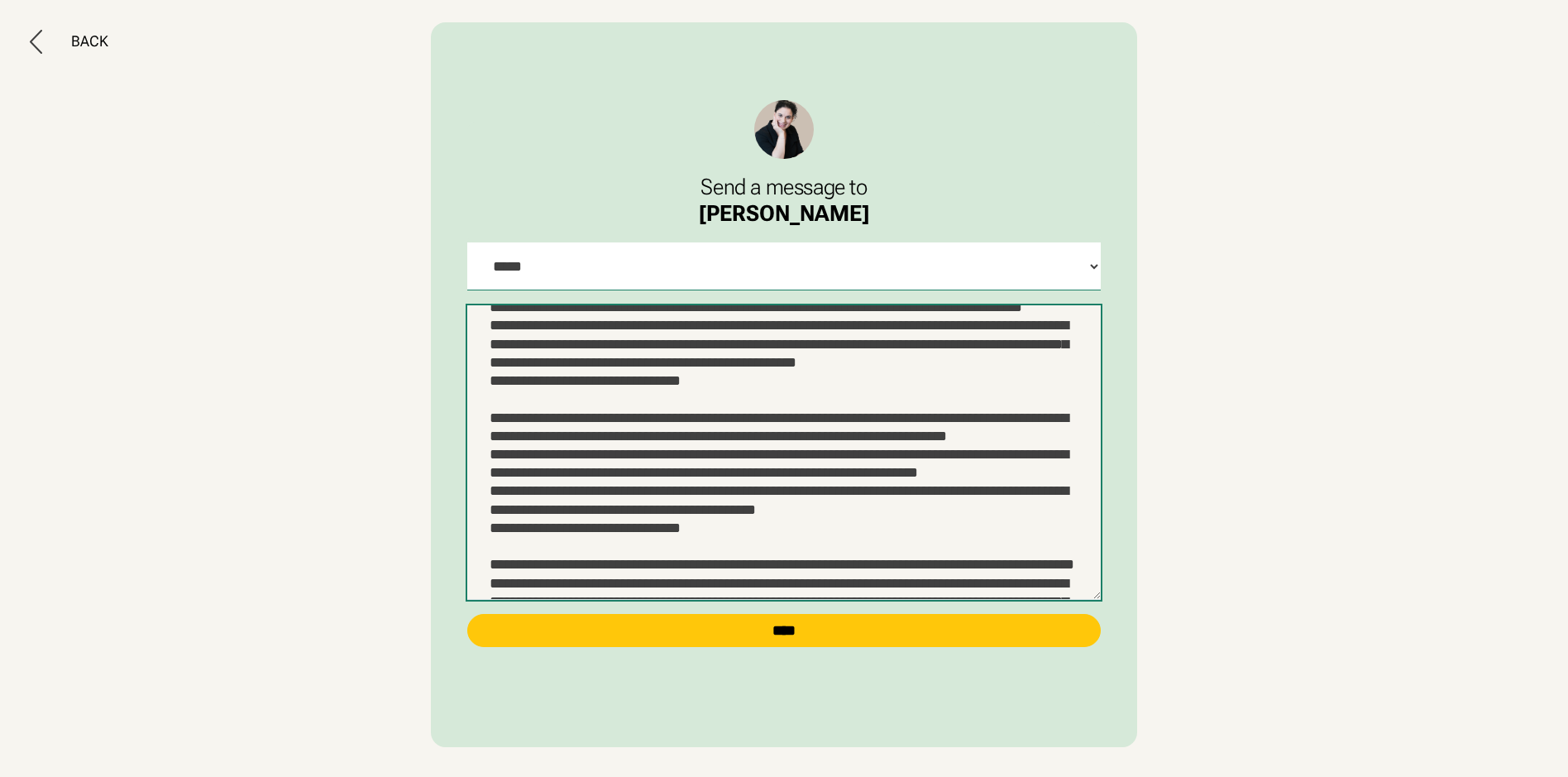
click at [738, 402] on textarea at bounding box center [784, 452] width 632 height 294
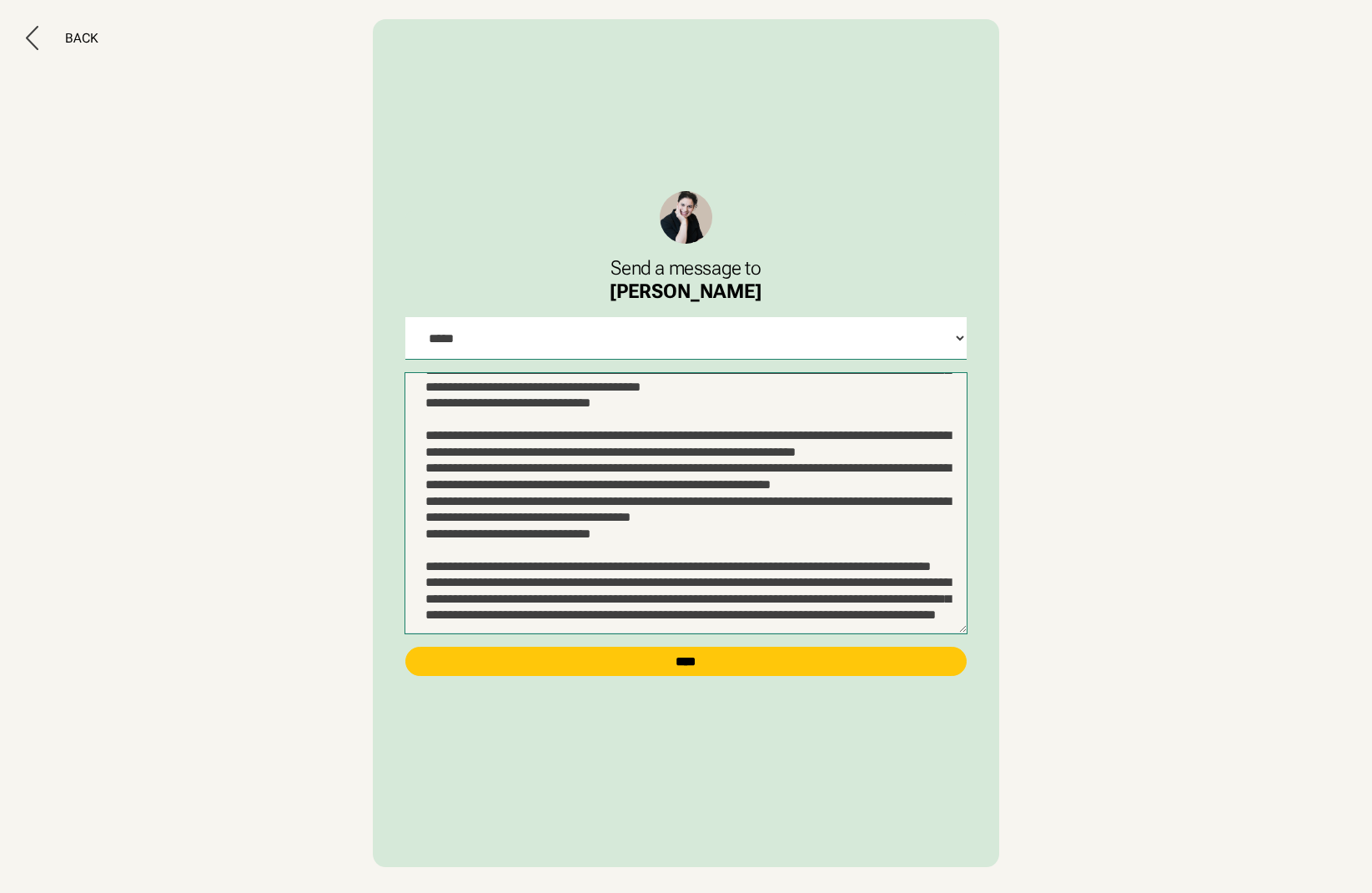
click at [656, 581] on textarea at bounding box center [686, 504] width 561 height 262
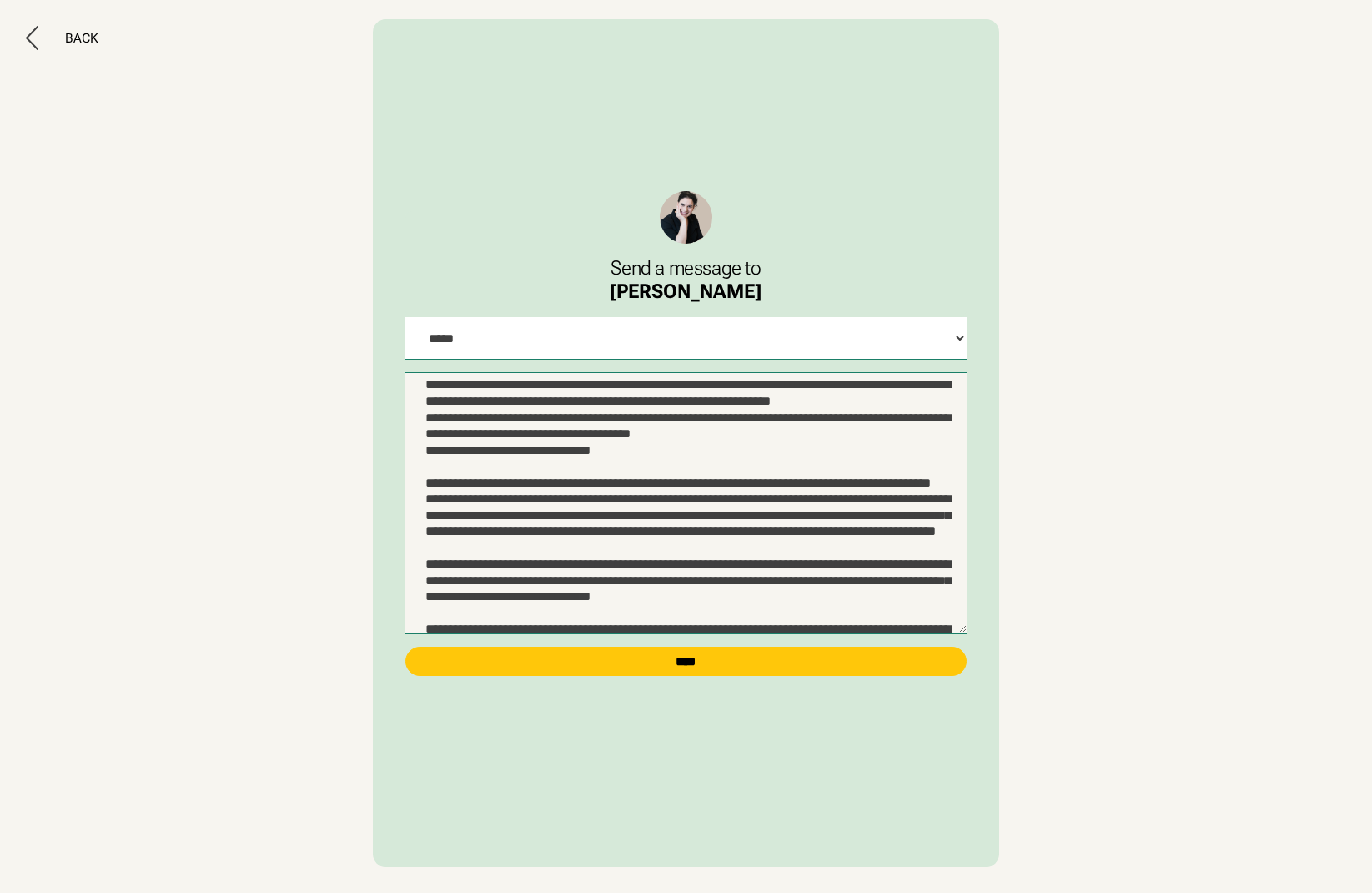
scroll to position [334, 0]
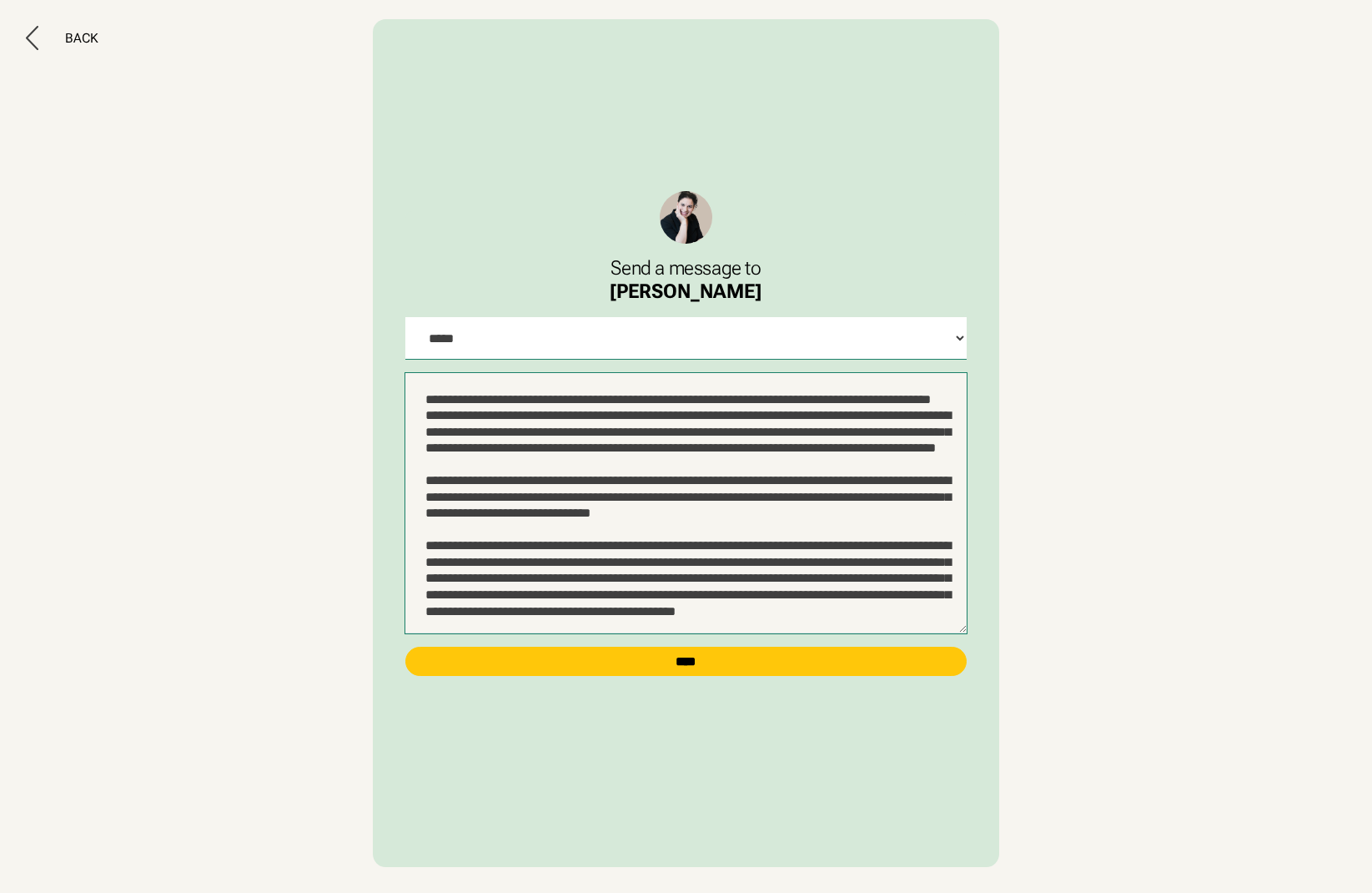
click at [757, 595] on textarea at bounding box center [686, 504] width 561 height 262
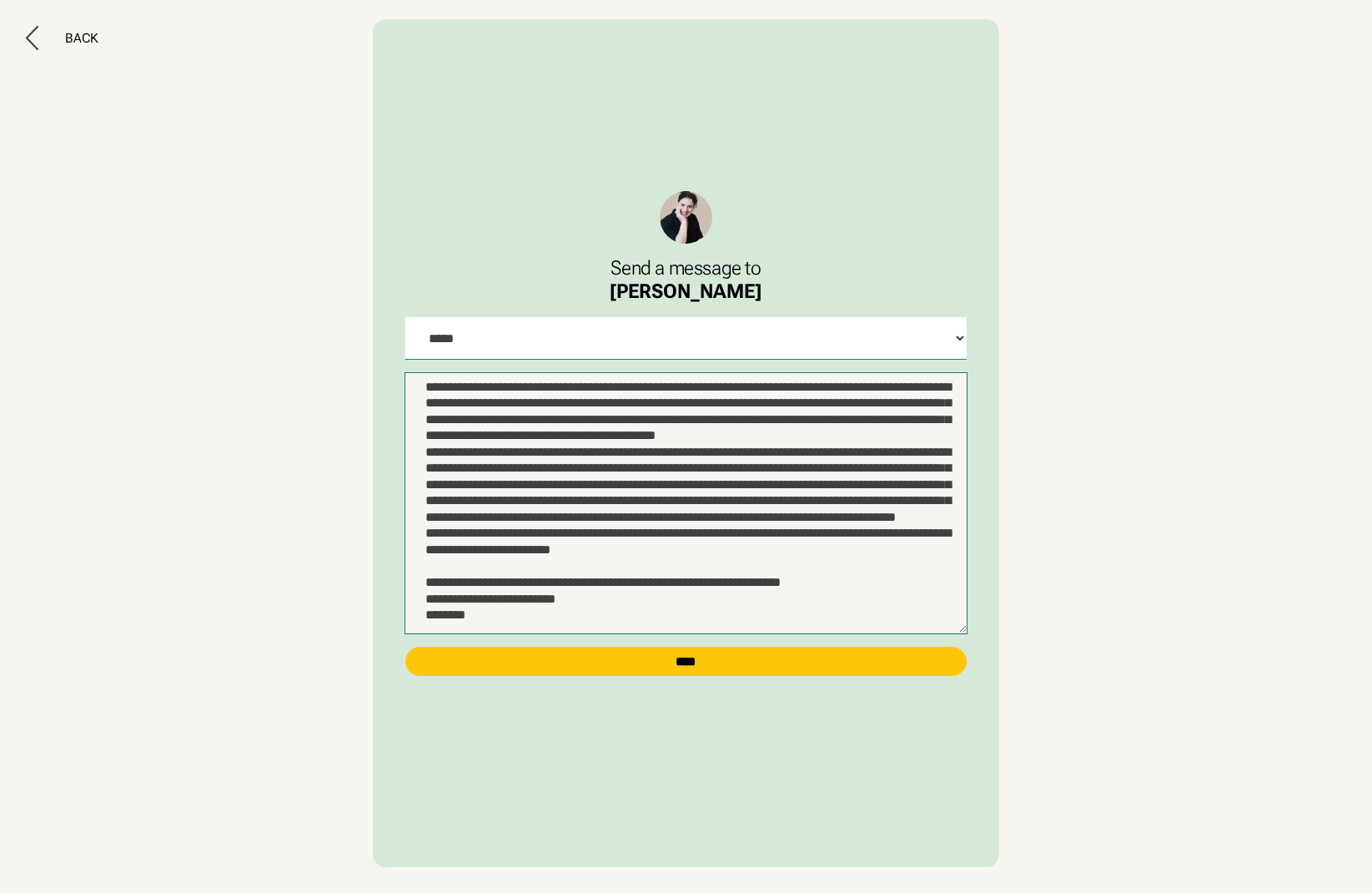
scroll to position [819, 0]
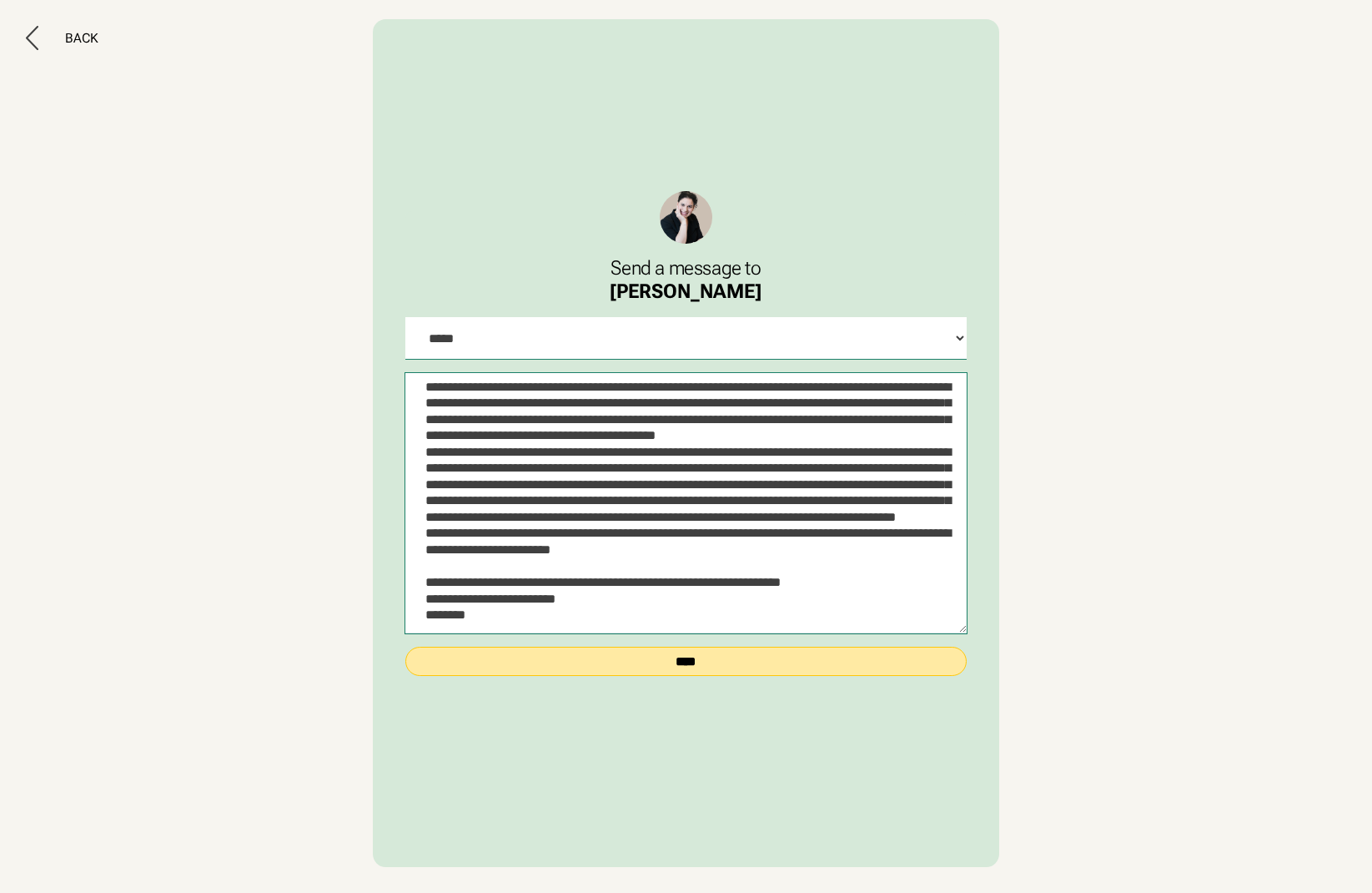
type textarea "**********"
click at [685, 661] on input "****" at bounding box center [686, 661] width 561 height 29
